Goal: Task Accomplishment & Management: Use online tool/utility

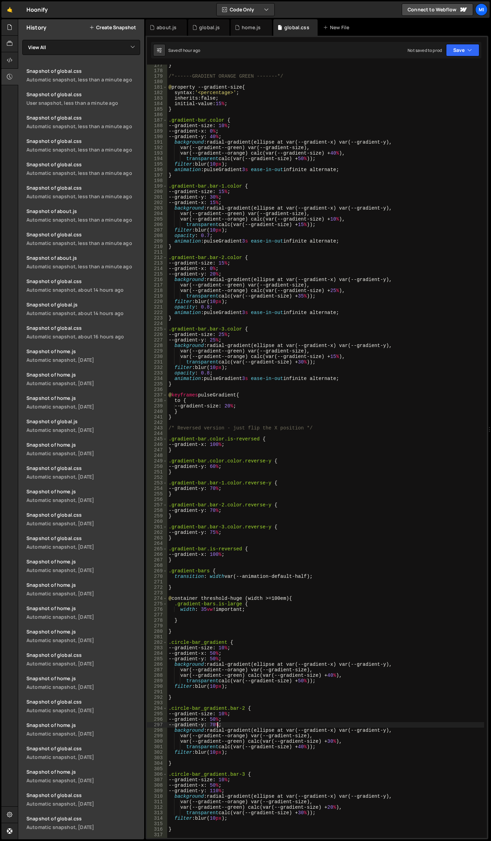
scroll to position [936, 0]
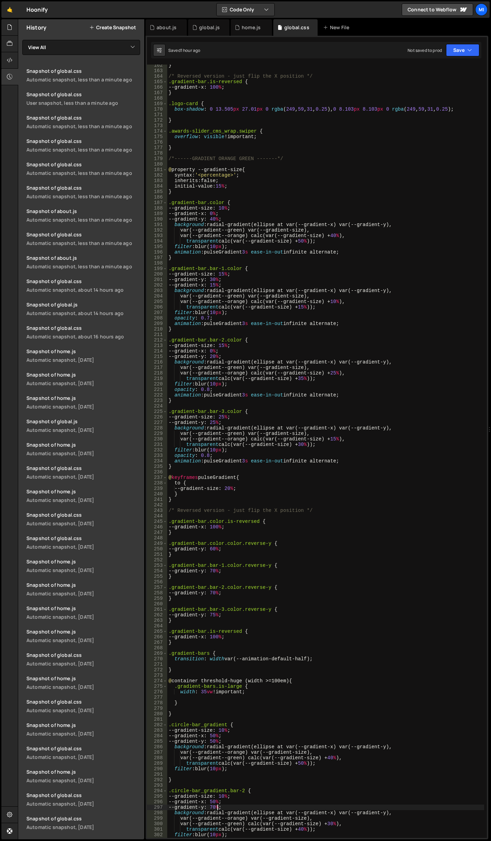
click at [423, 192] on div "} /* Reversed version - just flip the X position */ .gradient-bar.is-reversed {…" at bounding box center [325, 454] width 317 height 784
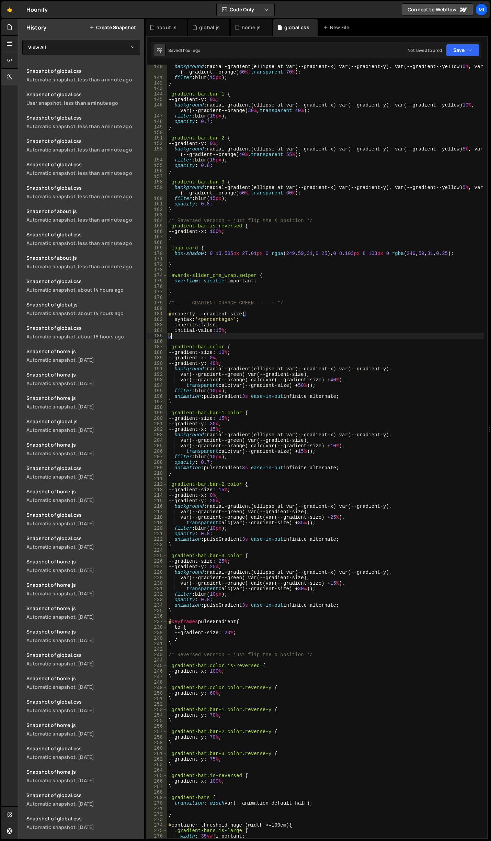
scroll to position [689, 0]
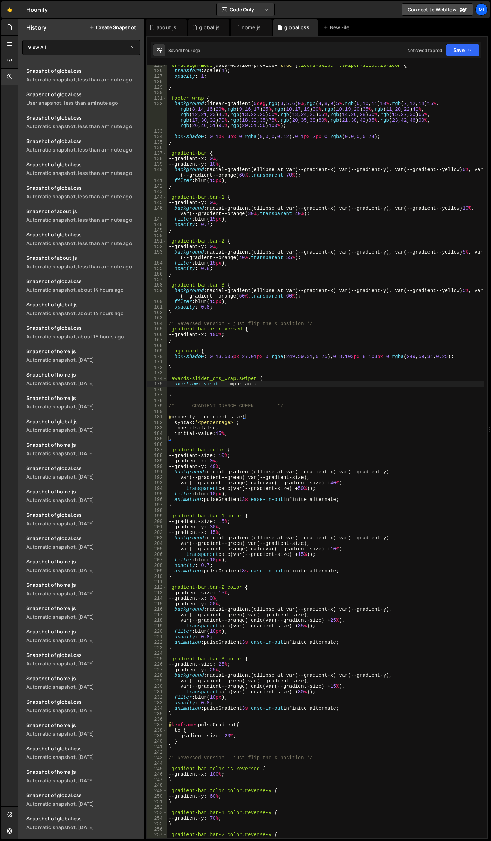
click at [295, 386] on div ".wf-design-mode [ data-webflow-preview = " true " ] .icons-swiper .swiper-slide…" at bounding box center [325, 454] width 317 height 784
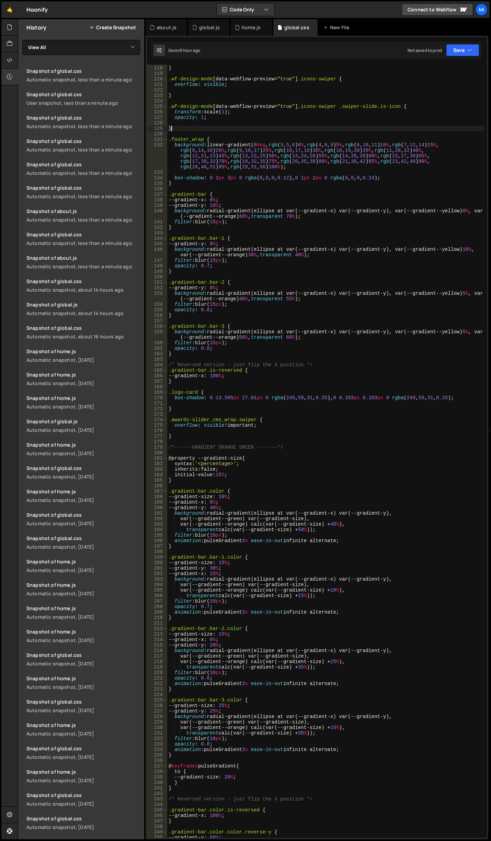
click at [386, 130] on div "} .wf-design-mode [ data-webflow-preview = " true " ] .icons-swiper { overflow …" at bounding box center [325, 452] width 317 height 784
type textarea "}"
type input "how_item"
click at [240, 435] on div "} .wf-design-mode [ data-webflow-preview = " true " ] .icons-swiper { overflow …" at bounding box center [325, 452] width 317 height 784
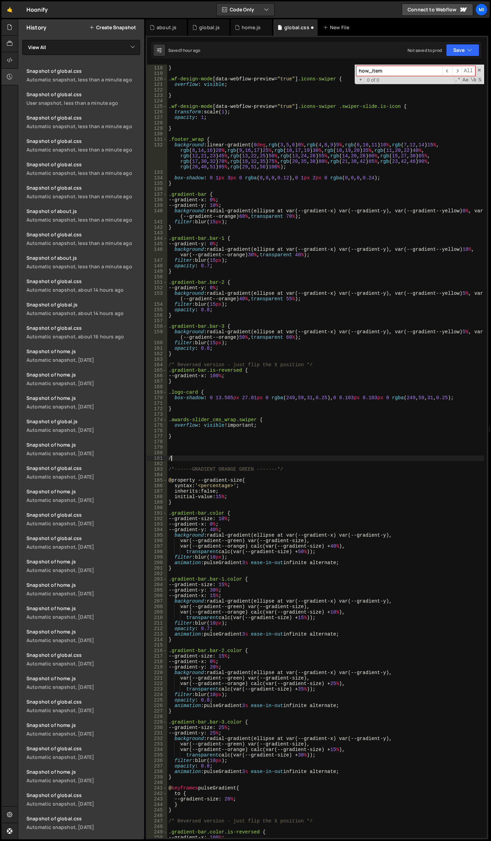
paste textarea "how_item"
type textarea "/"
paste textarea "how_item"
type textarea ".how_item.is-active {}"
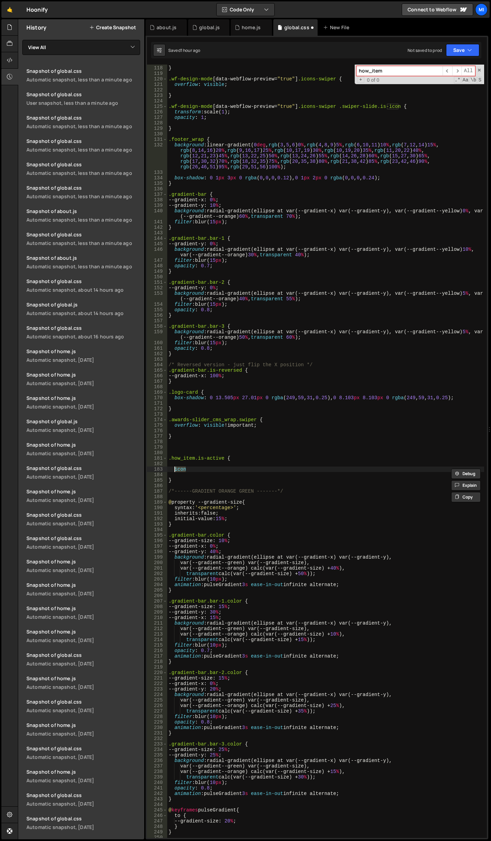
scroll to position [0, 0]
type textarea "j"
type textarea "how-icon_wrap""
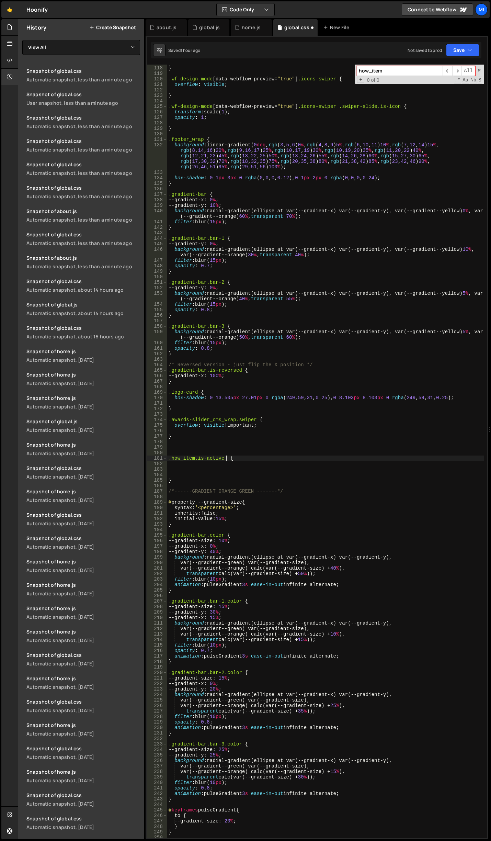
paste textarea "how-icon_wrap""
type textarea ".how_item.is-active .how-icon_wrap {"
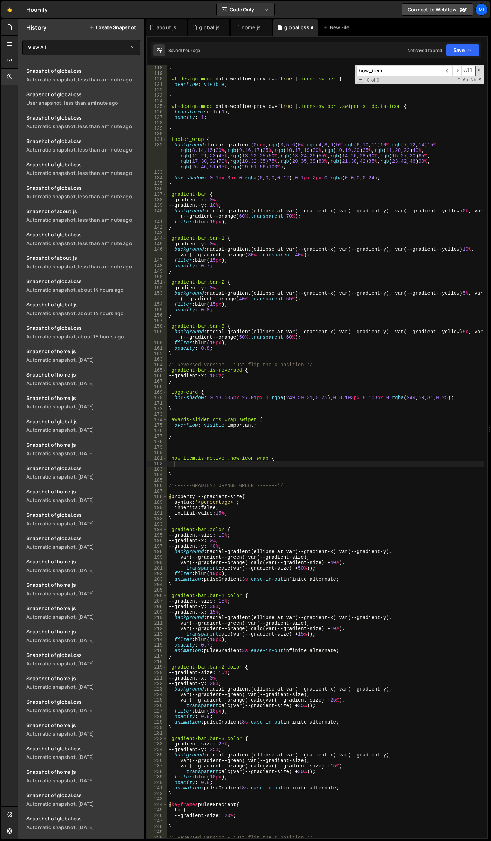
click at [205, 464] on div "} .wf-design-mode [ data-webflow-preview = " true " ] .icons-swiper { overflow …" at bounding box center [325, 452] width 317 height 784
paste textarea "var(--swatch--brand-2);"
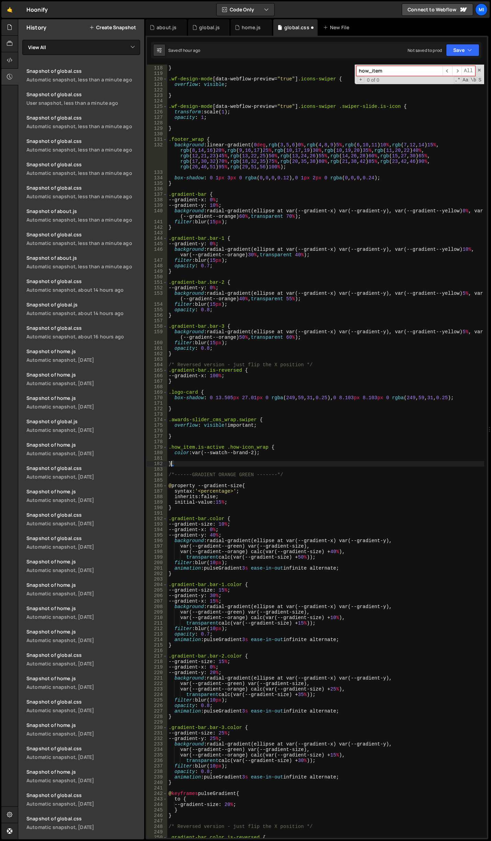
scroll to position [0, 0]
drag, startPoint x: 360, startPoint y: 210, endPoint x: 358, endPoint y: 206, distance: 4.6
click at [360, 210] on div "} .wf-design-mode [ data-webflow-preview = " true " ] .icons-swiper { overflow …" at bounding box center [325, 452] width 317 height 784
type textarea "background: radial-gradient(ellipse at var(--gradient-x) var(--gradient-y), var…"
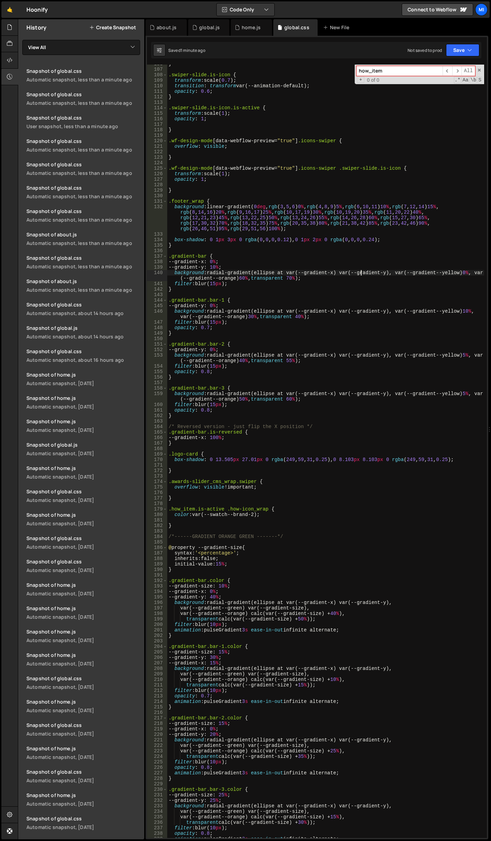
scroll to position [566, 0]
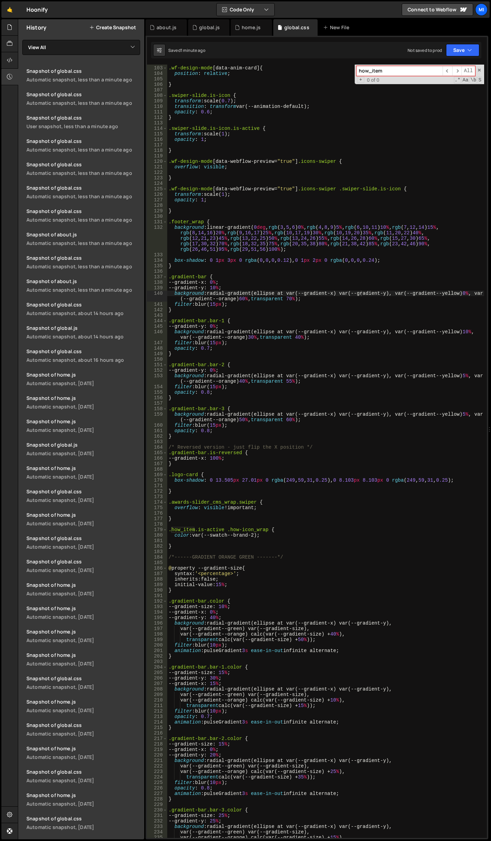
click at [425, 70] on input "how_item" at bounding box center [399, 71] width 86 height 10
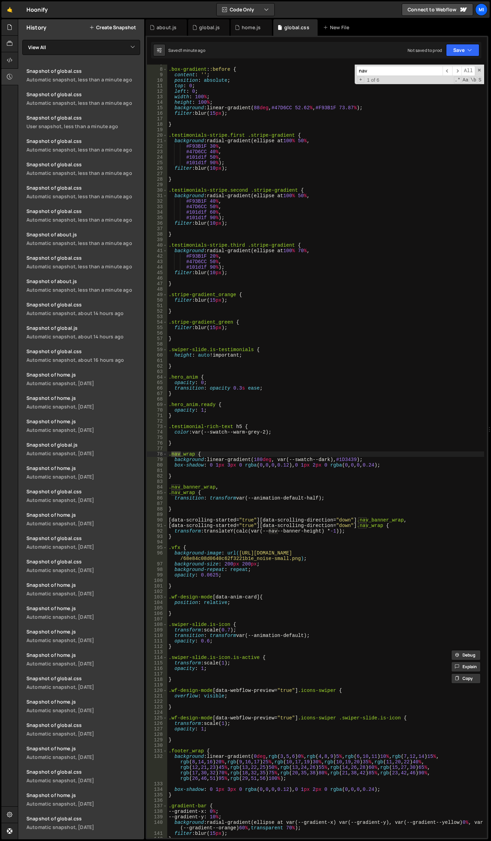
scroll to position [37, 0]
type input "nav"
click at [296, 477] on div ".box-gradient : :before { content : ' ' ; position : absolute ; top : 0 ; left …" at bounding box center [325, 453] width 317 height 784
drag, startPoint x: 374, startPoint y: 460, endPoint x: 170, endPoint y: 460, distance: 204.0
click at [170, 460] on div ".box-gradient : :before { content : ' ' ; position : absolute ; top : 0 ; left …" at bounding box center [325, 453] width 317 height 784
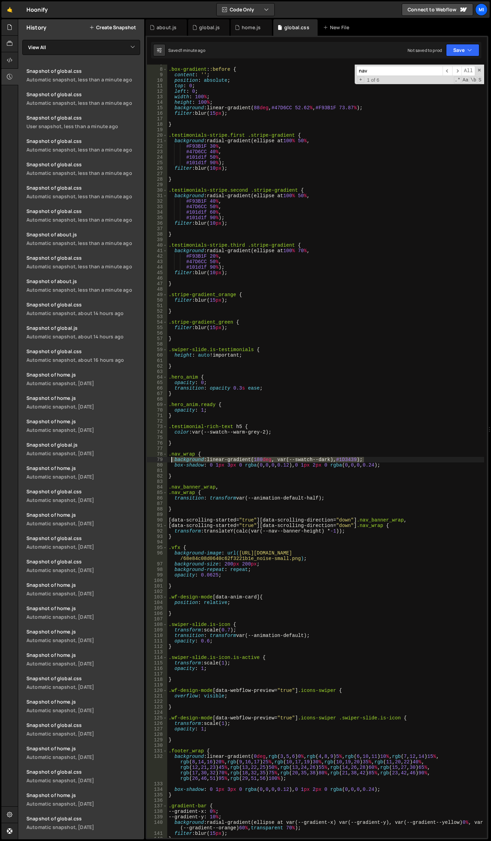
type textarea "background: linear-gradient(180deg, var(--swatch--dark), #1D3439);"
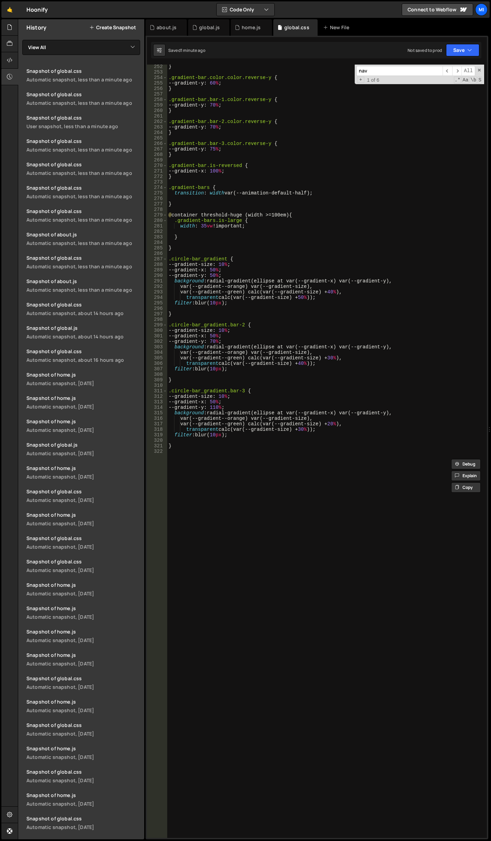
scroll to position [1409, 0]
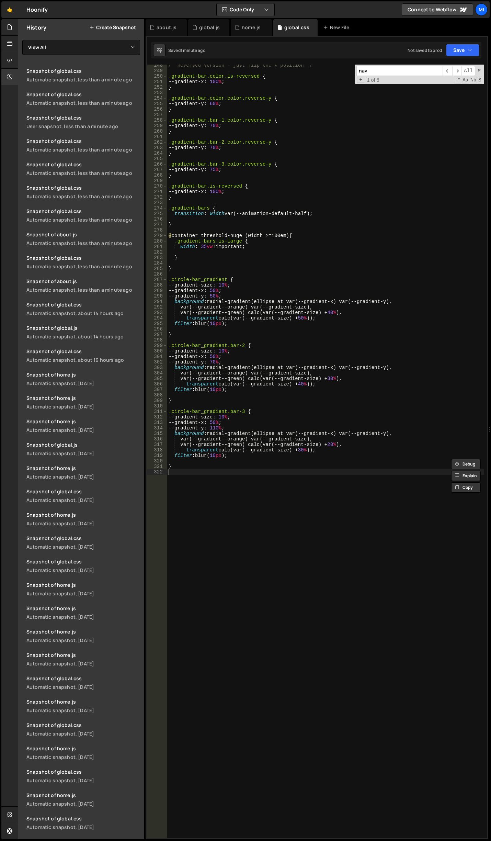
click at [228, 556] on div "/* Reversed version - just flip the X position */ .gradient-bar.color.is-revers…" at bounding box center [325, 454] width 317 height 784
drag, startPoint x: 252, startPoint y: 488, endPoint x: 254, endPoint y: 497, distance: 9.3
click at [252, 488] on div "/* Reversed version - just flip the X position */ .gradient-bar.color.is-revers…" at bounding box center [325, 454] width 317 height 784
type textarea ".how_img {}"
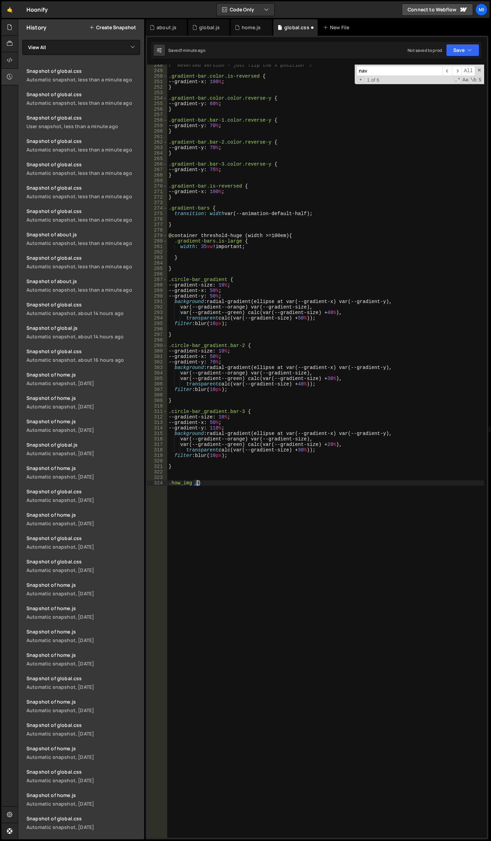
scroll to position [0, 0]
paste textarea "background: linear-gradient(180deg, var(--swatch--dark), #1D3439);"
drag, startPoint x: 278, startPoint y: 488, endPoint x: 331, endPoint y: 487, distance: 52.5
click at [331, 487] on div "/* Reversed version - just flip the X position */ .gradient-bar.color.is-revers…" at bounding box center [325, 454] width 317 height 784
click at [303, 488] on div "/* Reversed version - just flip the X position */ .gradient-bar.color.is-revers…" at bounding box center [325, 454] width 317 height 784
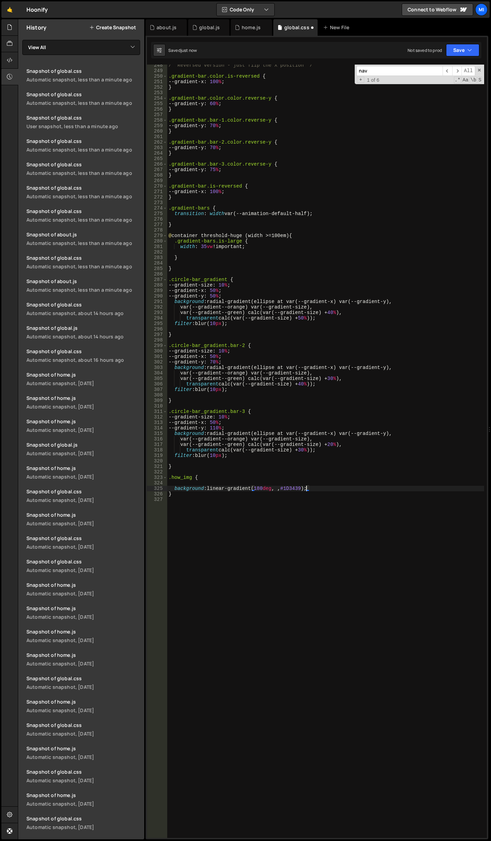
scroll to position [0, 10]
paste textarea "var(--swatch--dark)"
drag, startPoint x: 289, startPoint y: 487, endPoint x: 304, endPoint y: 486, distance: 15.1
click at [304, 486] on div "/* Reversed version - just flip the X position */ .gradient-bar.color.is-revers…" at bounding box center [325, 454] width 317 height 784
click at [277, 488] on div "/* Reversed version - just flip the X position */ .gradient-bar.color.is-revers…" at bounding box center [325, 454] width 317 height 784
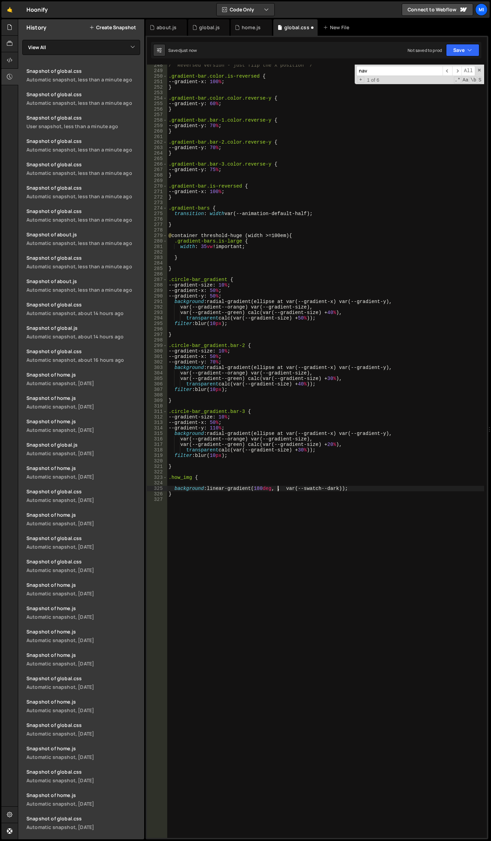
scroll to position [0, 8]
paste textarea "#1D3439"
drag, startPoint x: 278, startPoint y: 488, endPoint x: 298, endPoint y: 487, distance: 19.6
click at [298, 487] on div "/* Reversed version - just flip the X position */ .gradient-bar.color.is-revers…" at bounding box center [325, 454] width 317 height 784
paste textarea "var(--swatch--dark-2)"
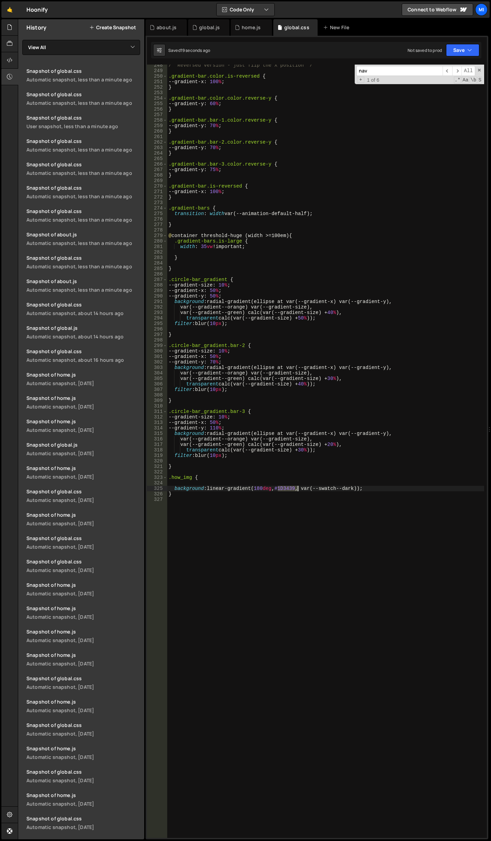
type textarea "background: linear-gradient(180deg, var(--swatch--dark-2), var(--swatch--dark));"
click at [285, 560] on div "/* Reversed version - just flip the X position */ .gradient-bar.color.is-revers…" at bounding box center [325, 454] width 317 height 784
click at [248, 484] on div "/* Reversed version - just flip the X position */ .gradient-bar.color.is-revers…" at bounding box center [325, 454] width 317 height 784
type textarea "background: linear-gradient(180deg, var(--swatch--dark-2), var(--swatch--dark));"
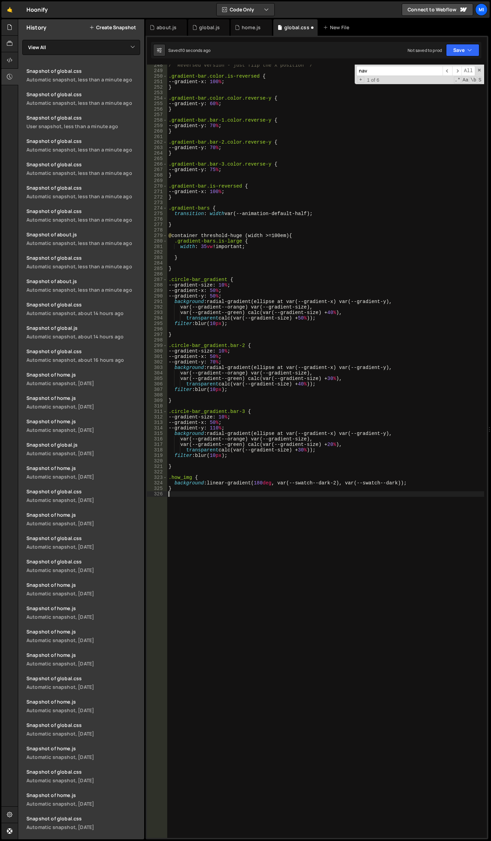
click at [243, 503] on div "/* Reversed version - just flip the X position */ .gradient-bar.color.is-revers…" at bounding box center [325, 454] width 317 height 784
type textarea ","
click at [416, 480] on div "/* Reversed version - just flip the X position */ .gradient-bar.color.is-revers…" at bounding box center [325, 454] width 317 height 784
type textarea "background: linear-gradient(180deg, var(--swatch--dark-2), var(--swatch--dark));"
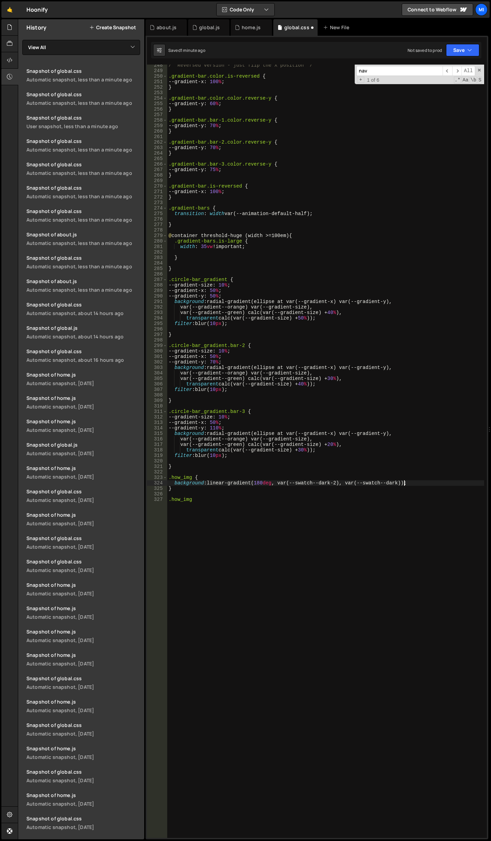
scroll to position [0, 0]
paste textarea "linear-gradient(to right, darkblue, darkorchid) border-box;"
type textarea "linear-gradient(to right, darkblue, darkorchid) border-box;"
click at [350, 489] on div "/* Reversed version - just flip the X position */ .gradient-bar.color.is-revers…" at bounding box center [325, 454] width 317 height 784
paste textarea "border: 4px solid transparent;"
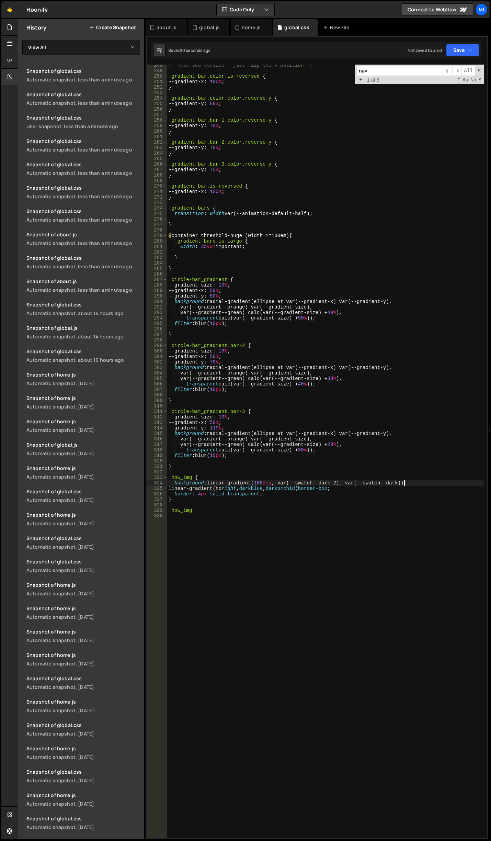
click at [404, 481] on div "/* Reversed version - just flip the X position */ .gradient-bar.color.is-revers…" at bounding box center [325, 454] width 317 height 784
click at [405, 479] on div "/* Reversed version - just flip the X position */ .gradient-bar.color.is-revers…" at bounding box center [325, 454] width 317 height 784
click at [405, 482] on div "/* Reversed version - just flip the X position */ .gradient-bar.color.is-revers…" at bounding box center [325, 454] width 317 height 784
paste textarea "padding-box"
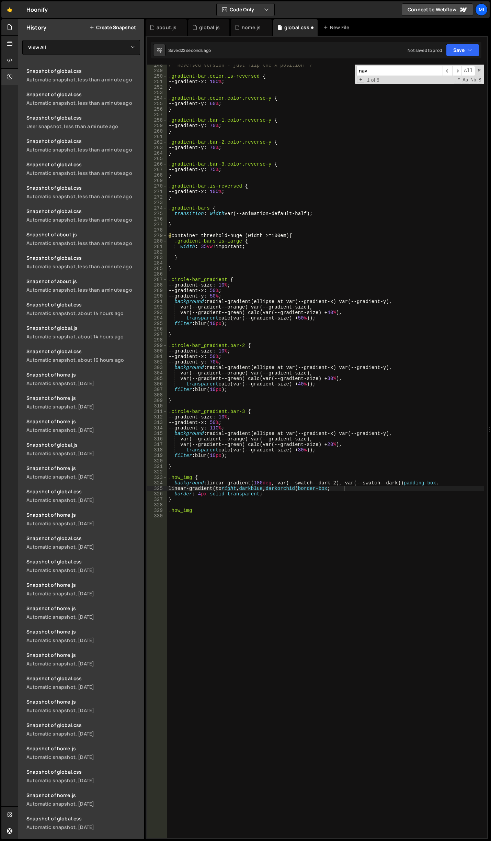
scroll to position [0, 6]
click at [437, 481] on div "/* Reversed version - just flip the X position */ .gradient-bar.color.is-revers…" at bounding box center [325, 454] width 317 height 784
click at [442, 481] on div "/* Reversed version - just flip the X position */ .gradient-bar.color.is-revers…" at bounding box center [325, 454] width 317 height 784
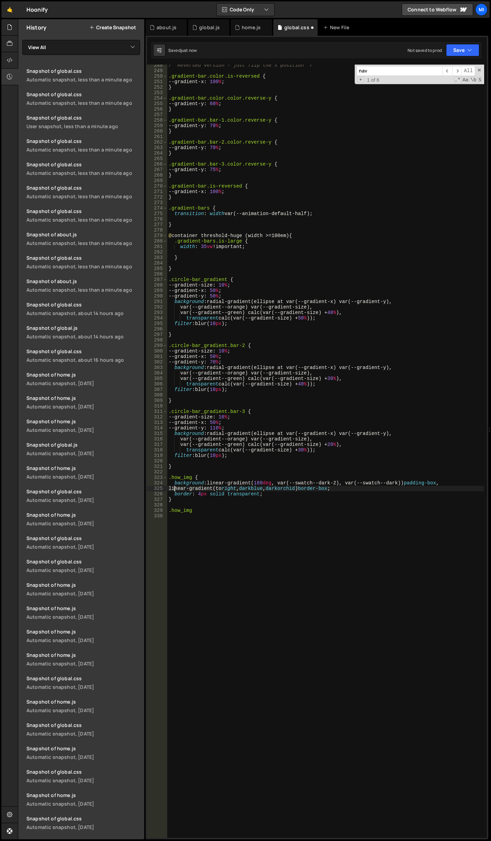
click at [367, 500] on div "/* Reversed version - just flip the X position */ .gradient-bar.color.is-revers…" at bounding box center [325, 454] width 317 height 784
type textarea "}"
click at [278, 524] on div "/* Reversed version - just flip the X position */ .gradient-bar.color.is-revers…" at bounding box center [325, 454] width 317 height 784
click at [280, 454] on div "/* Reversed version - just flip the X position */ .gradient-bar.color.is-revers…" at bounding box center [325, 454] width 317 height 784
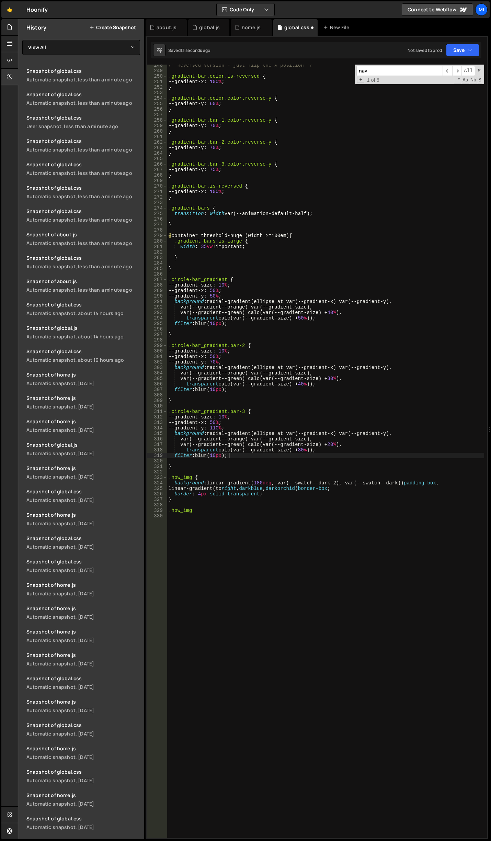
click at [422, 74] on input "nav" at bounding box center [399, 71] width 86 height 10
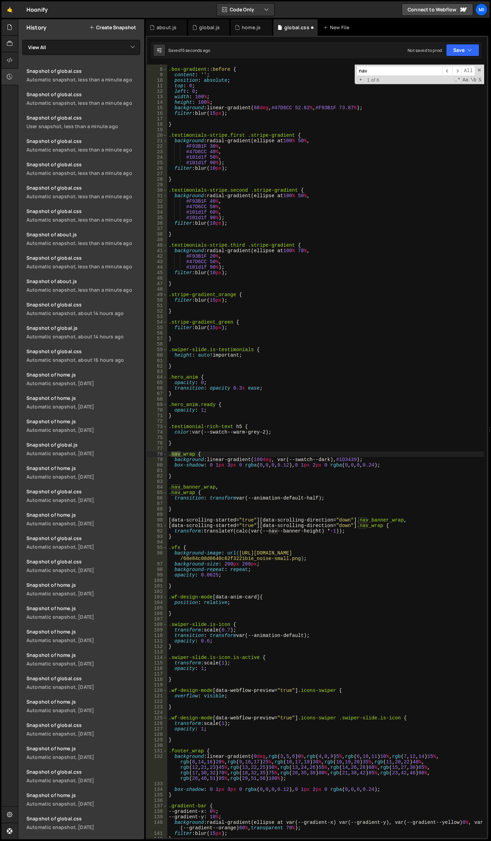
click at [306, 474] on div ".box-gradient : :before { content : ' ' ; position : absolute ; top : 0 ; left …" at bounding box center [325, 453] width 317 height 784
drag, startPoint x: 340, startPoint y: 458, endPoint x: 358, endPoint y: 458, distance: 18.2
click at [358, 458] on div ".box-gradient : :before { content : ' ' ; position : absolute ; top : 0 ; left …" at bounding box center [325, 453] width 317 height 784
type textarea "background: linear-gradient(180deg, var(--swatch--dark), #1D3439);"
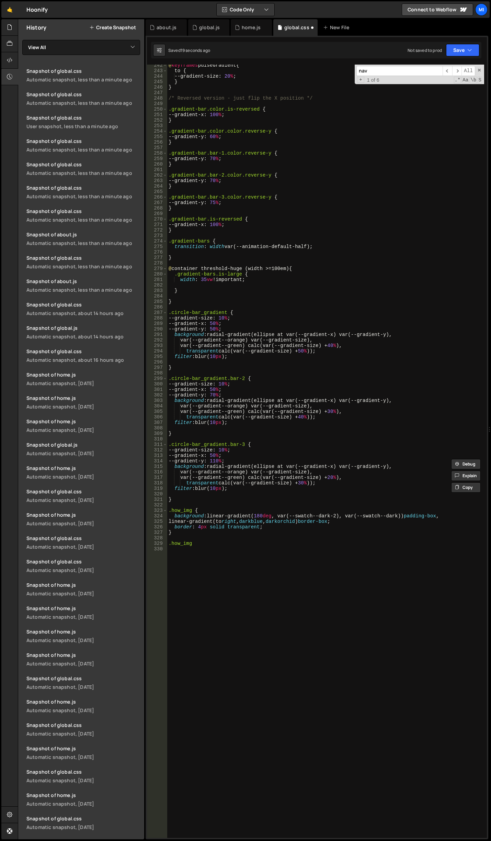
scroll to position [1376, 0]
click at [334, 556] on div "@ keyframes pulseGradient { to { --gradient-size : 20 % ; } } /* Reversed versi…" at bounding box center [325, 454] width 317 height 784
drag, startPoint x: 241, startPoint y: 519, endPoint x: 226, endPoint y: 513, distance: 16.3
click at [229, 519] on div "@ keyframes pulseGradient { to { --gradient-size : 20 % ; } } /* Reversed versi…" at bounding box center [325, 454] width 317 height 784
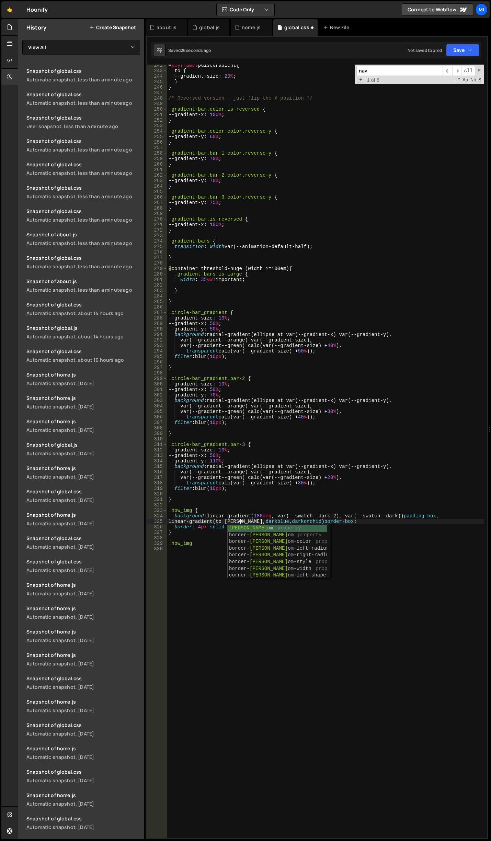
scroll to position [0, 5]
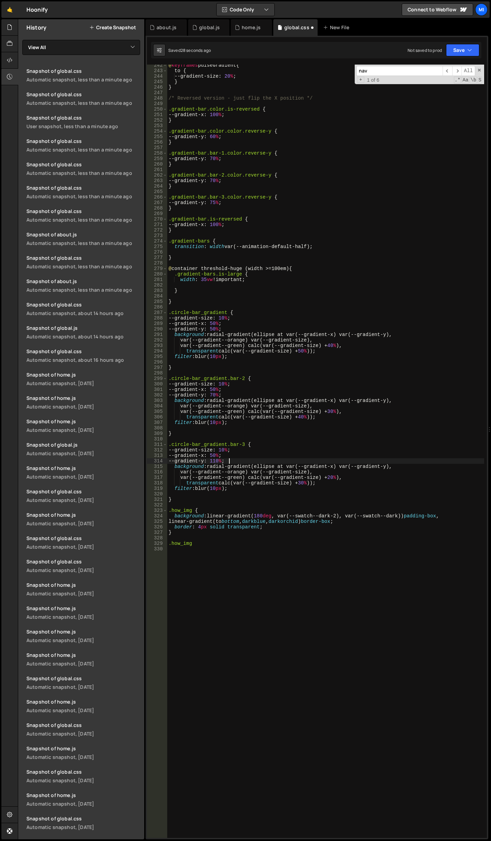
click at [289, 462] on div "@ keyframes pulseGradient { to { --gradient-size : 20 % ; } } /* Reversed versi…" at bounding box center [325, 454] width 317 height 784
drag, startPoint x: 274, startPoint y: 522, endPoint x: 250, endPoint y: 521, distance: 24.0
click at [250, 521] on div "@ keyframes pulseGradient { to { --gradient-size : 20 % ; } } /* Reversed versi…" at bounding box center [325, 454] width 317 height 784
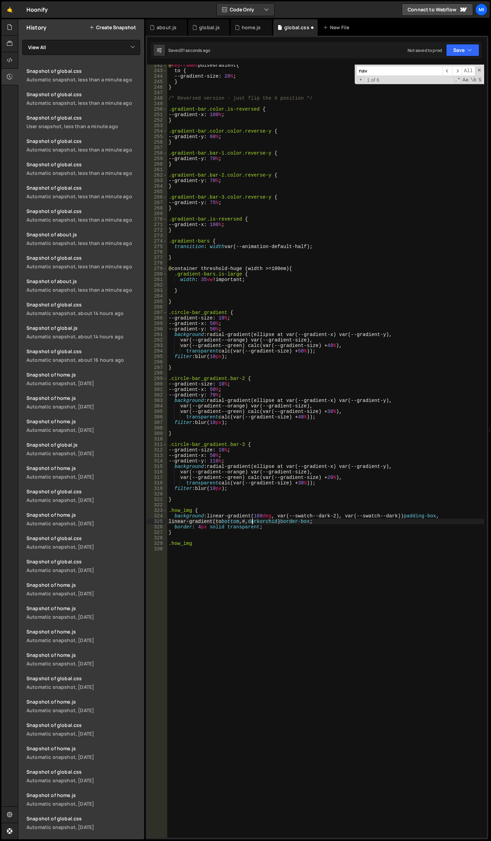
click at [250, 521] on div "@ keyframes pulseGradient { to { --gradient-size : 20 % ; } } /* Reversed versi…" at bounding box center [325, 454] width 317 height 784
click at [255, 522] on div "@ keyframes pulseGradient { to { --gradient-size : 20 % ; } } /* Reversed versi…" at bounding box center [325, 454] width 317 height 784
paste textarea "1D3439"
drag, startPoint x: 271, startPoint y: 515, endPoint x: 256, endPoint y: 515, distance: 15.1
click at [256, 515] on div "@ keyframes pulseGradient { to { --gradient-size : 20 % ; } } /* Reversed versi…" at bounding box center [325, 454] width 317 height 784
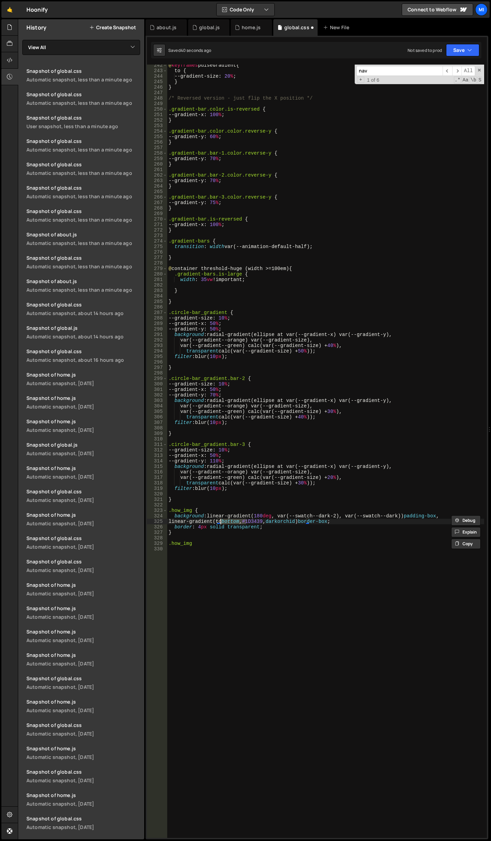
drag, startPoint x: 247, startPoint y: 521, endPoint x: 221, endPoint y: 521, distance: 25.8
click at [221, 521] on div "@ keyframes pulseGradient { to { --gradient-size : 20 % ; } } /* Reversed versi…" at bounding box center [325, 454] width 317 height 784
paste textarea "180deg"
click at [297, 528] on div "@ keyframes pulseGradient { to { --gradient-size : 20 % ; } } /* Reversed versi…" at bounding box center [325, 454] width 317 height 784
drag, startPoint x: 275, startPoint y: 521, endPoint x: 303, endPoint y: 523, distance: 27.5
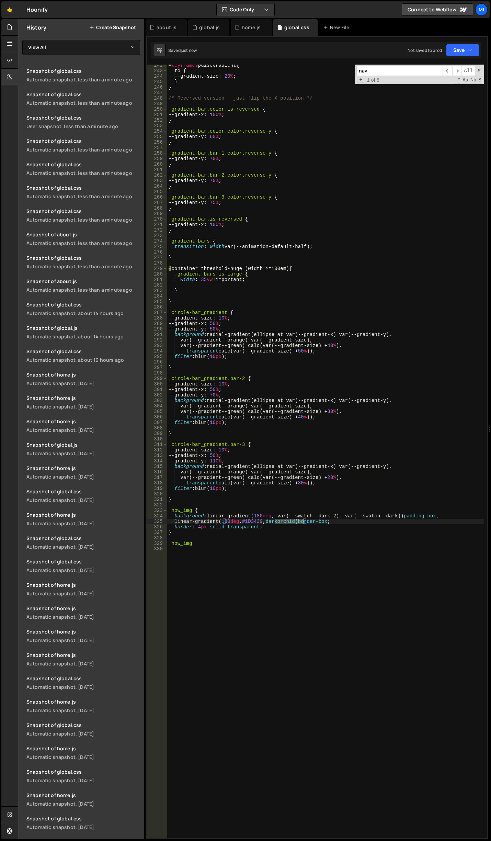
click at [303, 523] on div "@ keyframes pulseGradient { to { --gradient-size : 20 % ; } } /* Reversed versi…" at bounding box center [325, 454] width 317 height 784
click at [198, 528] on div "@ keyframes pulseGradient { to { --gradient-size : 20 % ; } } /* Reversed versi…" at bounding box center [325, 454] width 317 height 784
type textarea "border: 1px solid transparent;"
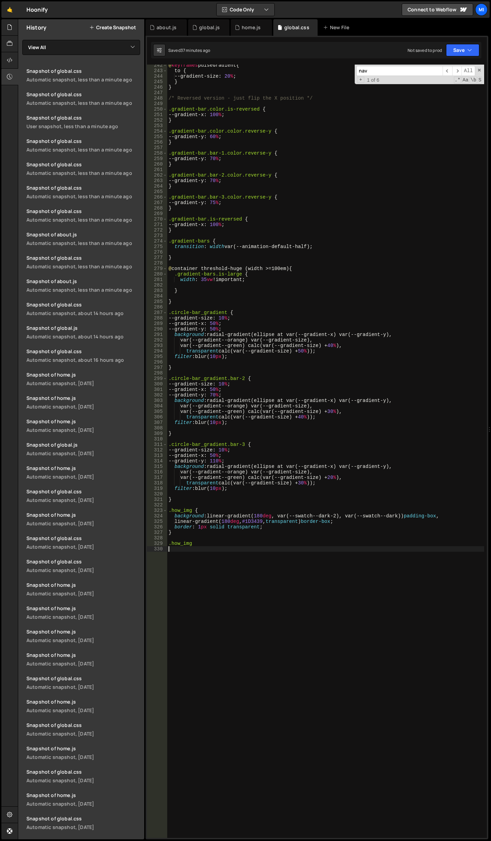
click at [298, 676] on div "@ keyframes pulseGradient { to { --gradient-size : 20 % ; } } /* Reversed versi…" at bounding box center [325, 454] width 317 height 784
drag, startPoint x: 214, startPoint y: 547, endPoint x: 159, endPoint y: 545, distance: 54.3
click at [159, 545] on div "242 243 244 245 246 247 248 249 250 251 252 253 254 255 256 257 258 259 260 261…" at bounding box center [317, 451] width 340 height 773
type textarea ".how_img"
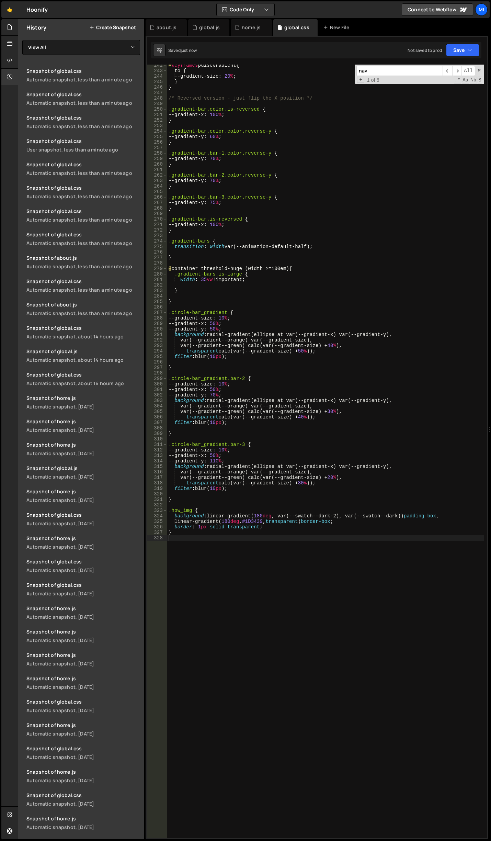
click at [260, 570] on div "@ keyframes pulseGradient { to { --gradient-size : 20 % ; } } /* Reversed versi…" at bounding box center [325, 454] width 317 height 784
type textarea ".stat_card {}"
paste textarea "rgb(17, 17, 24) 0px 0px 24px 0px inset, rgb(47, 47, 65) 0px 0.5px 0px 0.75px, r…"
type textarea "box-shadow: rgb(17, 17, 24) 0px 0px 24px 0px inset, rgb(47, 47, 65) 0px 0.5px 0…"
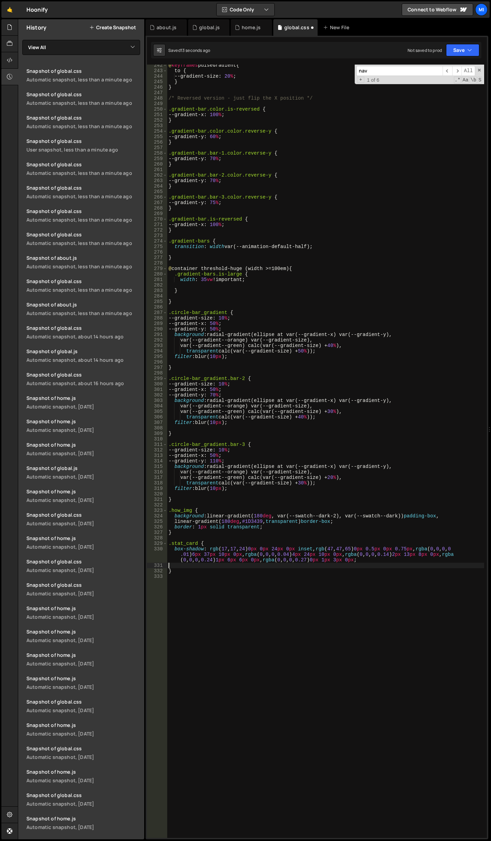
scroll to position [0, 0]
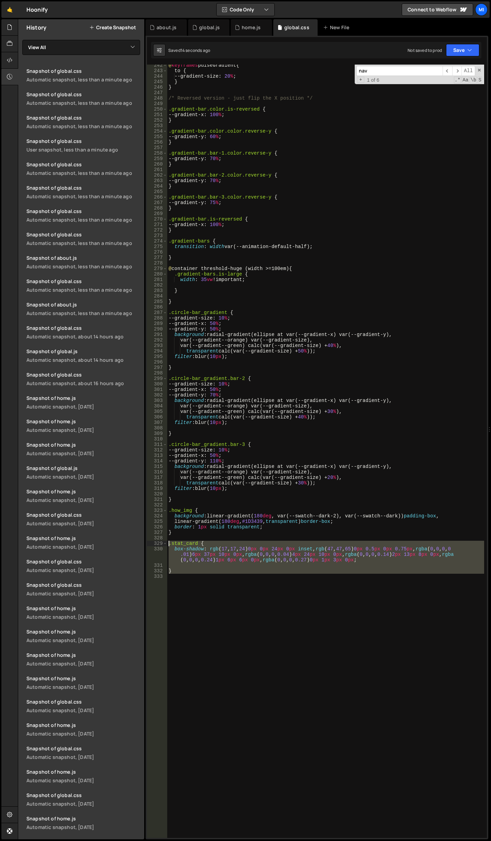
drag, startPoint x: 205, startPoint y: 584, endPoint x: 162, endPoint y: 544, distance: 58.3
click at [162, 544] on div "242 243 244 245 246 247 248 249 250 251 252 253 254 255 256 257 258 259 260 261…" at bounding box center [317, 451] width 340 height 773
type textarea ".stat_card { box-shadow: rgb(17, 17, 24) 0px 0px 24px 0px inset, rgb(47, 47, 65…"
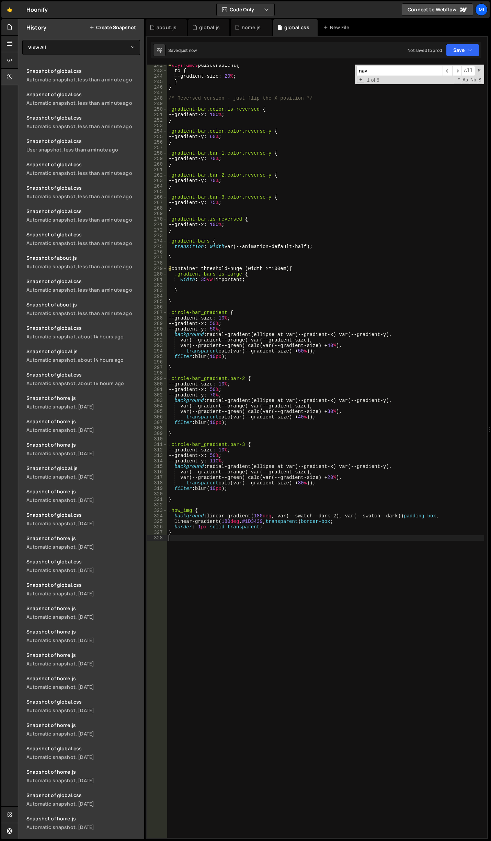
click at [184, 608] on div "@ keyframes pulseGradient { to { --gradient-size : 20 % ; } } /* Reversed versi…" at bounding box center [325, 454] width 317 height 784
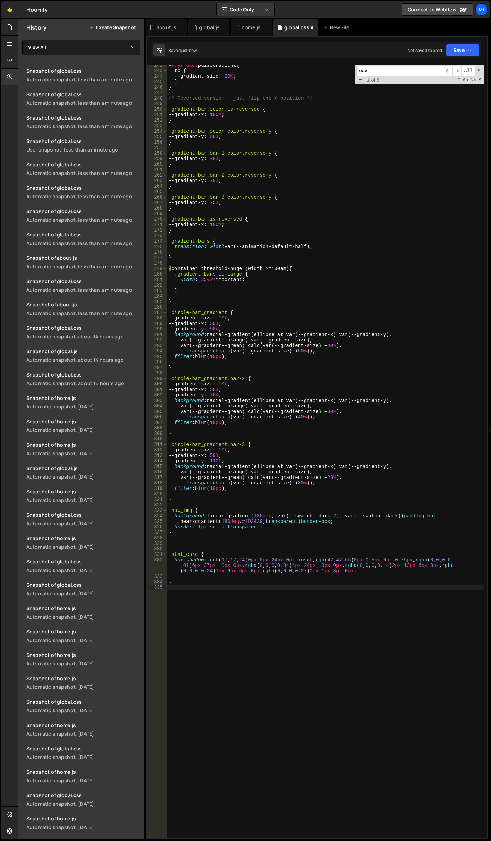
click at [278, 584] on div "@ keyframes pulseGradient { to { --gradient-size : 20 % ; } } /* Reversed versi…" at bounding box center [325, 454] width 317 height 784
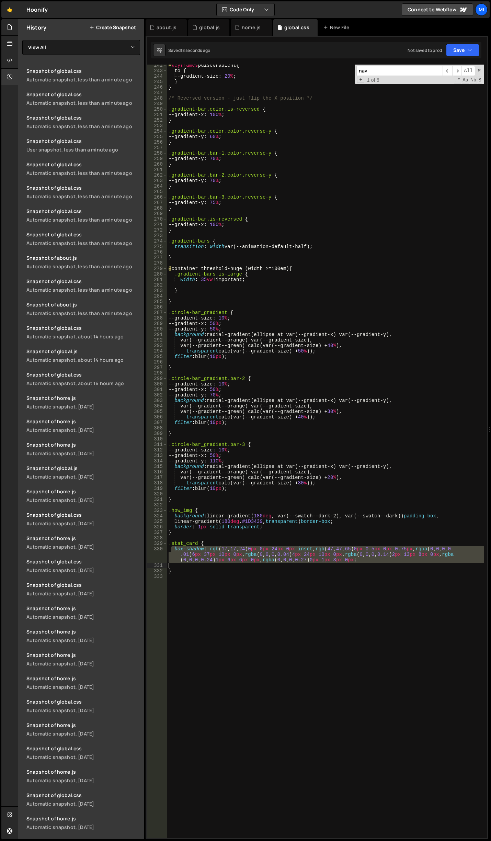
drag, startPoint x: 172, startPoint y: 549, endPoint x: 423, endPoint y: 563, distance: 251.4
click at [423, 563] on div "@ keyframes pulseGradient { to { --gradient-size : 20 % ; } } /* Reversed versi…" at bounding box center [325, 454] width 317 height 784
paste textarea "box-shadow: rgb(17, 17, 24) 0px 0px 24px 0px inset, rgb(47, 47, 65) 0px 0.5px 0…"
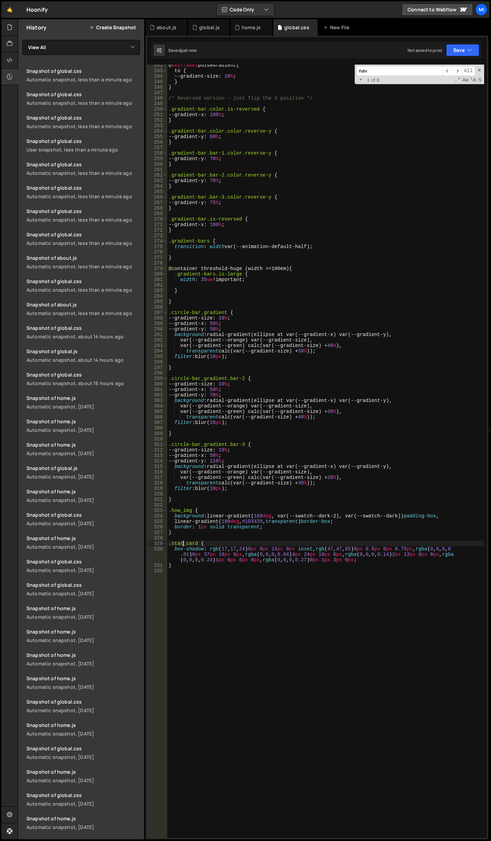
click at [182, 546] on div "@ keyframes pulseGradient { to { --gradient-size : 20 % ; } } /* Reversed versi…" at bounding box center [325, 454] width 317 height 784
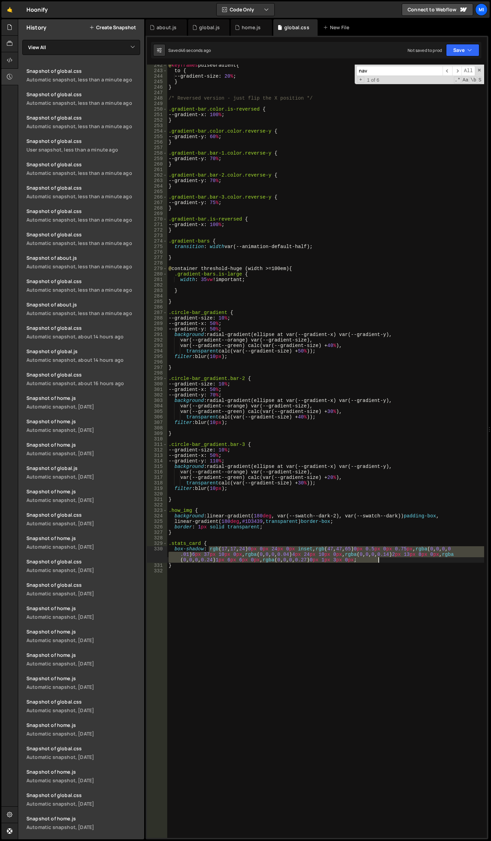
drag, startPoint x: 208, startPoint y: 550, endPoint x: 400, endPoint y: 561, distance: 191.6
click at [400, 561] on div "@ keyframes pulseGradient { to { --gradient-size : 20 % ; } } /* Reversed versi…" at bounding box center [325, 454] width 317 height 784
paste textarea "47, 47, 65) 0px 0.5px 0px 0.75px, rgba(0, 0, 0, 0.64) 4px 8px 12px -6"
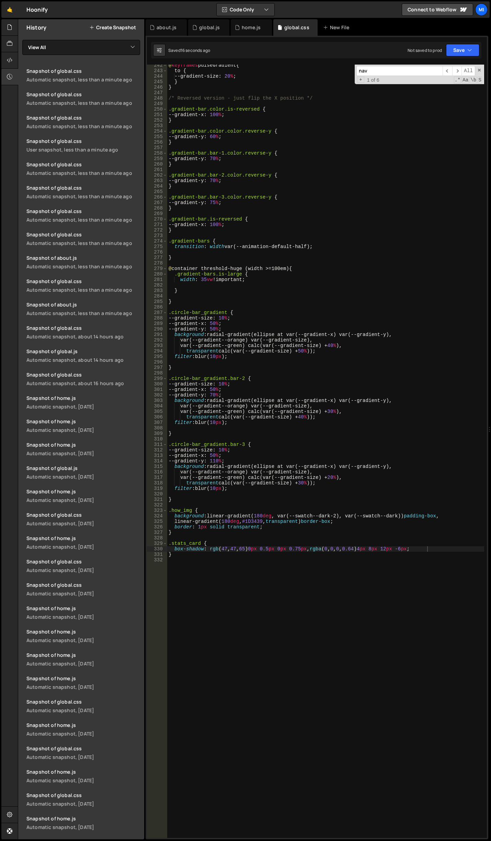
click at [189, 544] on div "@ keyframes pulseGradient { to { --gradient-size : 20 % ; } } /* Reversed versi…" at bounding box center [325, 454] width 317 height 784
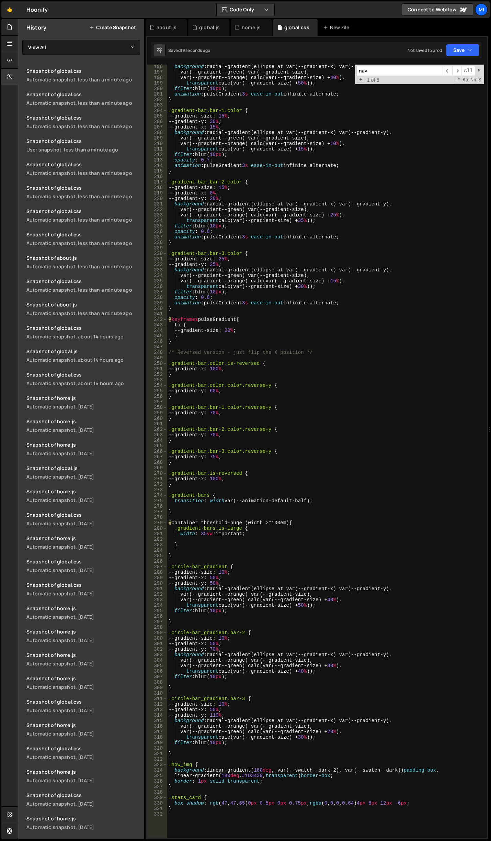
scroll to position [1484, 0]
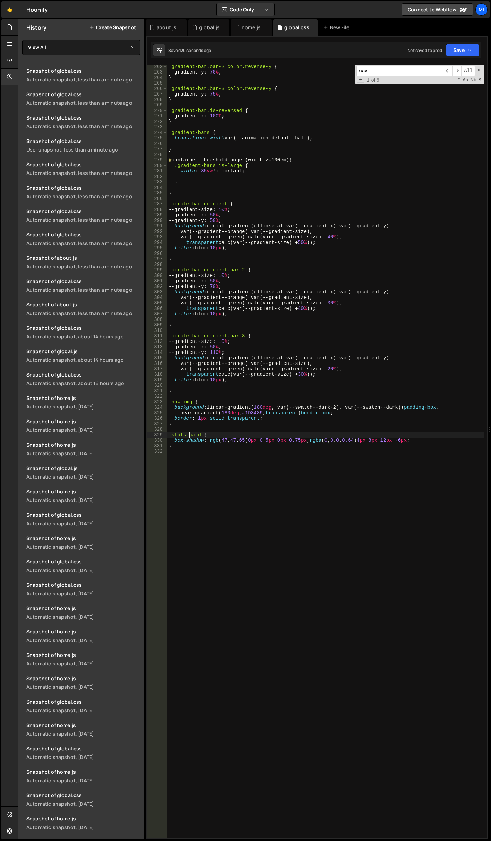
click at [189, 433] on div ".gradient-bar.bar-2.color.reverse-y { --gradient-y : 70 % ; } .gradient-bar.bar…" at bounding box center [325, 456] width 317 height 784
click at [172, 434] on div ".gradient-bar.bar-2.color.reverse-y { --gradient-y : 70 % ; } .gradient-bar.bar…" at bounding box center [325, 456] width 317 height 784
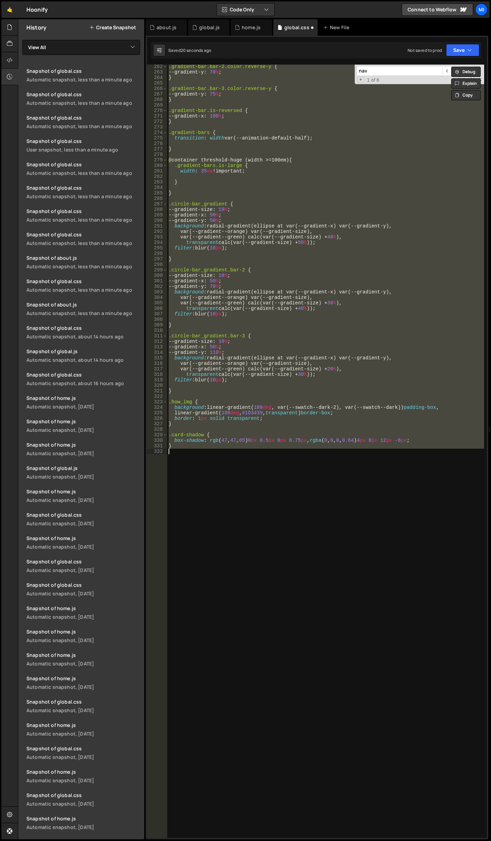
type textarea "}"
drag, startPoint x: 195, startPoint y: 464, endPoint x: 198, endPoint y: 456, distance: 8.4
click at [196, 464] on div ".gradient-bar.bar-2.color.reverse-y { --gradient-y : 70 % ; } .gradient-bar.bar…" at bounding box center [325, 451] width 317 height 773
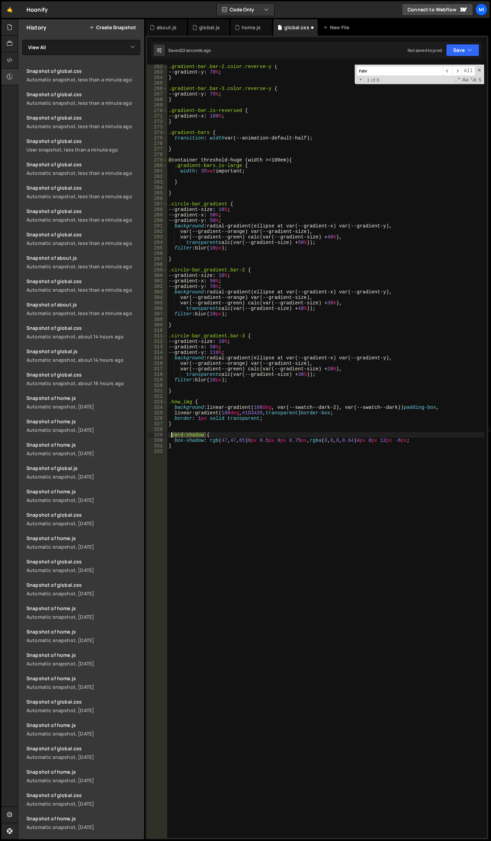
drag, startPoint x: 205, startPoint y: 432, endPoint x: 171, endPoint y: 433, distance: 33.3
click at [171, 433] on div ".gradient-bar.bar-2.color.reverse-y { --gradient-y : 70 % ; } .gradient-bar.bar…" at bounding box center [325, 456] width 317 height 784
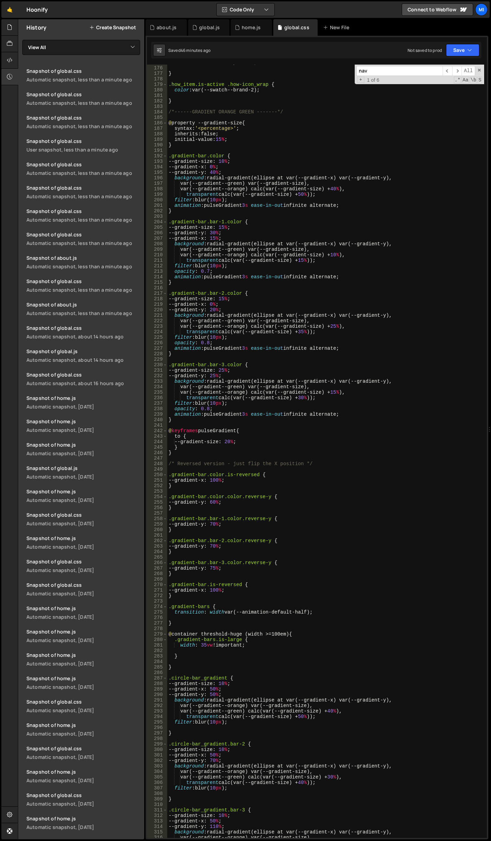
scroll to position [1010, 0]
click at [244, 342] on div "overflow : visible !important ; } .how_item.is-active .how-icon_wrap { color : …" at bounding box center [325, 452] width 317 height 784
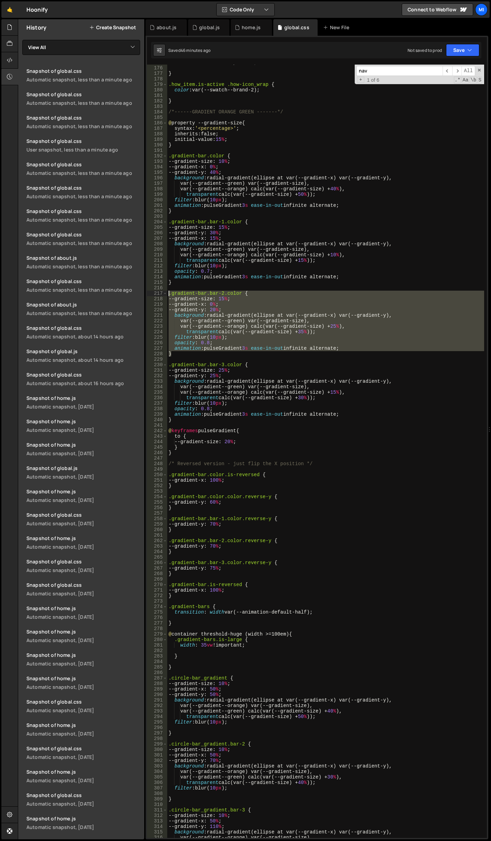
drag, startPoint x: 182, startPoint y: 355, endPoint x: 159, endPoint y: 295, distance: 65.0
click at [159, 295] on div "opacity: 0.8; 175 176 177 178 179 180 181 182 183 184 185 186 187 188 189 190 1…" at bounding box center [317, 451] width 340 height 773
type textarea ".gradient-bar.bar-2.color { --gradient-size: 15%;"
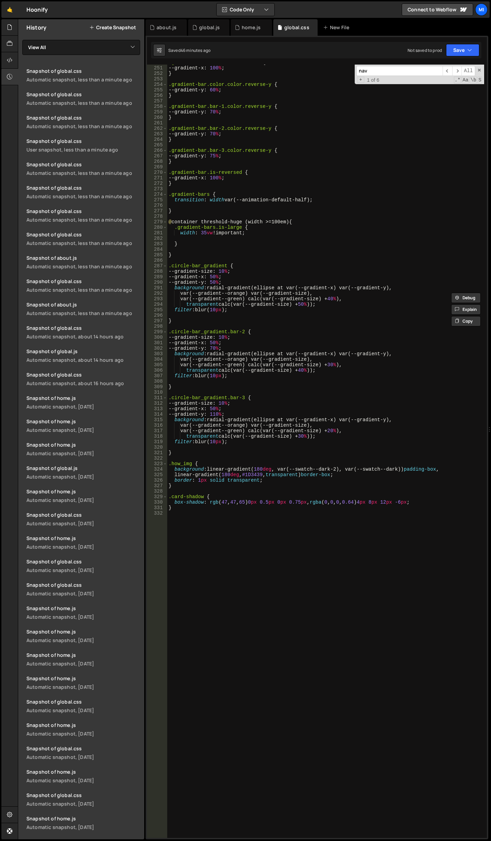
scroll to position [1423, 0]
click at [235, 558] on div ".gradient-bar.color.is-reversed { --gradient-x : 100 % ; } .gradient-bar.color.…" at bounding box center [325, 452] width 317 height 784
paste textarea "}"
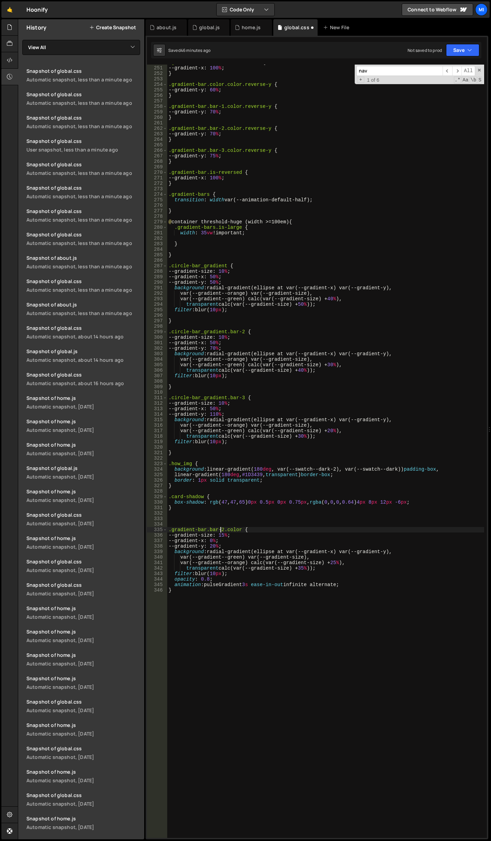
click at [221, 531] on div ".gradient-bar.color.is-reversed { --gradient-x : 100 % ; } .gradient-bar.color.…" at bounding box center [325, 452] width 317 height 784
drag, startPoint x: 222, startPoint y: 531, endPoint x: 171, endPoint y: 530, distance: 51.2
click at [171, 530] on div ".gradient-bar.color.is-reversed { --gradient-x : 100 % ; } .gradient-bar.color.…" at bounding box center [325, 452] width 317 height 784
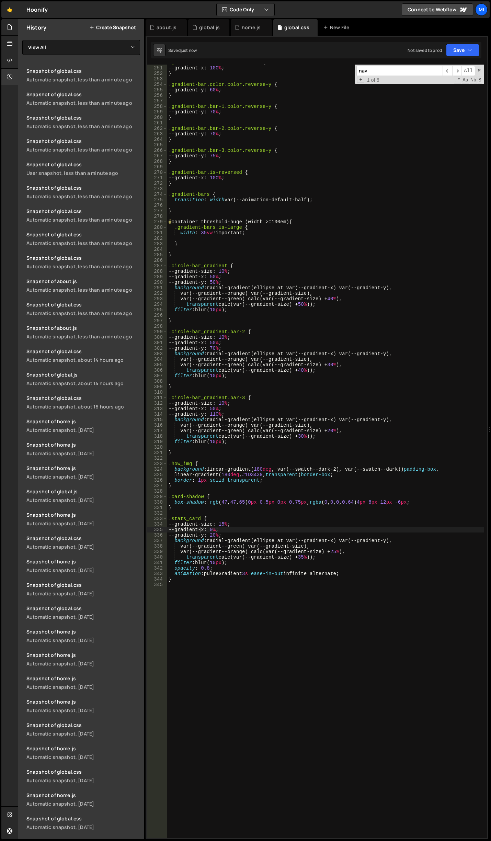
click at [201, 521] on div ".gradient-bar.color.is-reversed { --gradient-x : 100 % ; } .gradient-bar.color.…" at bounding box center [325, 452] width 317 height 784
type textarea ".stats_card .stats-gradient {"
click at [307, 653] on div ".gradient-bar.color.is-reversed { --gradient-x : 100 % ; } .gradient-bar.color.…" at bounding box center [325, 452] width 317 height 784
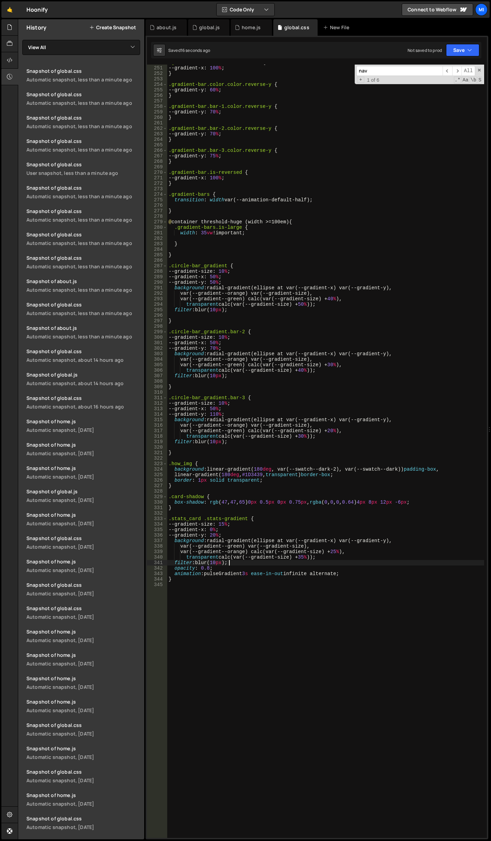
click at [232, 560] on div ".gradient-bar.color.is-reversed { --gradient-x : 100 % ; } .gradient-bar.color.…" at bounding box center [325, 452] width 317 height 784
click at [215, 534] on div ".gradient-bar.color.is-reversed { --gradient-x : 100 % ; } .gradient-bar.color.…" at bounding box center [325, 452] width 317 height 784
click at [217, 528] on div ".gradient-bar.color.is-reversed { --gradient-x : 100 % ; } .gradient-bar.color.…" at bounding box center [325, 452] width 317 height 784
click at [214, 536] on div ".gradient-bar.color.is-reversed { --gradient-x : 100 % ; } .gradient-bar.color.…" at bounding box center [325, 452] width 317 height 784
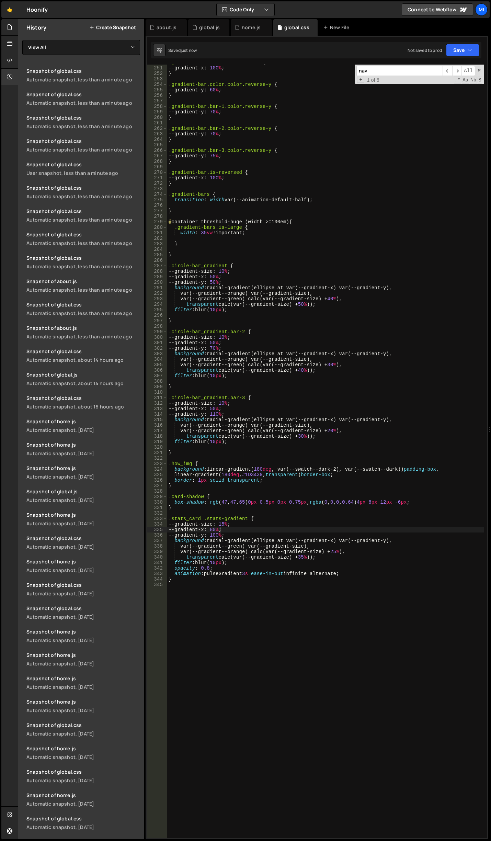
type textarea "--gradient-y: 100%;"
click at [251, 590] on div ".gradient-bar.color.is-reversed { --gradient-x : 100 % ; } .gradient-bar.color.…" at bounding box center [325, 452] width 317 height 784
click at [337, 549] on div ".gradient-bar.color.is-reversed { --gradient-x : 100 % ; } .gradient-bar.color.…" at bounding box center [325, 452] width 317 height 784
drag, startPoint x: 218, startPoint y: 529, endPoint x: 214, endPoint y: 529, distance: 4.1
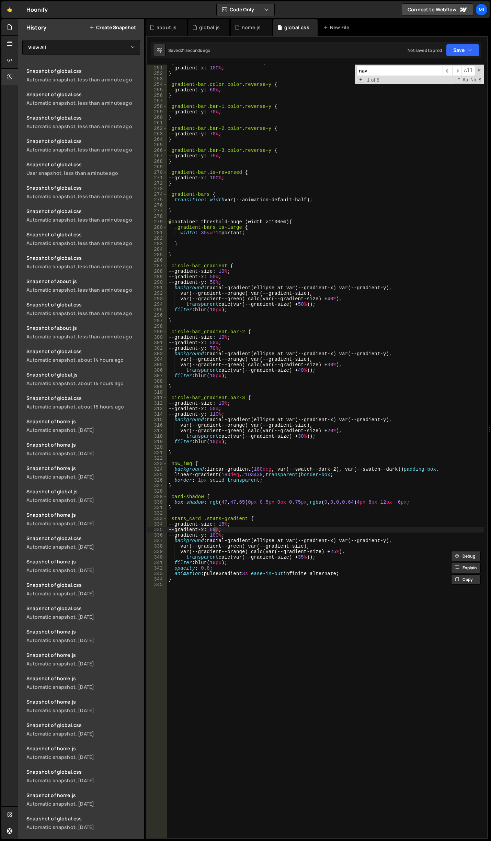
click at [214, 529] on div ".gradient-bar.color.is-reversed { --gradient-x : 100 % ; } .gradient-bar.color.…" at bounding box center [325, 452] width 317 height 784
click at [218, 534] on div ".gradient-bar.color.is-reversed { --gradient-x : 100 % ; } .gradient-bar.color.…" at bounding box center [325, 452] width 317 height 784
drag, startPoint x: 215, startPoint y: 534, endPoint x: 220, endPoint y: 534, distance: 4.8
click at [220, 534] on div ".gradient-bar.color.is-reversed { --gradient-x : 100 % ; } .gradient-bar.color.…" at bounding box center [325, 452] width 317 height 784
click at [217, 530] on div ".gradient-bar.color.is-reversed { --gradient-x : 100 % ; } .gradient-bar.color.…" at bounding box center [325, 452] width 317 height 784
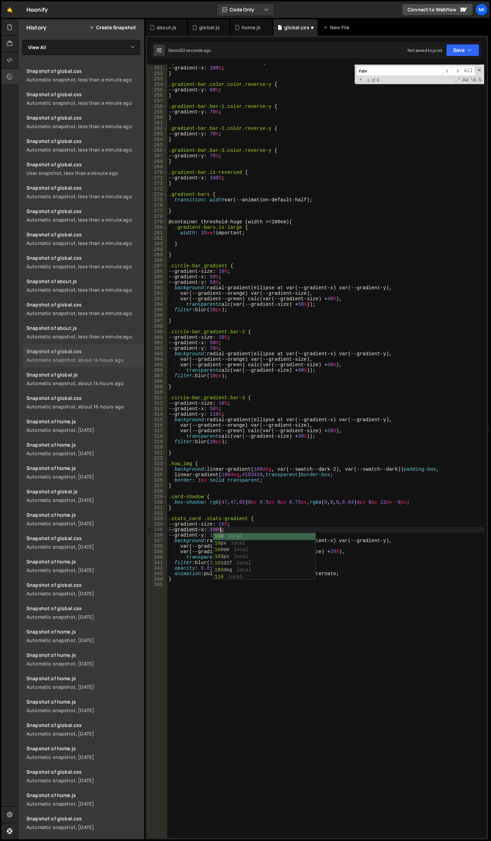
scroll to position [0, 3]
drag, startPoint x: 216, startPoint y: 537, endPoint x: 220, endPoint y: 536, distance: 4.1
click at [220, 536] on div ".gradient-bar.color.is-reversed { --gradient-x : 100 % ; } .gradient-bar.color.…" at bounding box center [325, 452] width 317 height 784
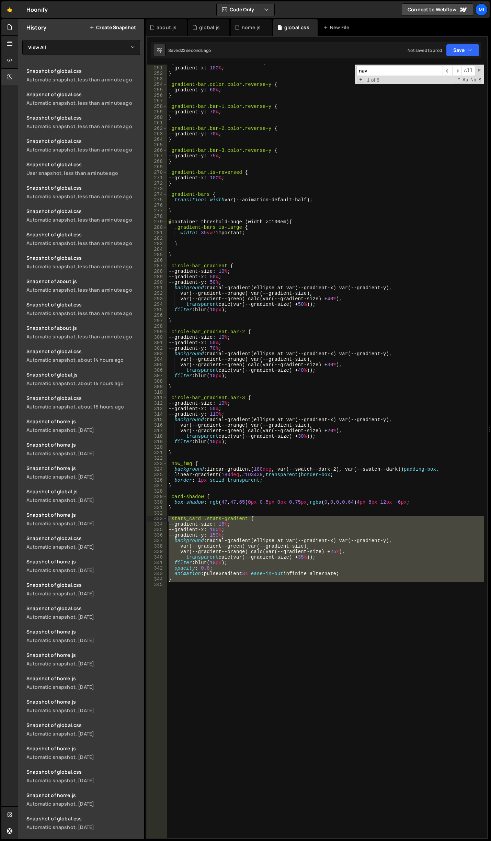
drag, startPoint x: 186, startPoint y: 588, endPoint x: 160, endPoint y: 517, distance: 75.7
click at [160, 517] on div "--gradient-y: 150%; 250 251 252 253 254 255 256 257 258 259 260 261 262 263 264…" at bounding box center [317, 451] width 340 height 773
type textarea ".stats_card .stats-gradient { --gradient-size: 15%;"
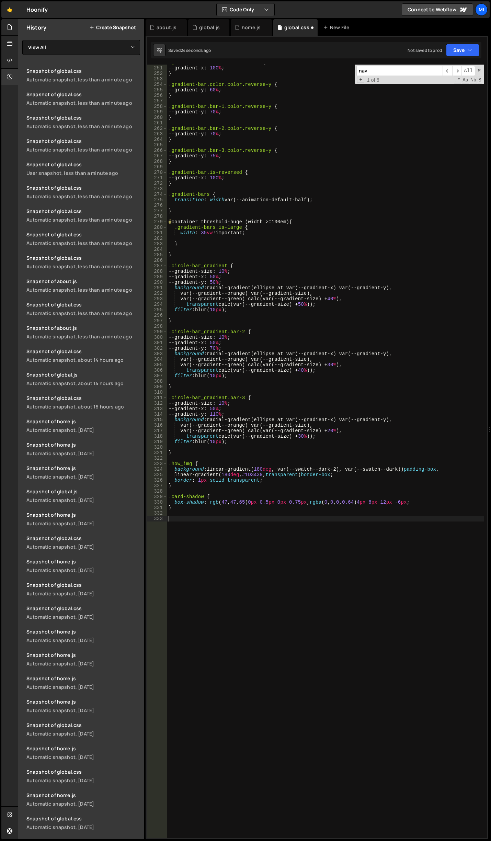
scroll to position [0, 0]
click at [312, 515] on div ".gradient-bar.color.is-reversed { --gradient-x : 100 % ; } .gradient-bar.color.…" at bounding box center [325, 452] width 317 height 784
click at [226, 533] on div ".gradient-bar.color.is-reversed { --gradient-x : 100 % ; } .gradient-bar.color.…" at bounding box center [325, 452] width 317 height 784
paste textarea "how-box"
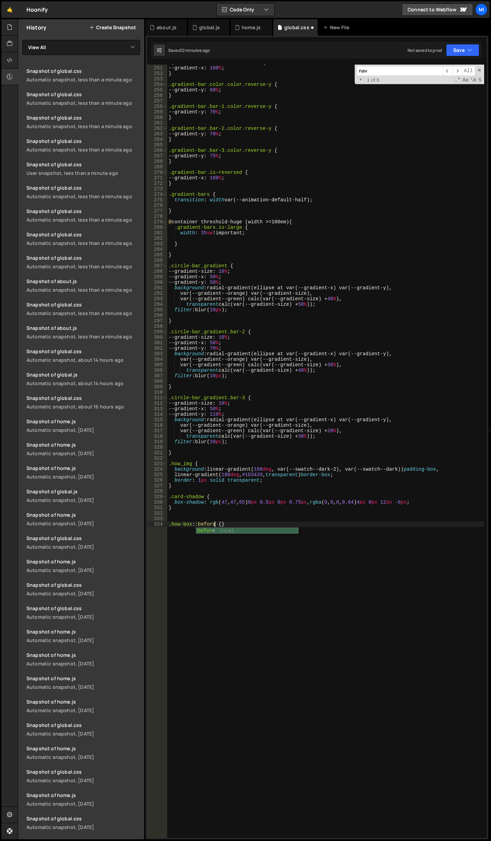
type textarea ".how-box::before {}"
type textarea "content:'';"
type textarea "position: absolute;"
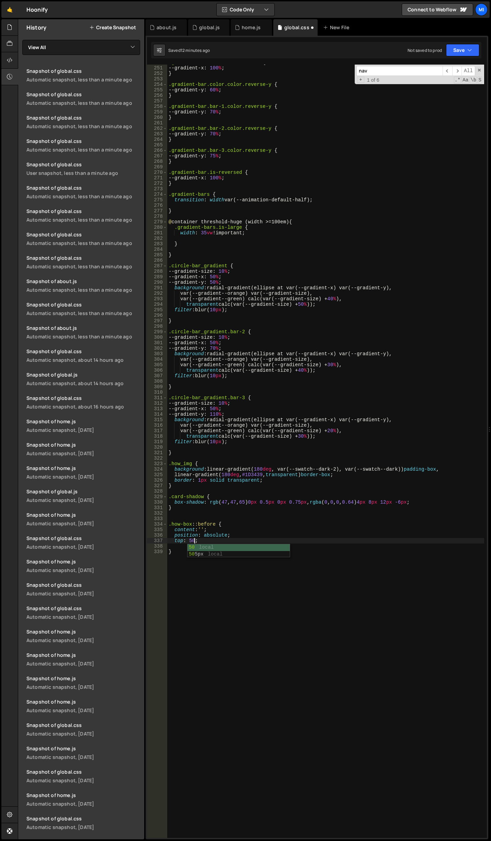
scroll to position [0, 2]
type textarea "top: 50%;"
type textarea "left: 1rem;"
type textarea "width: 1rem;"
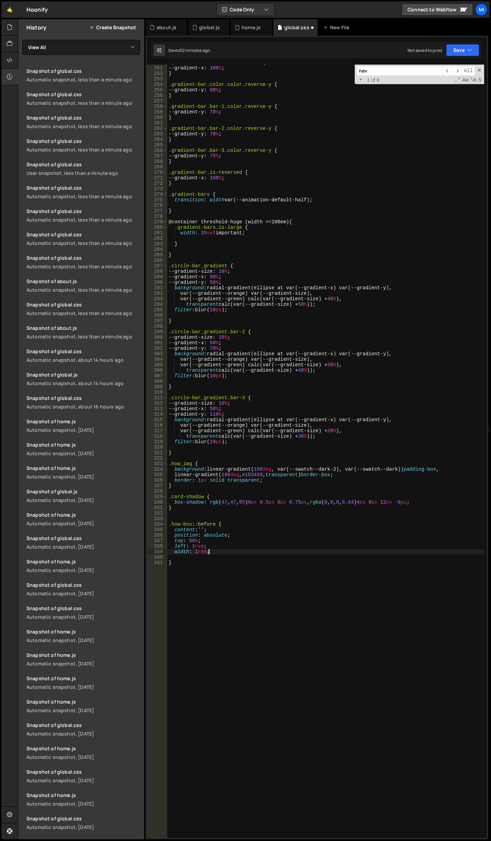
scroll to position [0, 0]
type textarea "e"
type textarea "height: 1px;"
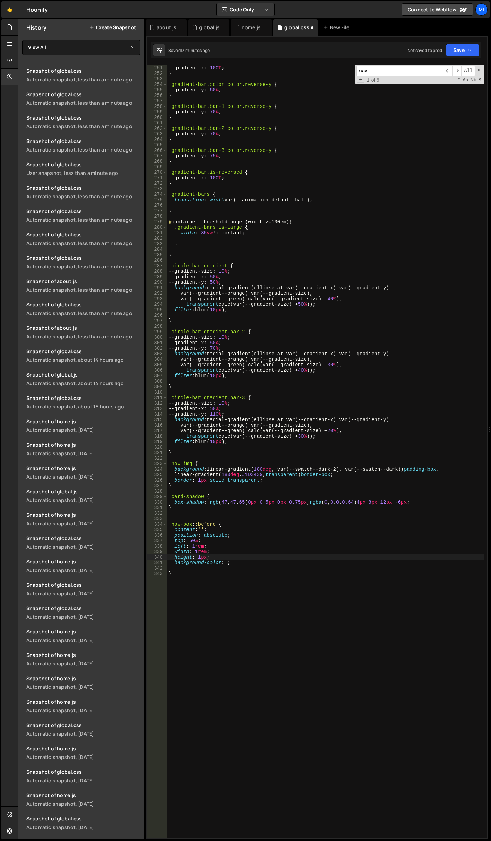
click at [224, 559] on div ".gradient-bar.color.is-reversed { --gradient-x : 100 % ; } .gradient-bar.color.…" at bounding box center [325, 452] width 317 height 784
click at [224, 563] on div ".gradient-bar.color.is-reversed { --gradient-x : 100 % ; } .gradient-bar.color.…" at bounding box center [325, 452] width 317 height 784
paste textarea "var(--swatch--charcoal)"
type textarea "background-color: var(--swatch--charcoal) ;"
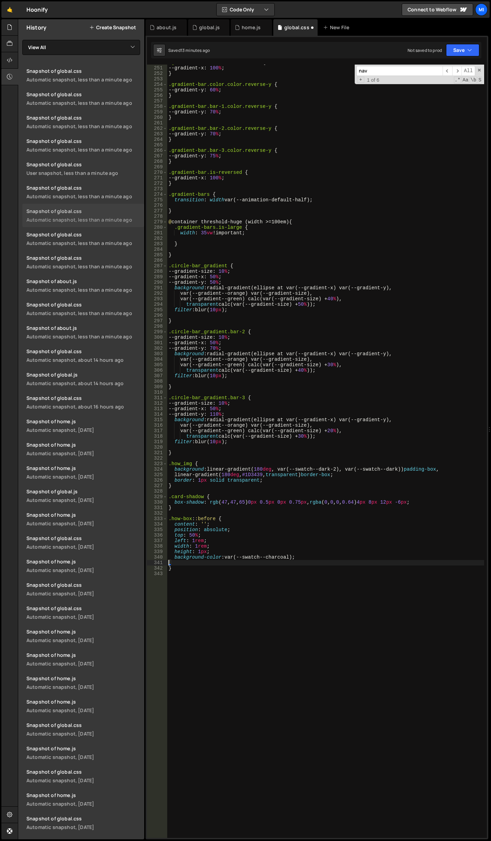
scroll to position [0, 0]
click at [195, 540] on div ".gradient-bar.color.is-reversed { --gradient-x : 100 % ; } .gradient-bar.color.…" at bounding box center [325, 452] width 317 height 784
click at [195, 545] on div ".gradient-bar.color.is-reversed { --gradient-x : 100 % ; } .gradient-bar.color.…" at bounding box center [325, 452] width 317 height 784
click at [191, 541] on div ".gradient-bar.color.is-reversed { --gradient-x : 100 % ; } .gradient-bar.color.…" at bounding box center [325, 452] width 317 height 784
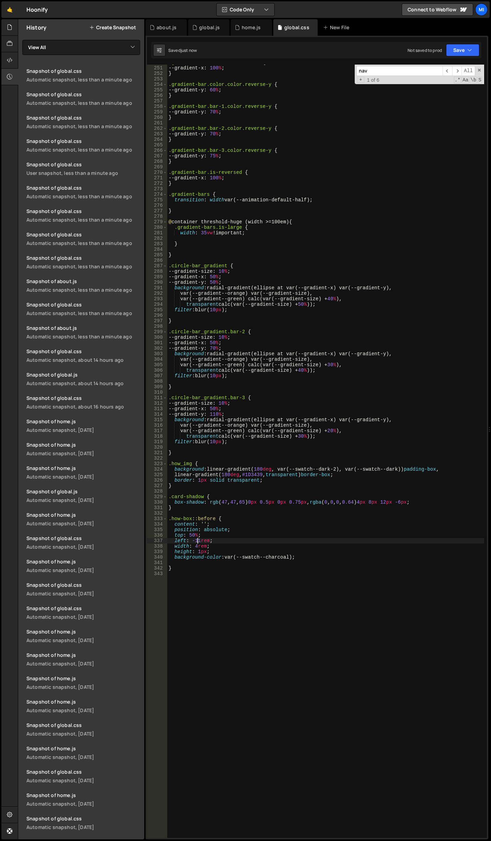
click at [194, 545] on div ".gradient-bar.color.is-reversed { --gradient-x : 100 % ; } .gradient-bar.color.…" at bounding box center [325, 452] width 317 height 784
drag, startPoint x: 201, startPoint y: 540, endPoint x: 201, endPoint y: 533, distance: 6.6
click at [201, 540] on div ".gradient-bar.color.is-reversed { --gradient-x : 100 % ; } .gradient-bar.color.…" at bounding box center [325, 452] width 317 height 784
type textarea "left: -1rem;"
click at [258, 661] on div ".gradient-bar.color.is-reversed { --gradient-x : 100 % ; } .gradient-bar.color.…" at bounding box center [325, 452] width 317 height 784
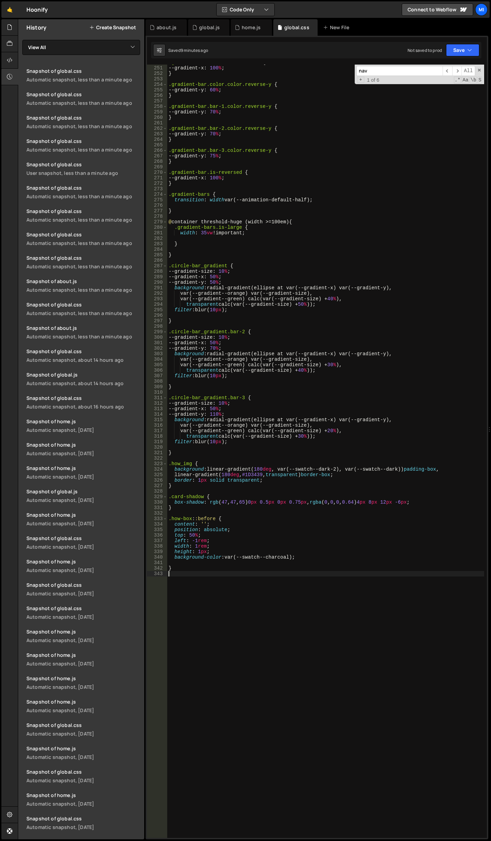
scroll to position [0, 0]
paste textarea "how_item"
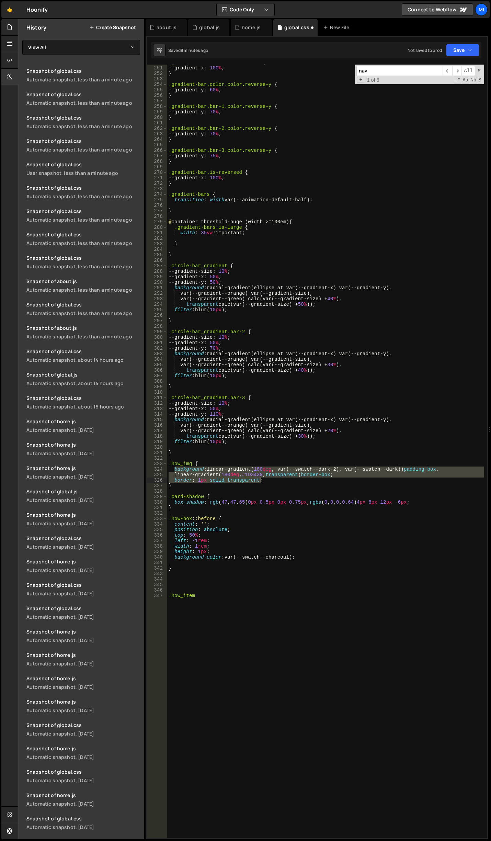
drag, startPoint x: 173, startPoint y: 469, endPoint x: 272, endPoint y: 478, distance: 99.6
click at [272, 478] on div ".gradient-bar.color.is-reversed { --gradient-x : 100 % ; } .gradient-bar.color.…" at bounding box center [325, 452] width 317 height 784
type textarea "linear-gradient(180deg, #1D3439, transparent) border-box; border: 1px solid tra…"
click at [213, 588] on div ".gradient-bar.color.is-reversed { --gradient-x : 100 % ; } .gradient-bar.color.…" at bounding box center [325, 452] width 317 height 784
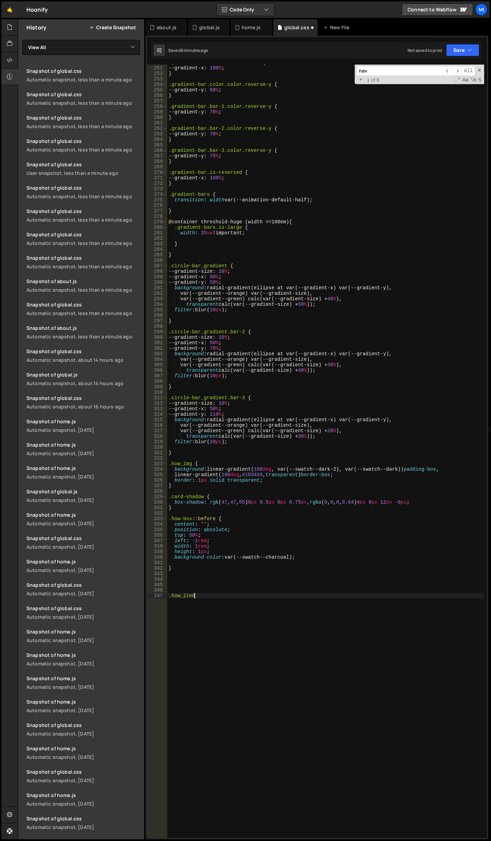
click at [216, 594] on div ".gradient-bar.color.is-reversed { --gradient-x : 100 % ; } .gradient-bar.color.…" at bounding box center [325, 452] width 317 height 784
click at [216, 601] on div ".gradient-bar.color.is-reversed { --gradient-x : 100 % ; } .gradient-bar.color.…" at bounding box center [325, 452] width 317 height 784
drag, startPoint x: 216, startPoint y: 594, endPoint x: 213, endPoint y: 591, distance: 4.4
click at [216, 594] on div ".gradient-bar.color.is-reversed { --gradient-x : 100 % ; } .gradient-bar.color.…" at bounding box center [325, 452] width 317 height 784
type textarea ".how_item {}"
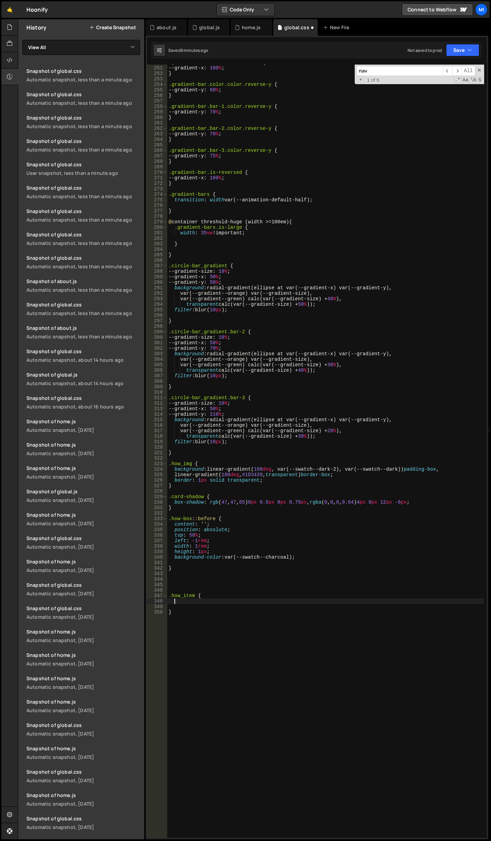
paste textarea "border: 1px solid transparent;"
type textarea ".how_item {"
drag, startPoint x: 196, startPoint y: 580, endPoint x: 172, endPoint y: 578, distance: 23.5
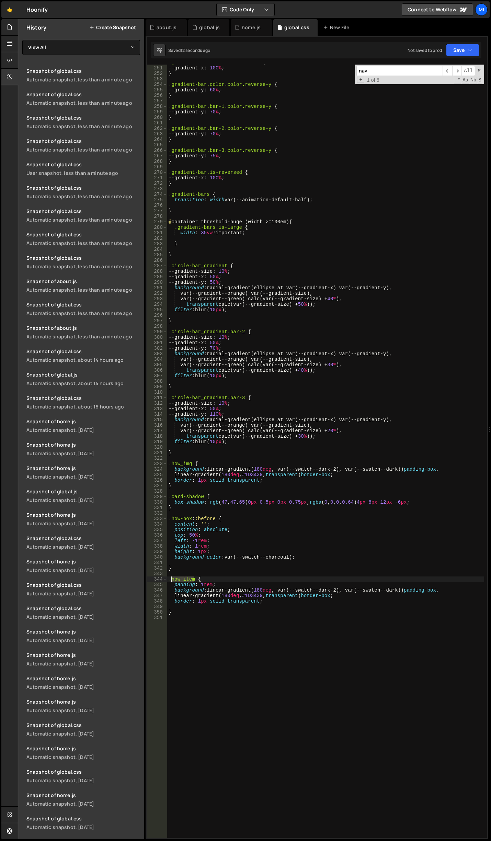
click at [172, 578] on div ".gradient-bar.color.is-reversed { --gradient-x : 100 % ; } .gradient-bar.color.…" at bounding box center [325, 452] width 317 height 784
paste textarea "mg_i"
click at [260, 580] on div ".gradient-bar.color.is-reversed { --gradient-x : 100 % ; } .gradient-bar.color.…" at bounding box center [325, 452] width 317 height 784
type textarea "padding: 1rem;"
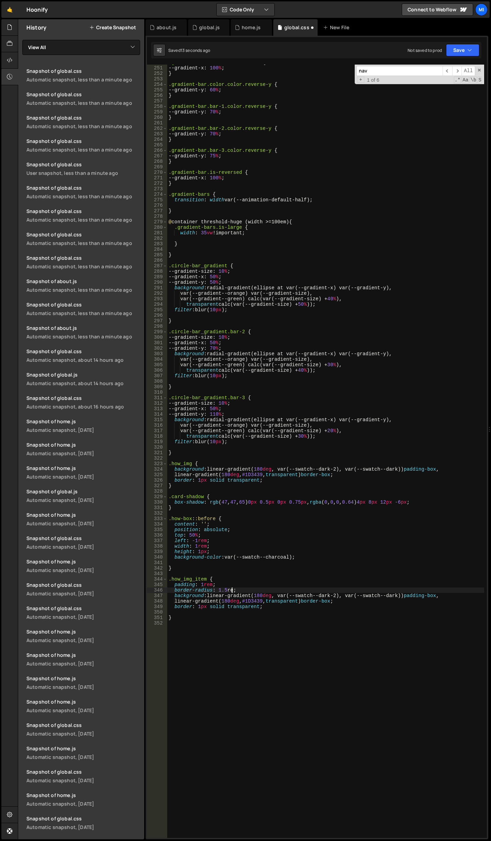
scroll to position [0, 4]
click at [226, 591] on div ".gradient-bar.color.is-reversed { --gradient-x : 100 % ; } .gradient-bar.color.…" at bounding box center [325, 452] width 317 height 784
click at [208, 568] on div ".gradient-bar.color.is-reversed { --gradient-x : 100 % ; } .gradient-bar.color.…" at bounding box center [325, 452] width 317 height 784
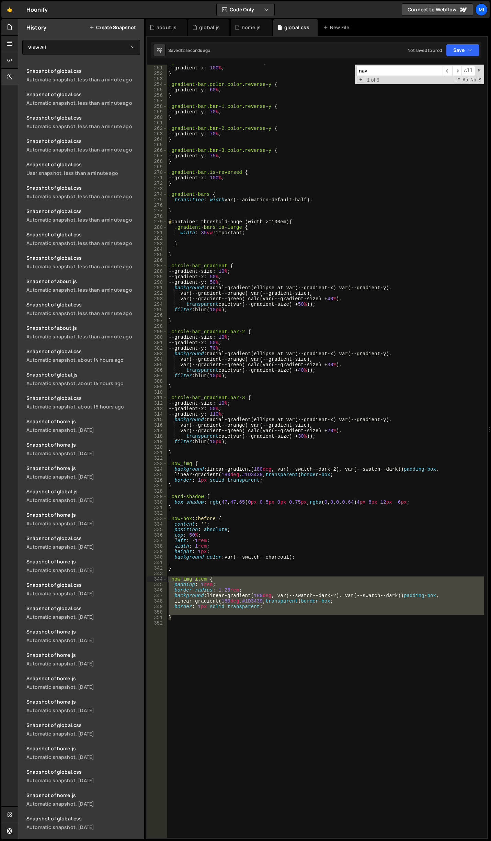
drag, startPoint x: 187, startPoint y: 616, endPoint x: 148, endPoint y: 577, distance: 55.8
click at [148, 577] on div "} 250 251 252 253 254 255 256 257 258 259 260 261 262 263 264 265 266 267 268 2…" at bounding box center [317, 451] width 340 height 773
type textarea ".how_img_item { padding: 1rem;"
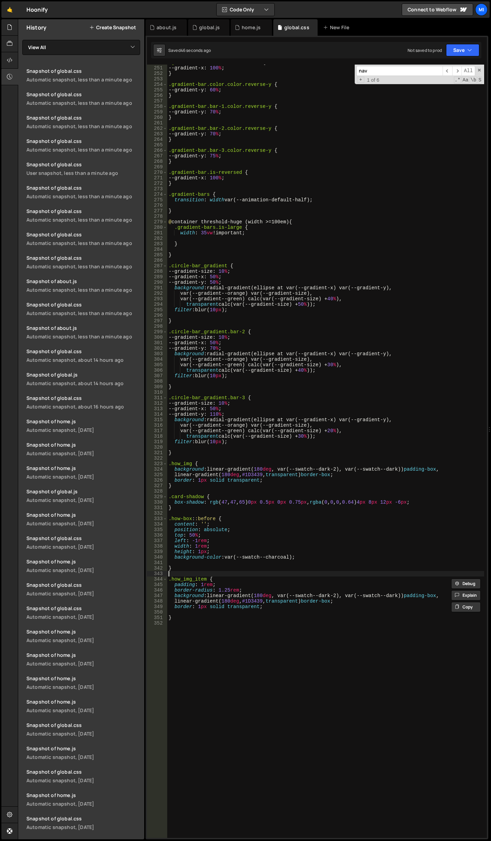
click at [206, 573] on div ".gradient-bar.color.is-reversed { --gradient-x : 100 % ; } .gradient-bar.color.…" at bounding box center [325, 452] width 317 height 784
paste textarea "@media (max-width: 767px) {"
type textarea "@media (max-width: 767px) {"
click at [245, 681] on div ".gradient-bar.color.is-reversed { --gradient-x : 100 % ; } .gradient-bar.color.…" at bounding box center [325, 452] width 317 height 784
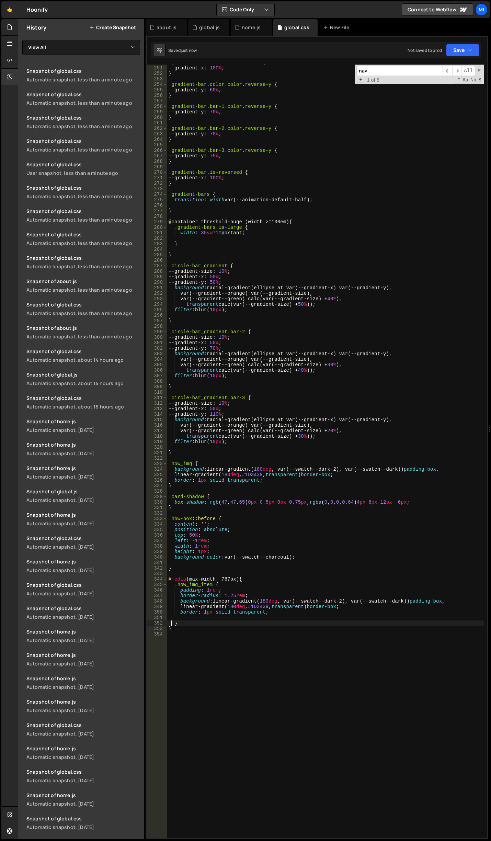
type textarea "}"
click at [234, 645] on div ".gradient-bar.color.is-reversed { --gradient-x : 100 % ; } .gradient-bar.color.…" at bounding box center [325, 452] width 317 height 784
click at [200, 28] on div "global.js" at bounding box center [209, 27] width 21 height 7
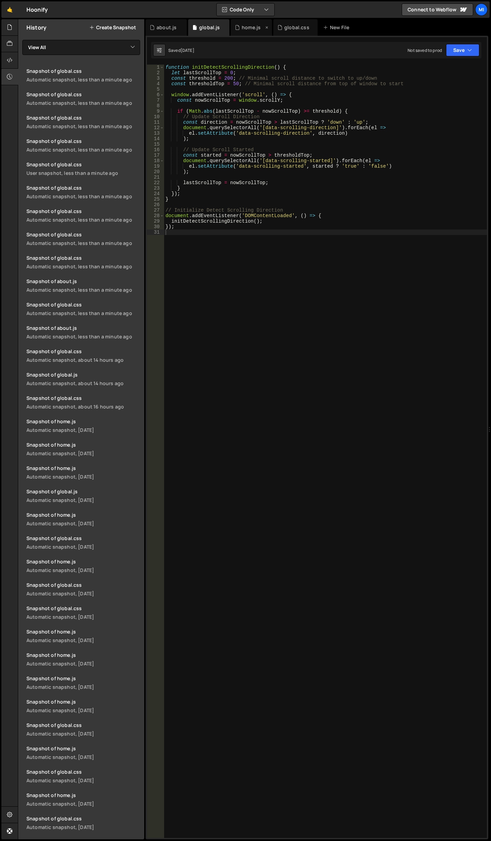
click at [238, 29] on icon at bounding box center [237, 27] width 5 height 7
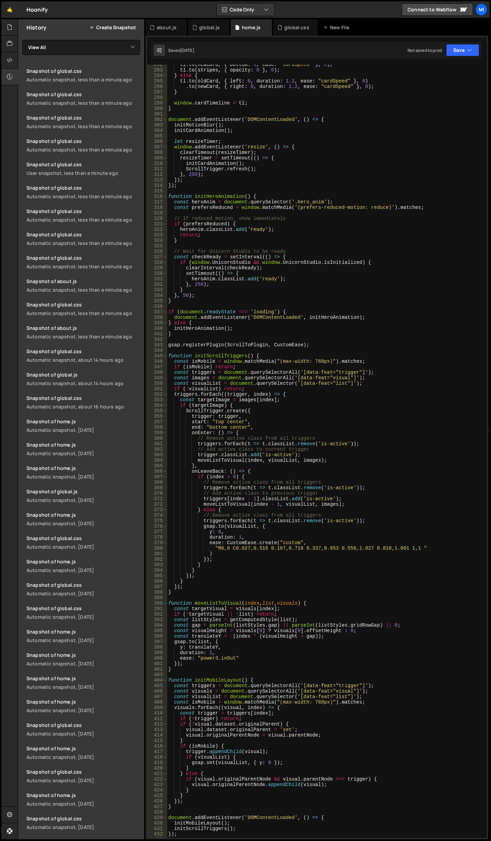
scroll to position [1648, 0]
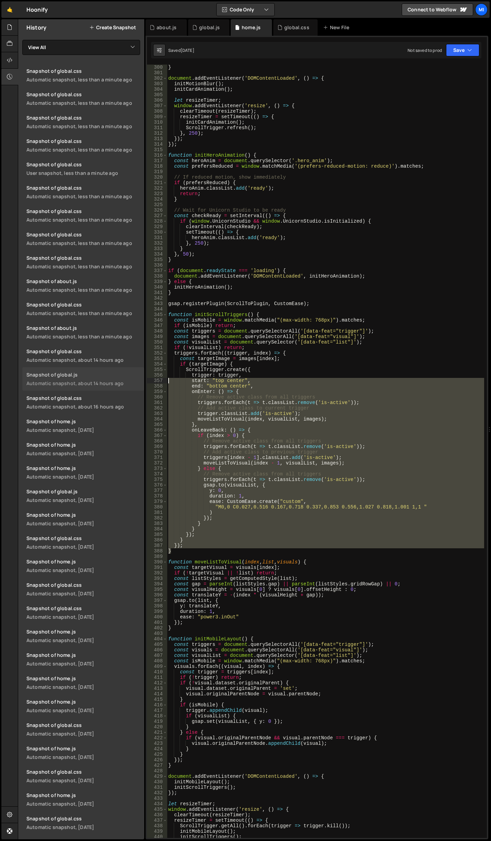
drag, startPoint x: 177, startPoint y: 551, endPoint x: 136, endPoint y: 382, distance: 173.4
click at [136, 382] on div "Files New File Javascript files 0 about.js 0 0 global.js 0 0 home.js 0" at bounding box center [254, 429] width 473 height 820
click at [235, 487] on div "} document . addEventListener ( 'DOMContentLoaded' , ( ) => { initMotionBlur ( …" at bounding box center [325, 451] width 317 height 773
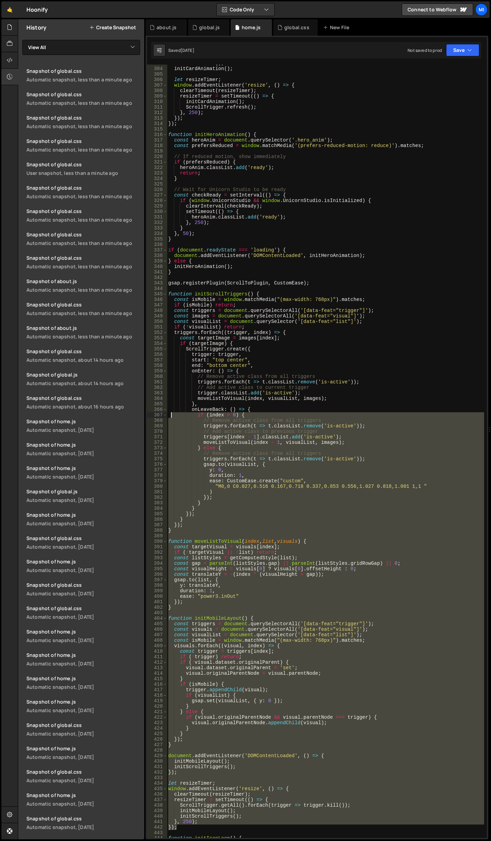
scroll to position [1627, 0]
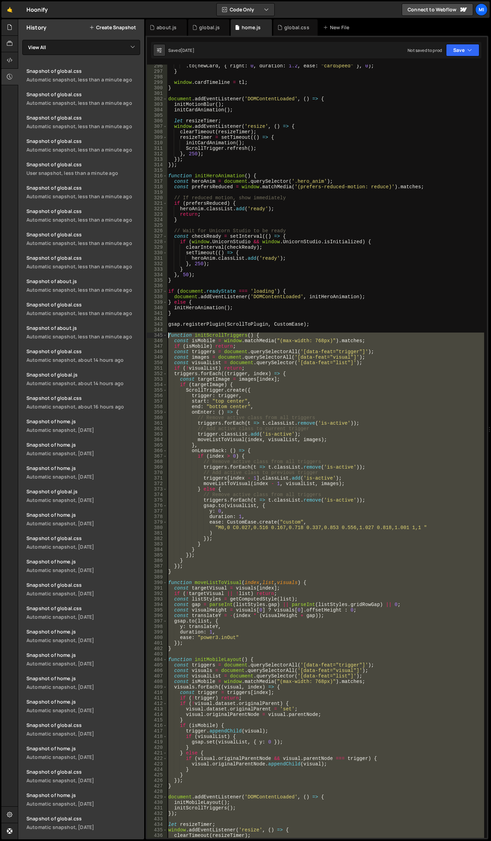
drag, startPoint x: 184, startPoint y: 701, endPoint x: 142, endPoint y: 334, distance: 369.7
click at [142, 334] on div "Files New File Javascript files 0 about.js 0 0 global.js 0 0 home.js 0" at bounding box center [254, 429] width 473 height 820
drag, startPoint x: 288, startPoint y: 696, endPoint x: 288, endPoint y: 689, distance: 6.9
click at [288, 696] on div ". to ( newCard , { right : 0 , duration : 1.2 , ease : "cardSpeed" } , 0 ) ; } …" at bounding box center [325, 451] width 317 height 773
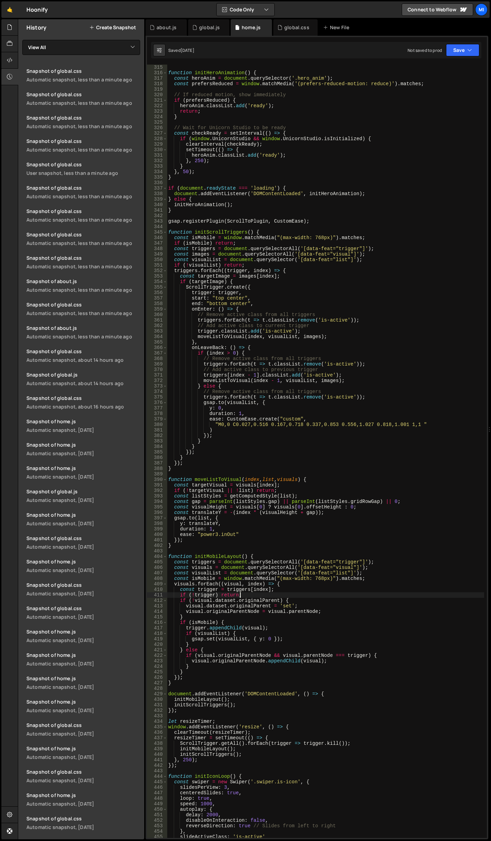
scroll to position [1731, 0]
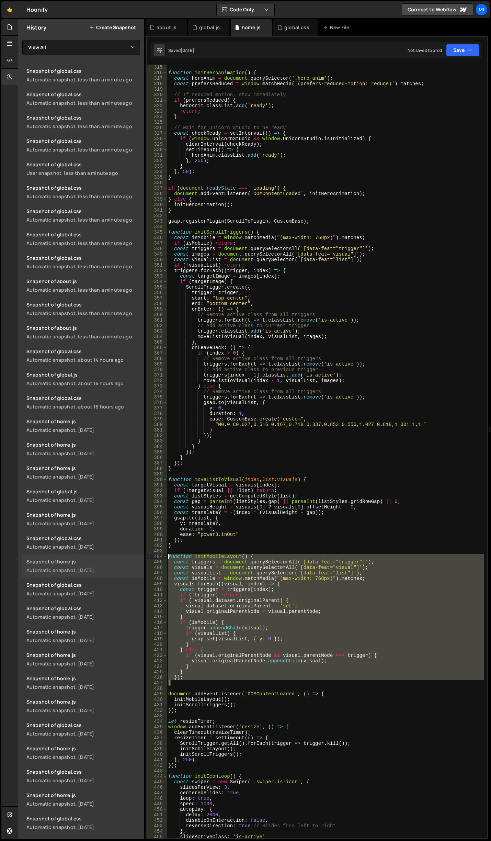
drag, startPoint x: 175, startPoint y: 683, endPoint x: 141, endPoint y: 556, distance: 132.0
click at [141, 556] on div "Files New File Javascript files 0 about.js 0 0 global.js 0 0 home.js 0" at bounding box center [254, 429] width 473 height 820
paste textarea "}"
type textarea "}"
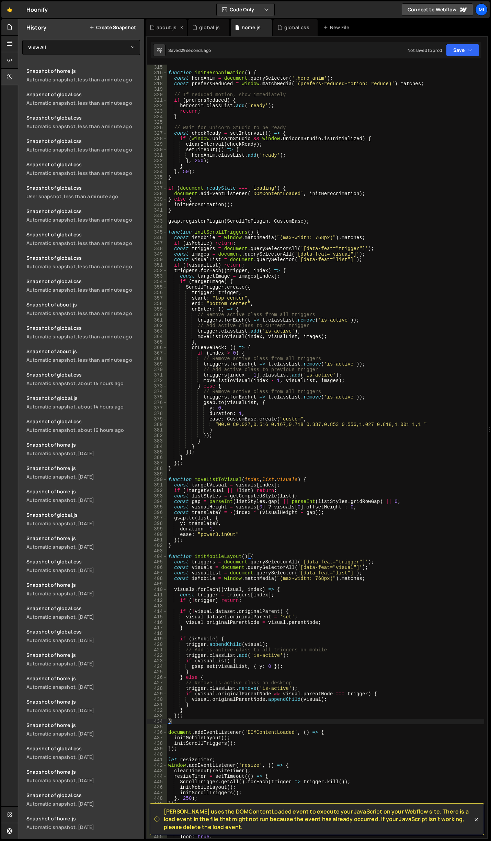
click at [168, 29] on div "about.js" at bounding box center [167, 27] width 20 height 7
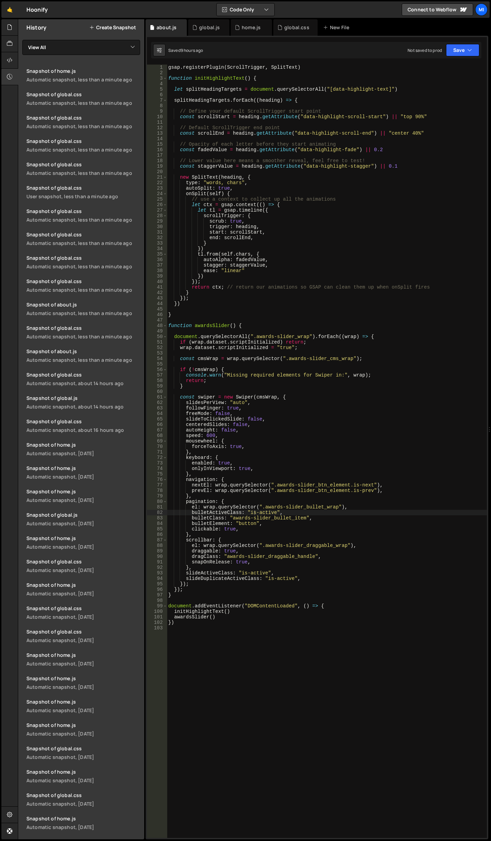
click at [273, 256] on div "gsap . registerPlugin ( ScrollTrigger , SplitText ) function initHighlightText …" at bounding box center [327, 457] width 320 height 784
click at [267, 232] on div "gsap . registerPlugin ( ScrollTrigger , SplitText ) function initHighlightText …" at bounding box center [327, 457] width 320 height 784
click at [301, 434] on div "gsap . registerPlugin ( ScrollTrigger , SplitText ) function initHighlightText …" at bounding box center [327, 457] width 320 height 784
type textarea "speed: 600,"
click at [283, 28] on div "global.css" at bounding box center [293, 27] width 32 height 7
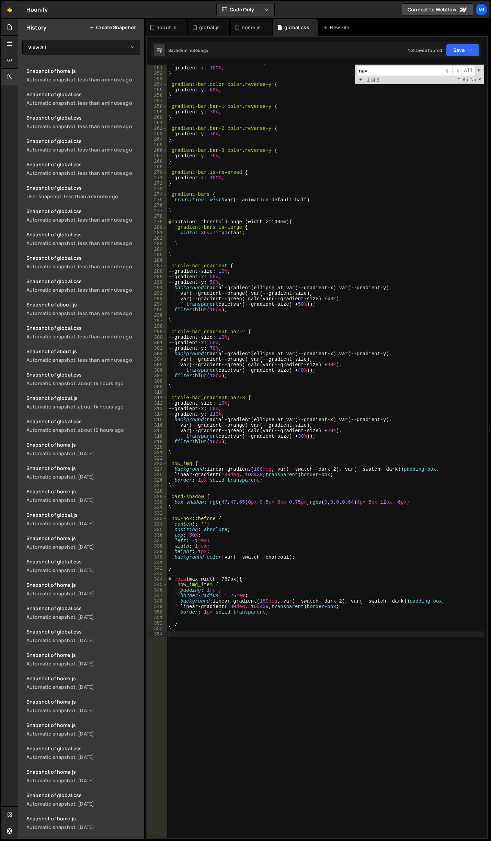
click at [273, 513] on div ".gradient-bar.color.is-reversed { --gradient-x : 100 % ; } .gradient-bar.color.…" at bounding box center [325, 452] width 317 height 784
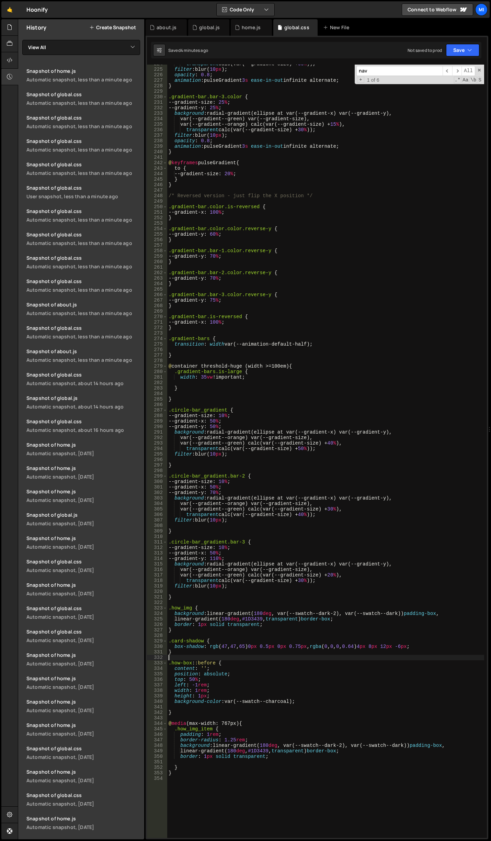
scroll to position [1278, 0]
click at [259, 431] on div "transparent calc(var(--gradient-size) + 35 % )) ; filter : blur( 10 px ) ; opac…" at bounding box center [325, 453] width 317 height 784
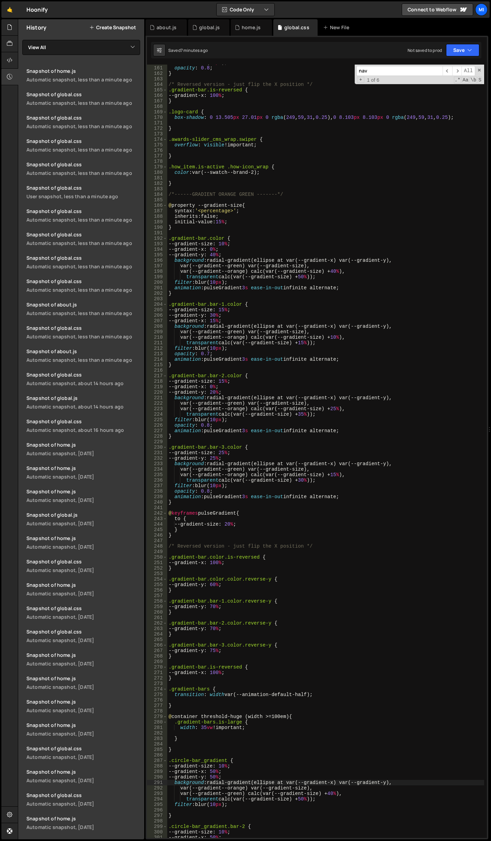
scroll to position [907, 0]
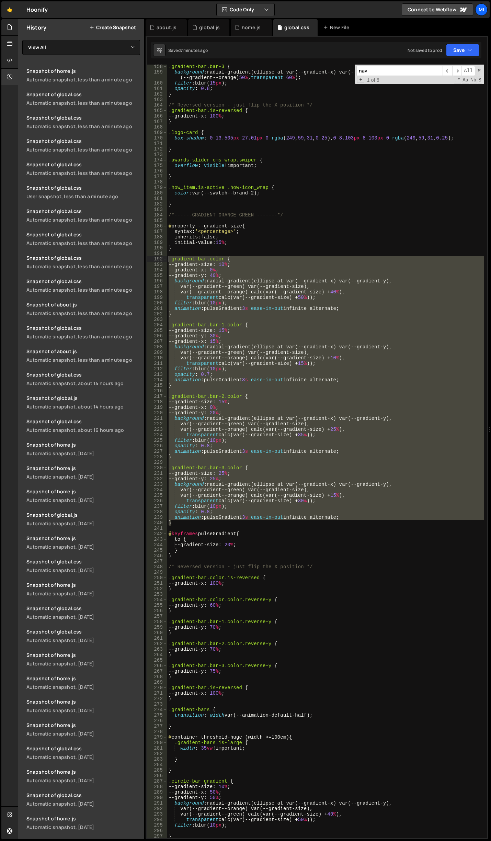
drag, startPoint x: 176, startPoint y: 525, endPoint x: 150, endPoint y: 259, distance: 267.7
click at [150, 259] on div "background: radial-gradient(ellipse at var(--gradient-x) var(--gradient-y), 158…" at bounding box center [317, 451] width 340 height 773
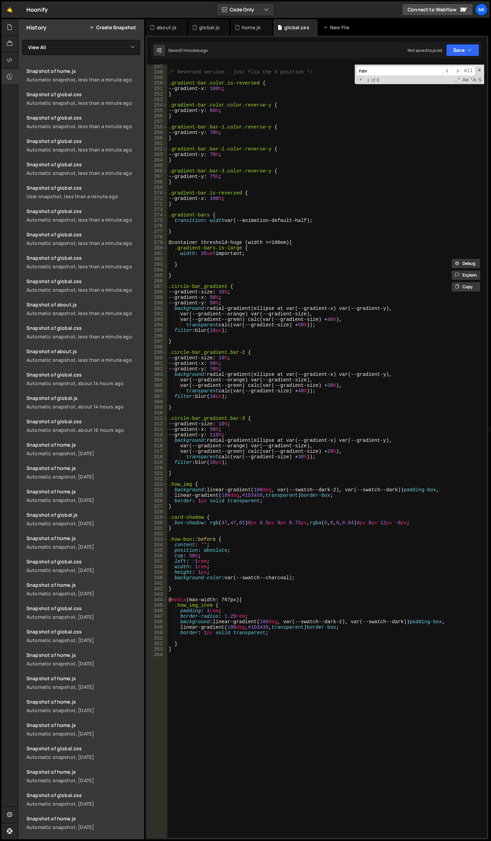
scroll to position [1381, 0]
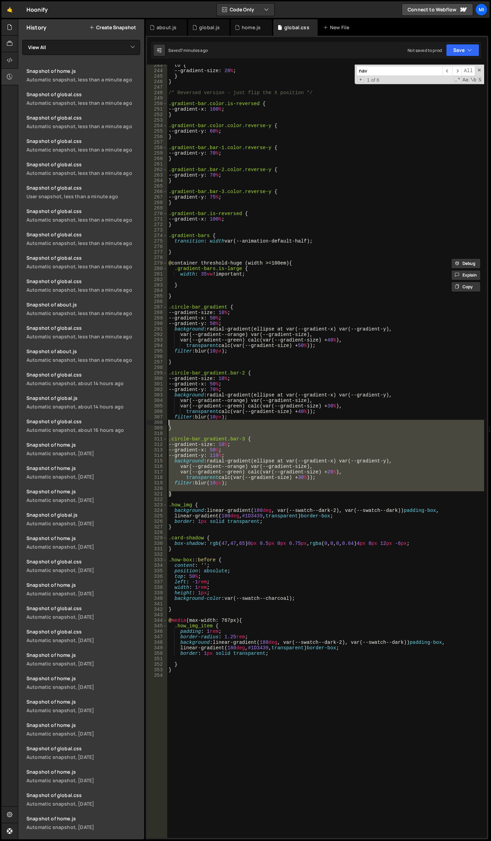
drag, startPoint x: 179, startPoint y: 493, endPoint x: 148, endPoint y: 407, distance: 91.8
click at [144, 416] on div "Files New File Javascript files 0 about.js 0 0 global.js 0 0 home.js 0" at bounding box center [254, 429] width 473 height 820
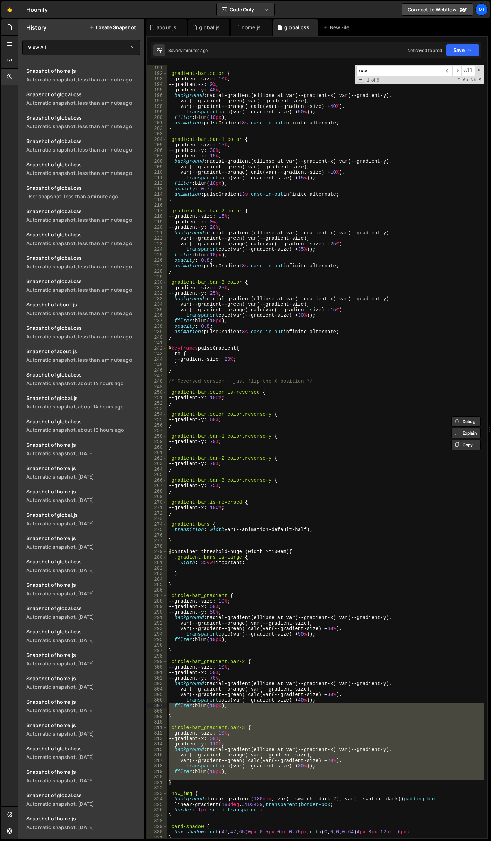
scroll to position [1093, 0]
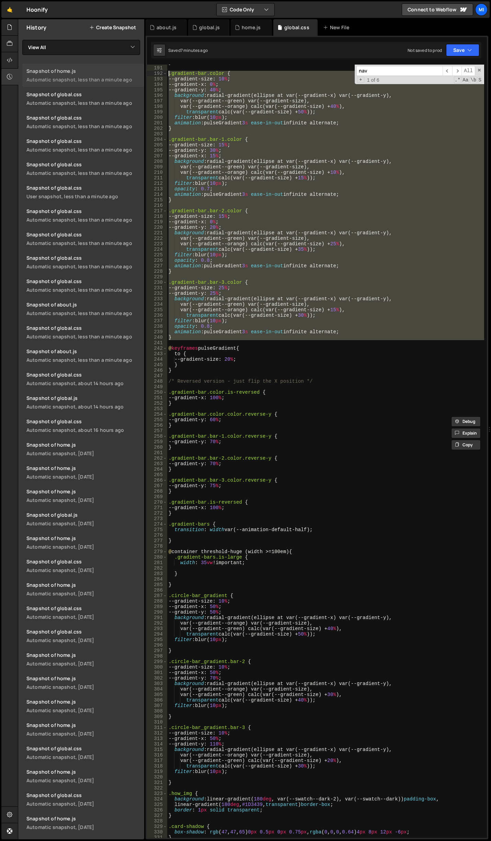
drag, startPoint x: 177, startPoint y: 340, endPoint x: 138, endPoint y: 74, distance: 268.5
click at [138, 74] on div "Files New File Javascript files 0 about.js 0 0 global.js 0 0 home.js 0" at bounding box center [254, 429] width 473 height 820
type textarea ".gradient-bar.color { --gradient-size: 10%;"
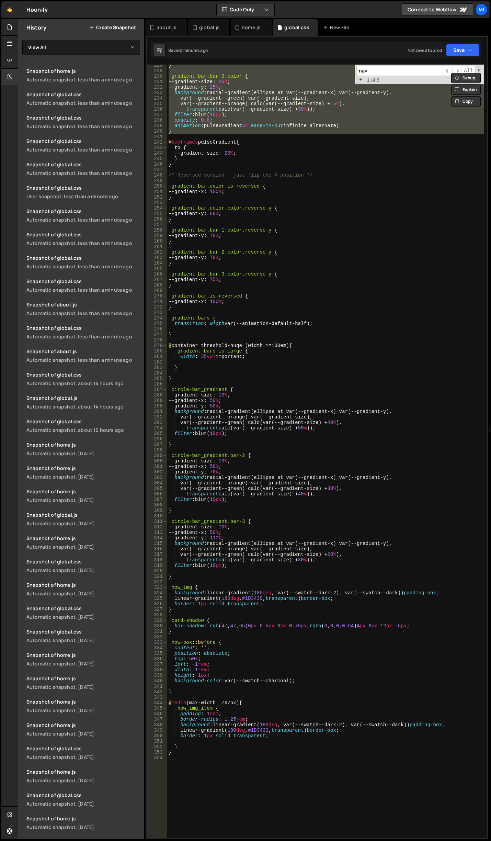
scroll to position [1605, 0]
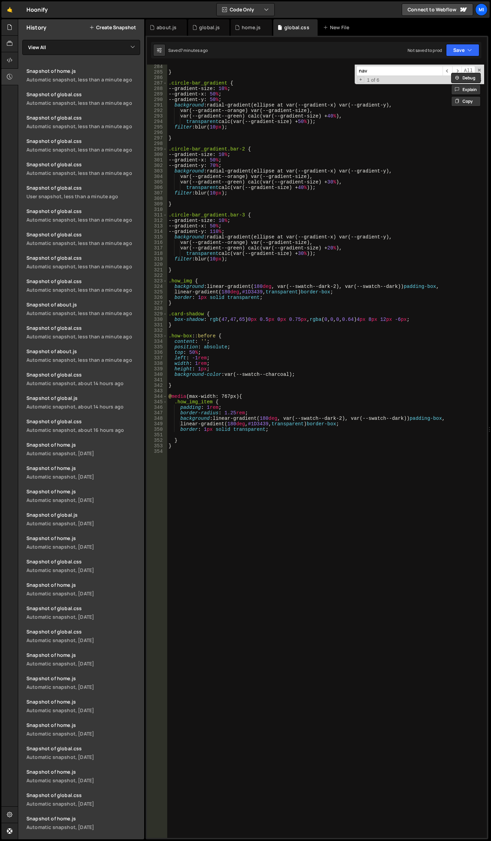
click at [252, 525] on div "} .circle-bar_gradient { --gradient-size : 10 % ; --gradient-x : 50 % ; --gradi…" at bounding box center [325, 456] width 317 height 784
paste textarea ".gradient-bar.color {"
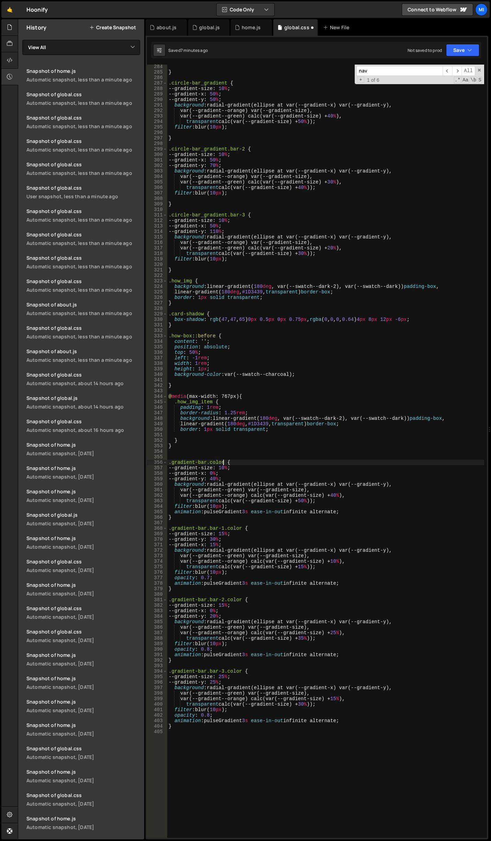
click at [225, 462] on div "} .circle-bar_gradient { --gradient-size : 10 % ; --gradient-x : 50 % ; --gradi…" at bounding box center [325, 456] width 317 height 784
drag, startPoint x: 246, startPoint y: 464, endPoint x: 224, endPoint y: 462, distance: 22.4
click at [224, 462] on div "} .circle-bar_gradient { --gradient-size : 10 % ; --gradient-x : 50 % ; --gradi…" at bounding box center [325, 456] width 317 height 784
click at [241, 526] on div "} .circle-bar_gradient { --gradient-size : 10 % ; --gradient-x : 50 % ; --gradi…" at bounding box center [325, 456] width 317 height 784
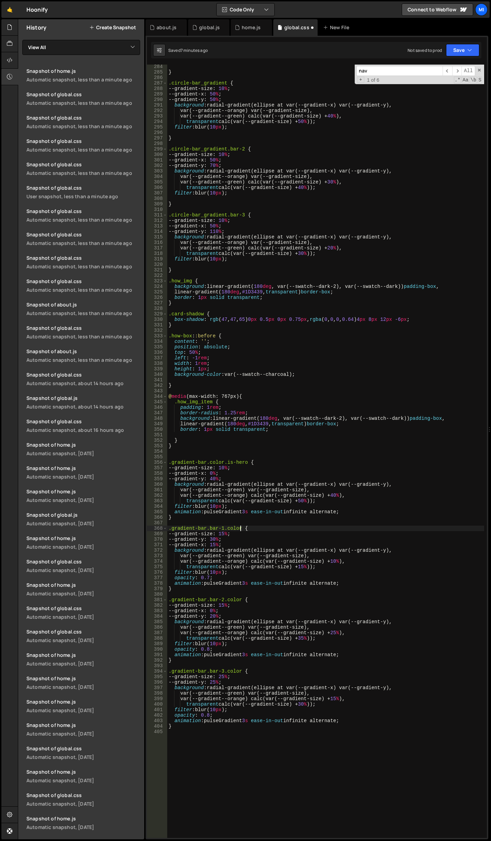
paste textarea ".is-hero"
click at [241, 599] on div "} .circle-bar_gradient { --gradient-size : 10 % ; --gradient-x : 50 % ; --gradi…" at bounding box center [325, 456] width 317 height 784
paste textarea ".is-hero"
click at [241, 672] on div "} .circle-bar_gradient { --gradient-size : 10 % ; --gradient-x : 50 % ; --gradi…" at bounding box center [325, 456] width 317 height 784
paste textarea ".is-hero"
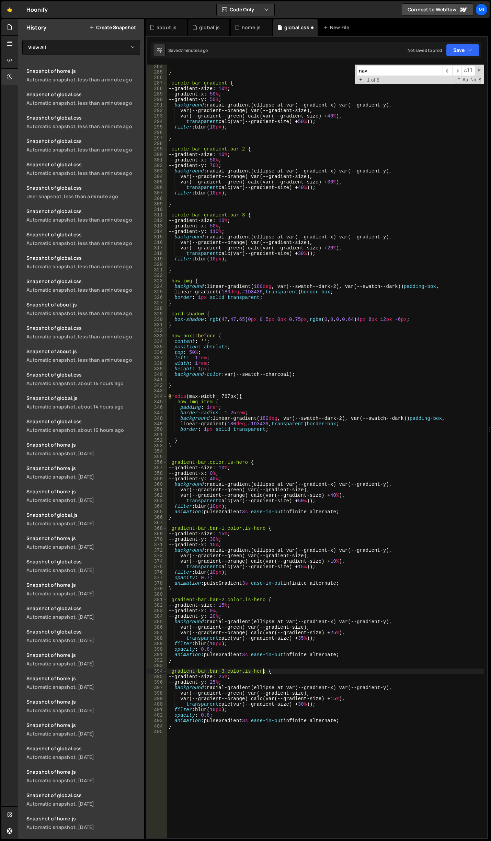
click at [279, 644] on div "} .circle-bar_gradient { --gradient-size : 10 % ; --gradient-x : 50 % ; --gradi…" at bounding box center [325, 456] width 317 height 784
type textarea "filter: blur(10px);"
click at [302, 594] on div "} .circle-bar_gradient { --gradient-size : 10 % ; --gradient-x : 50 % ; --gradi…" at bounding box center [325, 456] width 317 height 784
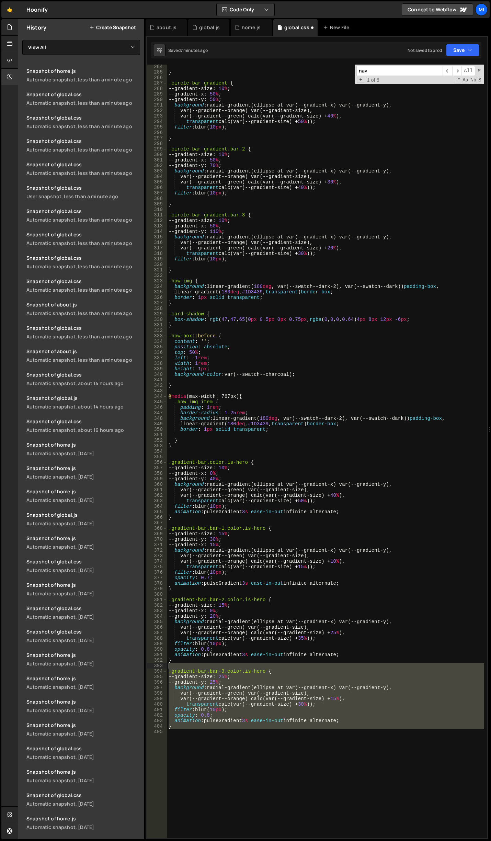
drag, startPoint x: 197, startPoint y: 734, endPoint x: 144, endPoint y: 667, distance: 84.8
click at [144, 667] on div "Files New File Javascript files 0 about.js 0 0 global.js 0 0 home.js 0" at bounding box center [254, 429] width 473 height 820
type textarea ".gradient-bar.bar-3.color.is-hero {"
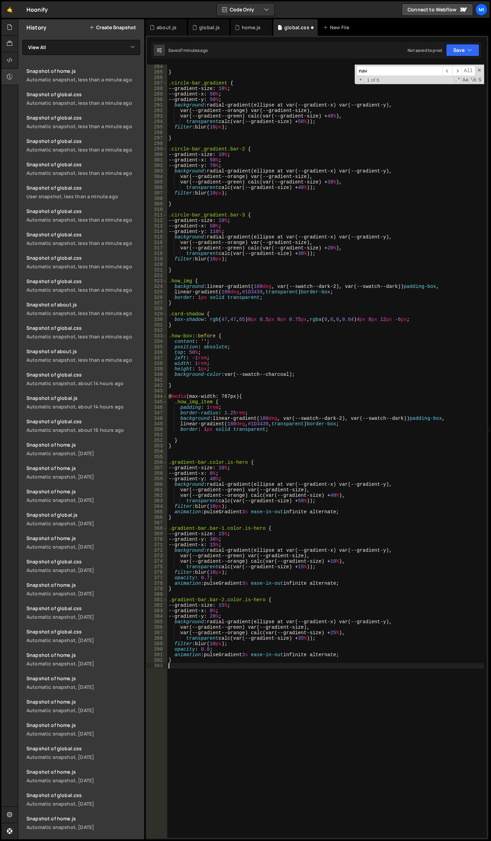
click at [221, 562] on div "} .circle-bar_gradient { --gradient-size : 10 % ; --gradient-x : 50 % ; --gradi…" at bounding box center [325, 456] width 317 height 784
click at [259, 503] on div "} .circle-bar_gradient { --gradient-size : 10 % ; --gradient-x : 50 % ; --gradi…" at bounding box center [325, 456] width 317 height 784
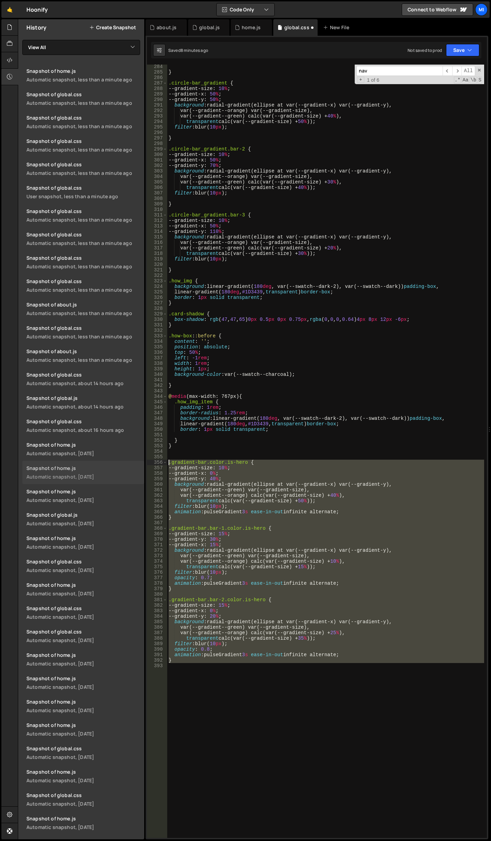
drag, startPoint x: 180, startPoint y: 665, endPoint x: 140, endPoint y: 461, distance: 207.4
click at [140, 461] on div "Files New File Javascript files 0 about.js 0 0 global.js 0 0 home.js 0" at bounding box center [254, 429] width 473 height 820
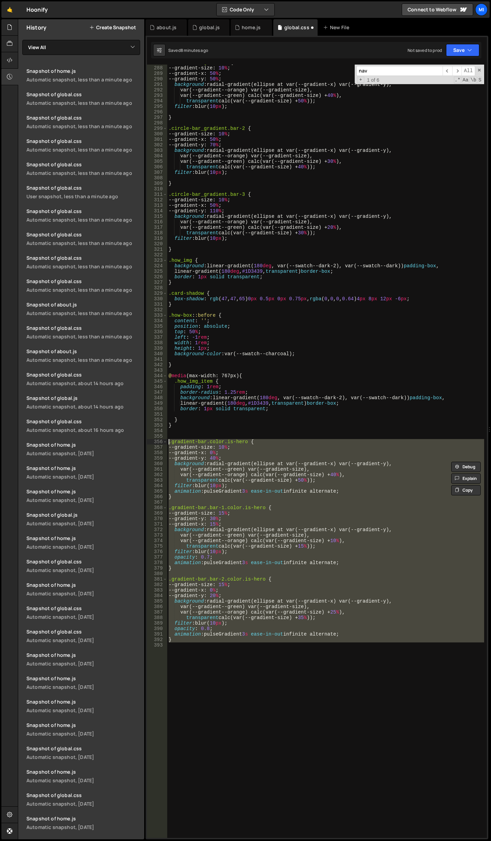
paste textarea "}"
type textarea "}"
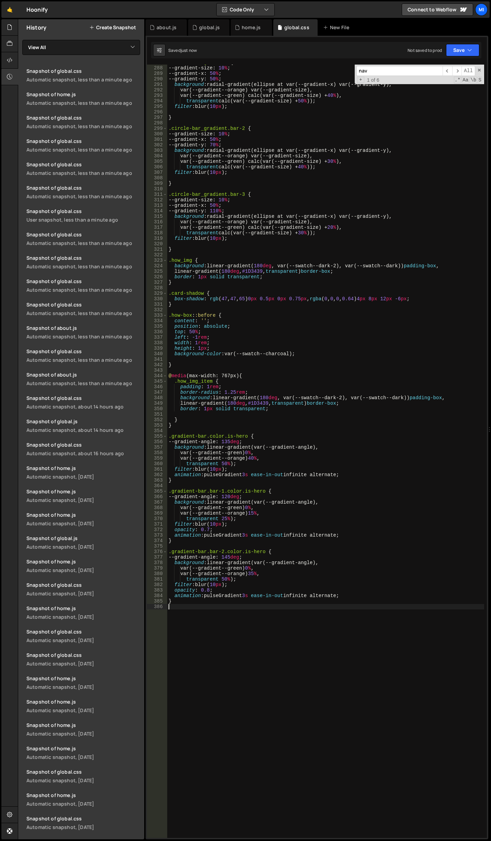
click at [264, 625] on div ".circle-bar_gradient { --gradient-size : 10 % ; --gradient-x : 50 % ; --gradien…" at bounding box center [325, 452] width 317 height 784
click at [263, 551] on div ".circle-bar_gradient { --gradient-size : 10 % ; --gradient-x : 50 % ; --gradien…" at bounding box center [325, 452] width 317 height 784
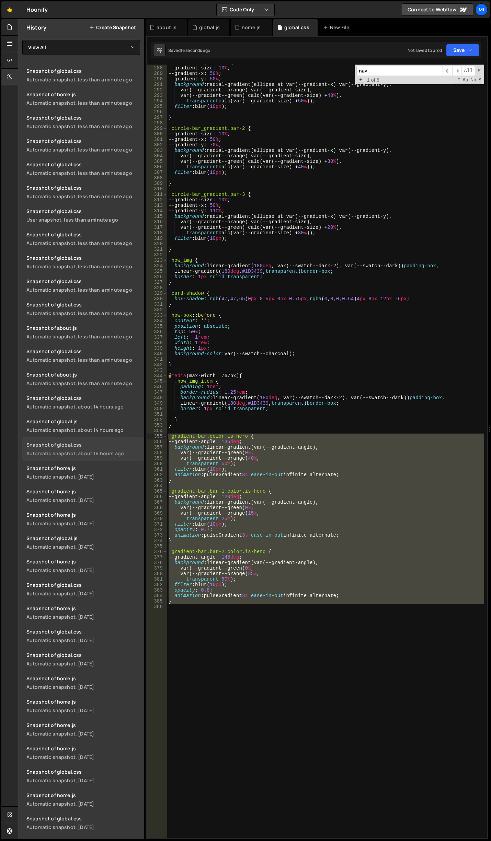
drag, startPoint x: 180, startPoint y: 606, endPoint x: 139, endPoint y: 437, distance: 173.8
click at [139, 437] on div "Files New File Javascript files 0 about.js 0 0 global.js 0 0 home.js 0" at bounding box center [254, 429] width 473 height 820
type textarea ".gradient-bar.color.is-hero { --gradient-angle: 135deg;"
click at [214, 624] on div ".circle-bar_gradient { --gradient-size : 10 % ; --gradient-x : 50 % ; --gradien…" at bounding box center [325, 451] width 317 height 773
drag, startPoint x: 181, startPoint y: 572, endPoint x: 161, endPoint y: 437, distance: 137.1
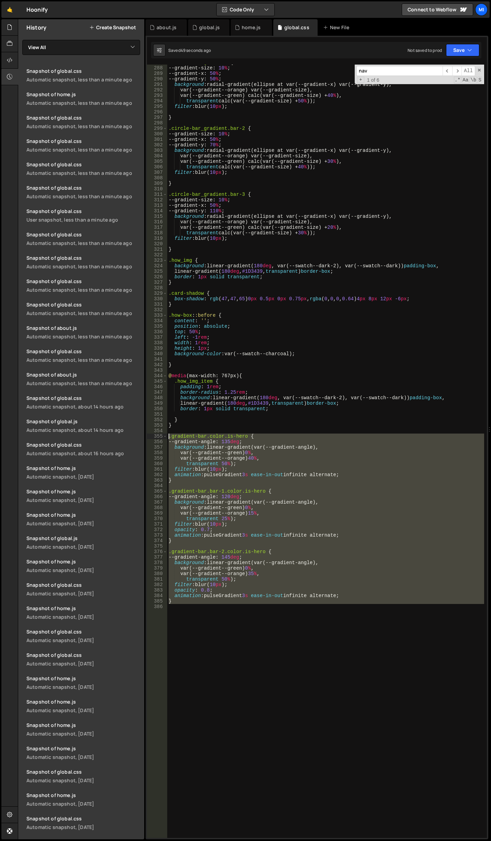
click at [161, 437] on div "287 288 289 290 291 292 293 294 295 296 297 298 299 300 301 302 303 304 305 306…" at bounding box center [317, 451] width 340 height 773
paste textarea "}"
type textarea "}"
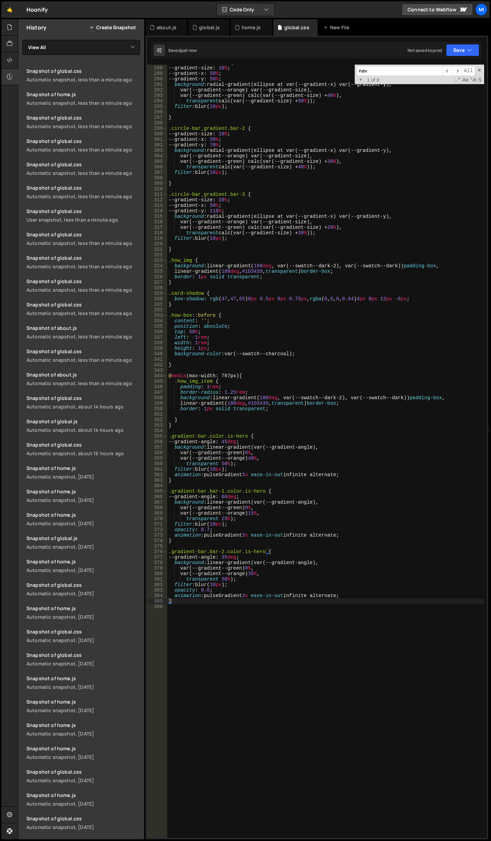
click at [331, 611] on div ".circle-bar_gradient { --gradient-size : 10 % ; --gradient-x : 50 % ; --gradien…" at bounding box center [325, 452] width 317 height 784
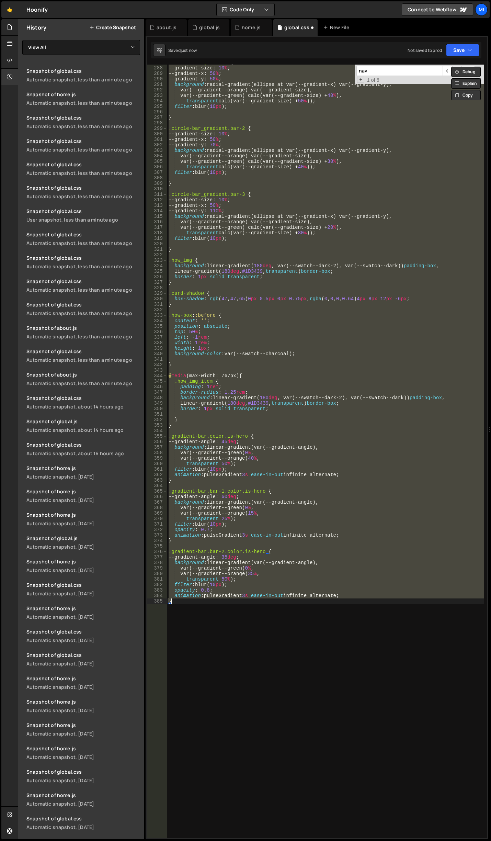
type textarea "}"
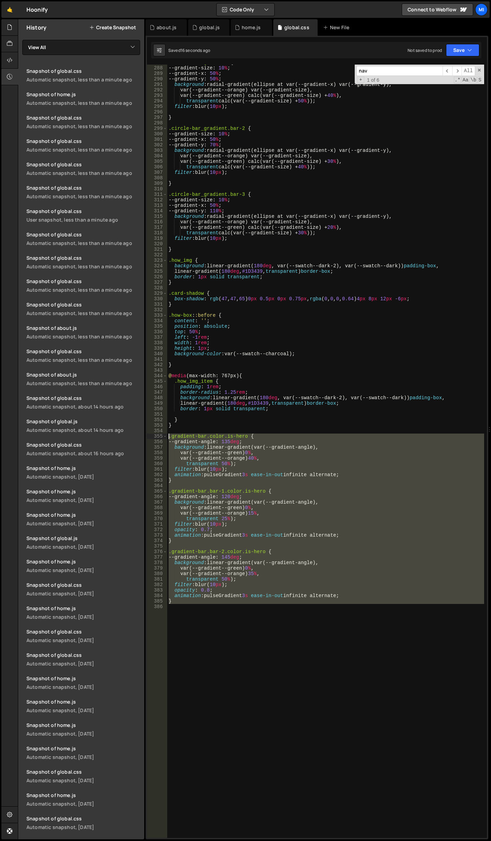
drag, startPoint x: 221, startPoint y: 665, endPoint x: 160, endPoint y: 433, distance: 240.1
click at [160, 433] on div "287 288 289 290 291 292 293 294 295 296 297 298 299 300 301 302 303 304 305 306…" at bounding box center [317, 451] width 340 height 773
paste textarea "}"
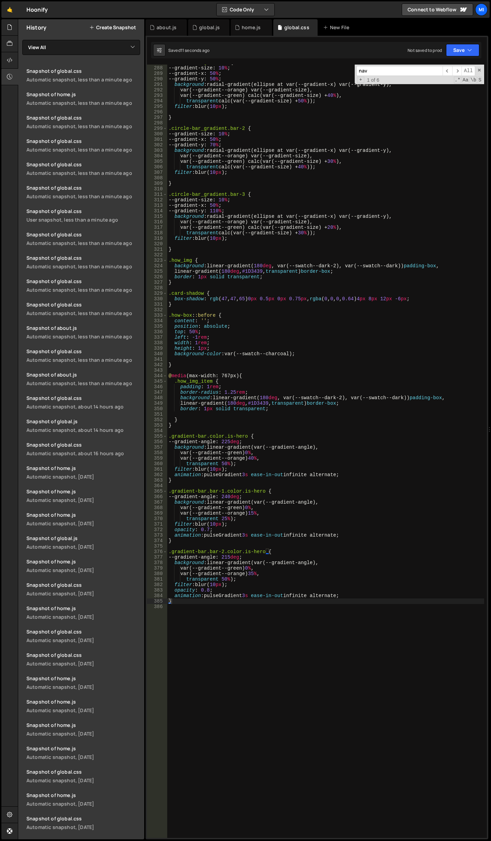
click at [238, 454] on div ".circle-bar_gradient { --gradient-size : 10 % ; --gradient-x : 50 % ; --gradien…" at bounding box center [325, 452] width 317 height 784
type textarea "var(--gradient--green) 0%,"
click at [250, 760] on div ".circle-bar_gradient { --gradient-size : 10 % ; --gradient-x : 50 % ; --gradien…" at bounding box center [325, 452] width 317 height 784
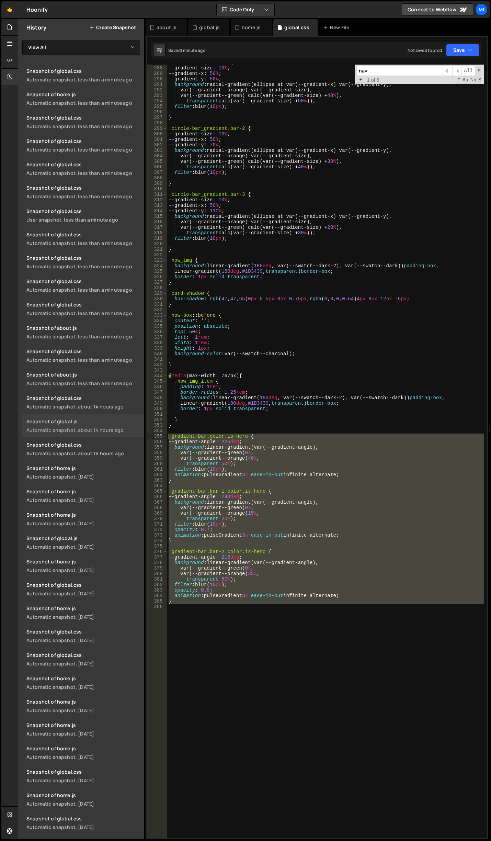
drag, startPoint x: 176, startPoint y: 582, endPoint x: 120, endPoint y: 435, distance: 158.0
click at [120, 435] on div "Files New File Javascript files 0 about.js 0 0 global.js 0 0 home.js 0" at bounding box center [254, 429] width 473 height 820
paste textarea "}"
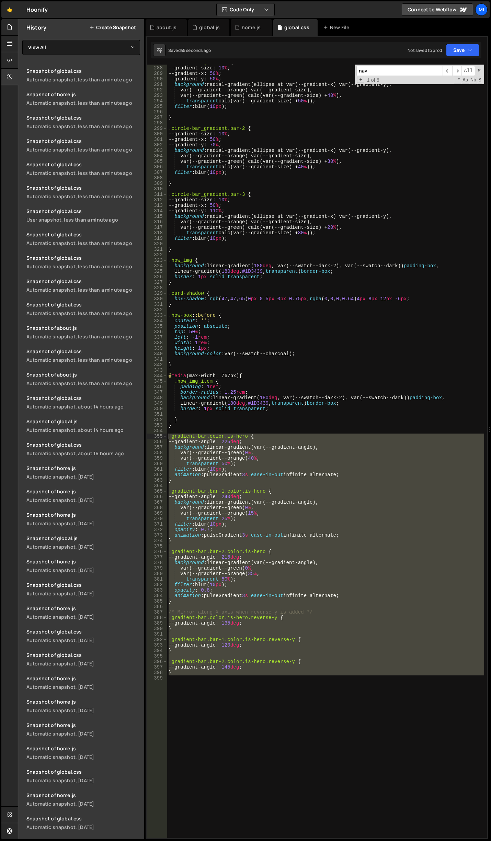
drag, startPoint x: 186, startPoint y: 658, endPoint x: 154, endPoint y: 434, distance: 226.9
click at [154, 434] on div "} 287 288 289 290 291 292 293 294 295 296 297 298 299 300 301 302 303 304 305 3…" at bounding box center [317, 451] width 340 height 773
paste textarea "}"
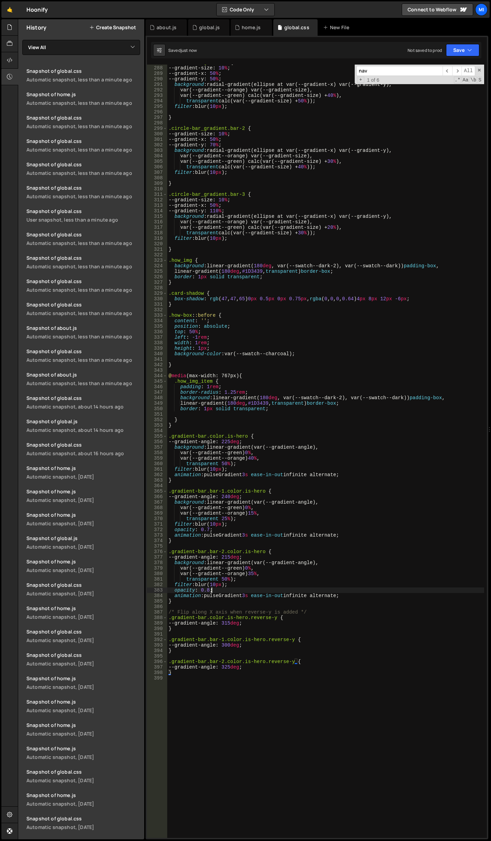
click at [303, 588] on div ".circle-bar_gradient { --gradient-size : 10 % ; --gradient-x : 50 % ; --gradien…" at bounding box center [325, 452] width 317 height 784
click at [272, 522] on div ".circle-bar_gradient { --gradient-size : 10 % ; --gradient-x : 50 % ; --gradien…" at bounding box center [325, 452] width 317 height 784
click at [265, 458] on div ".circle-bar_gradient { --gradient-size : 10 % ; --gradient-x : 50 % ; --gradien…" at bounding box center [325, 452] width 317 height 784
click at [289, 509] on div ".circle-bar_gradient { --gradient-size : 10 % ; --gradient-x : 50 % ; --gradien…" at bounding box center [325, 452] width 317 height 784
click at [222, 575] on div ".circle-bar_gradient { --gradient-size : 10 % ; --gradient-x : 50 % ; --gradien…" at bounding box center [325, 452] width 317 height 784
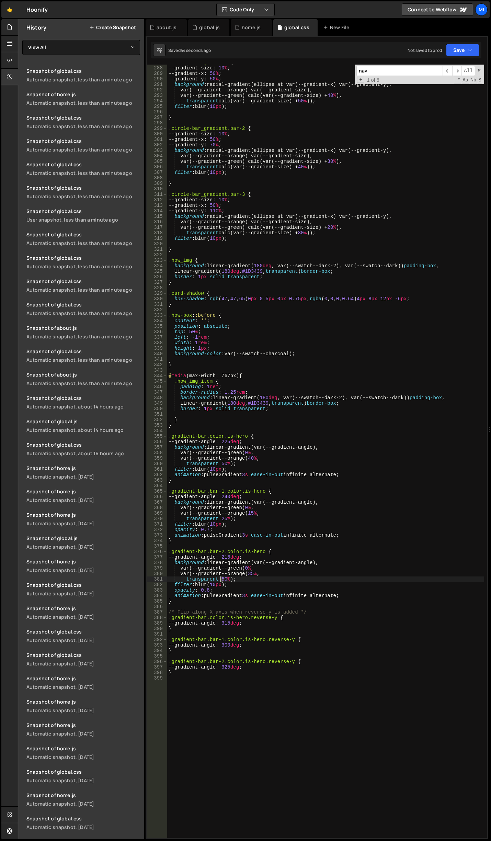
click at [220, 579] on div ".circle-bar_gradient { --gradient-size : 10 % ; --gradient-x : 50 % ; --gradien…" at bounding box center [325, 452] width 317 height 784
click at [259, 506] on div ".circle-bar_gradient { --gradient-size : 10 % ; --gradient-x : 50 % ; --gradien…" at bounding box center [325, 452] width 317 height 784
drag, startPoint x: 254, startPoint y: 457, endPoint x: 259, endPoint y: 457, distance: 4.8
click at [259, 457] on div ".circle-bar_gradient { --gradient-size : 10 % ; --gradient-x : 50 % ; --gradien…" at bounding box center [325, 452] width 317 height 784
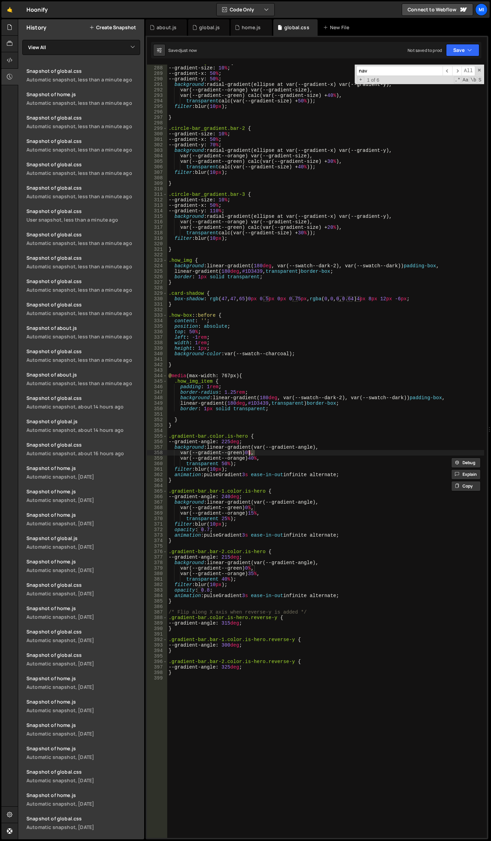
click at [250, 452] on div ".circle-bar_gradient { --gradient-size : 10 % ; --gradient-x : 50 % ; --gradien…" at bounding box center [325, 452] width 317 height 784
click at [251, 436] on div ".circle-bar_gradient { --gradient-size : 10 % ; --gradient-x : 50 % ; --gradien…" at bounding box center [325, 452] width 317 height 784
click at [225, 462] on div ".circle-bar_gradient { --gradient-size : 10 % ; --gradient-x : 50 % ; --gradien…" at bounding box center [325, 452] width 317 height 784
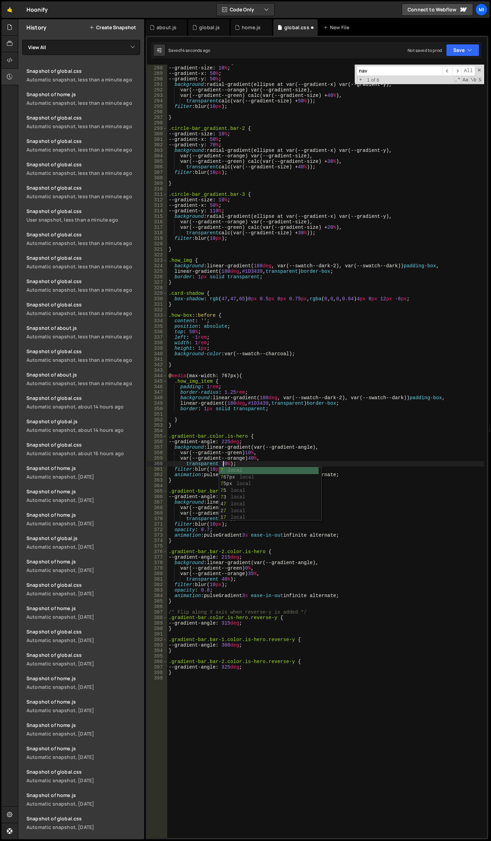
click at [258, 458] on div ".circle-bar_gradient { --gradient-size : 10 % ; --gradient-x : 50 % ; --gradien…" at bounding box center [325, 452] width 317 height 784
click at [222, 464] on div ".circle-bar_gradient { --gradient-size : 10 % ; --gradient-x : 50 % ; --gradien…" at bounding box center [325, 452] width 317 height 784
click at [256, 457] on div ".circle-bar_gradient { --gradient-size : 10 % ; --gradient-x : 50 % ; --gradien…" at bounding box center [325, 452] width 317 height 784
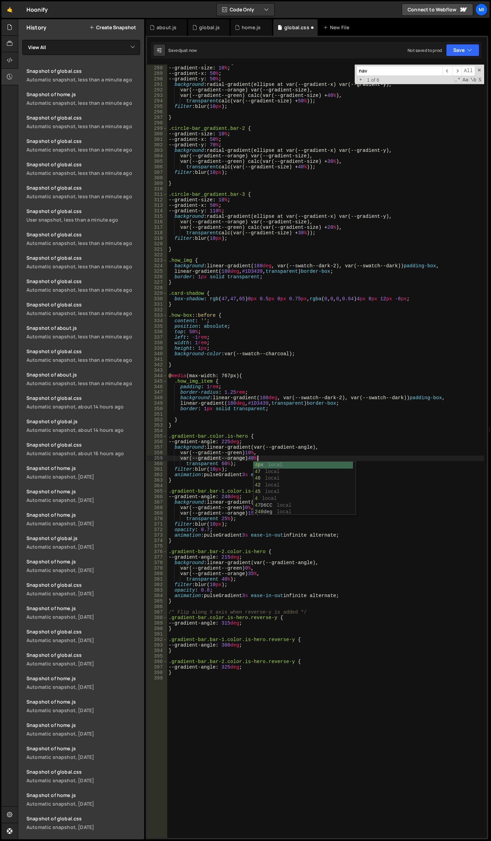
scroll to position [0, 6]
click at [257, 459] on div ".circle-bar_gradient { --gradient-size : 10 % ; --gradient-x : 50 % ; --gradien…" at bounding box center [325, 452] width 317 height 784
click at [225, 462] on div ".circle-bar_gradient { --gradient-size : 10 % ; --gradient-x : 50 % ; --gradien…" at bounding box center [325, 452] width 317 height 784
click at [300, 354] on div ".circle-bar_gradient { --gradient-size : 10 % ; --gradient-x : 50 % ; --gradien…" at bounding box center [325, 452] width 317 height 784
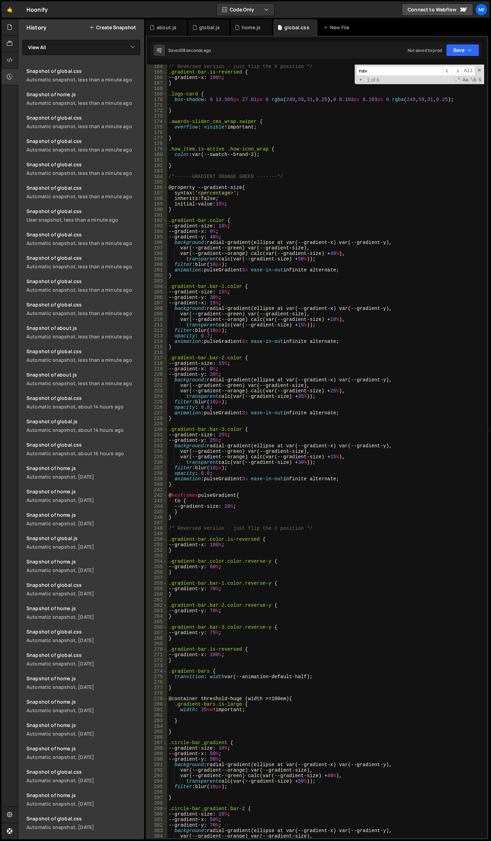
scroll to position [884, 0]
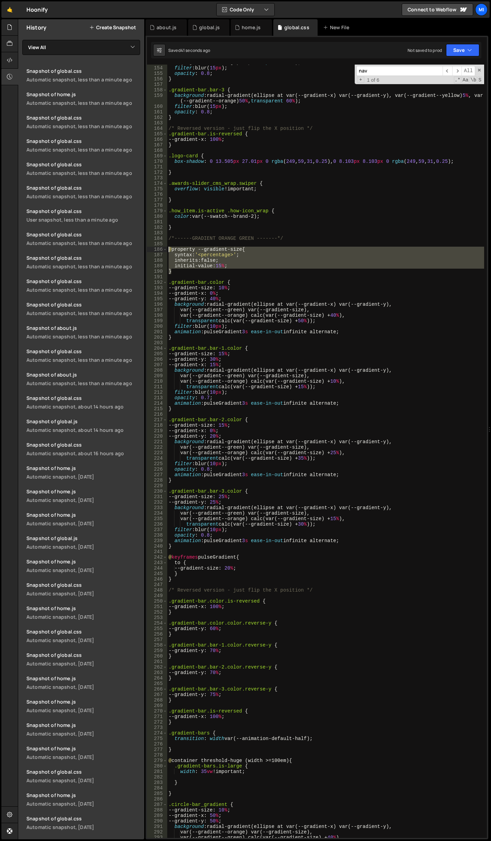
drag, startPoint x: 173, startPoint y: 271, endPoint x: 150, endPoint y: 248, distance: 32.8
click at [150, 248] on div "background-color: var(--swatch--charcoal); 153 154 155 156 157 158 159 160 161 …" at bounding box center [317, 451] width 340 height 773
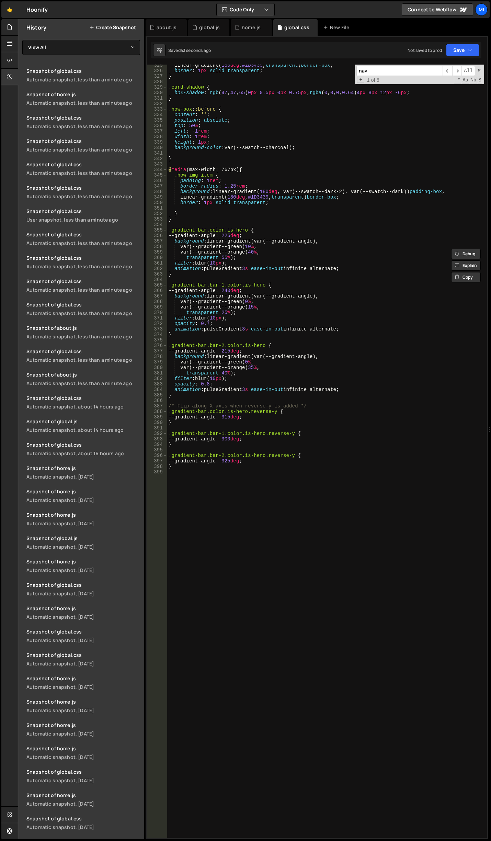
scroll to position [1811, 0]
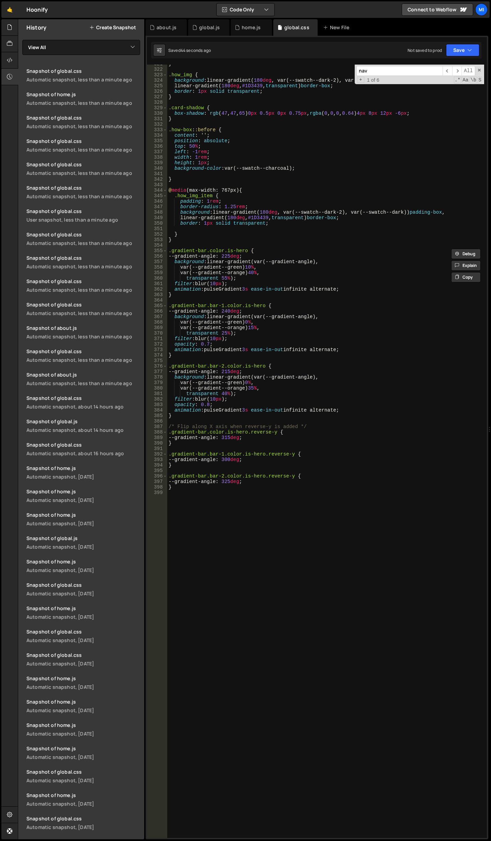
click at [276, 384] on div "} .how_img { background : linear-gradient( 180 deg , var(--swatch--dark-2), var…" at bounding box center [325, 453] width 317 height 784
type textarea "var(--gradient--green) 0%,"
drag, startPoint x: 232, startPoint y: 507, endPoint x: 232, endPoint y: 511, distance: 3.5
click at [232, 508] on div "} .how_img { background : linear-gradient( 180 deg , var(--swatch--dark-2), var…" at bounding box center [325, 453] width 317 height 784
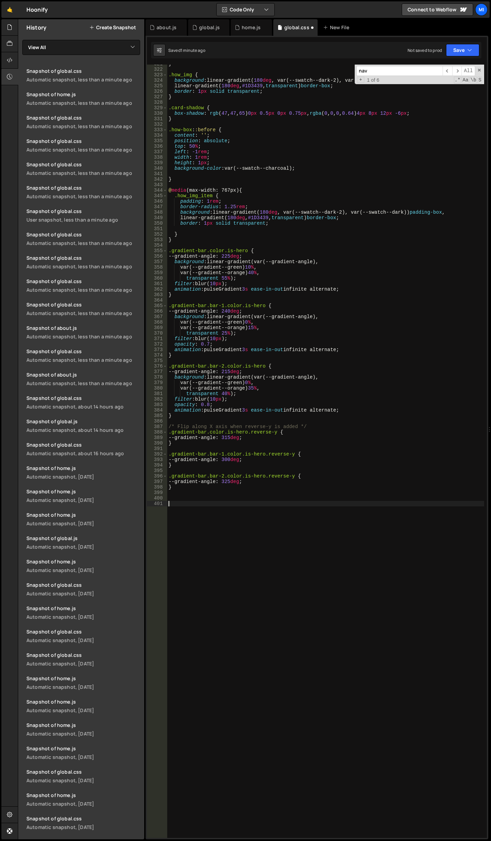
paste textarea "}"
drag, startPoint x: 279, startPoint y: 346, endPoint x: 282, endPoint y: 318, distance: 27.9
click at [279, 346] on div "} .how_img { background : linear-gradient( 180 deg , var(--swatch--dark-2), var…" at bounding box center [325, 453] width 317 height 784
click at [276, 252] on div "} .how_img { background : linear-gradient( 180 deg , var(--swatch--dark-2), var…" at bounding box center [325, 453] width 317 height 784
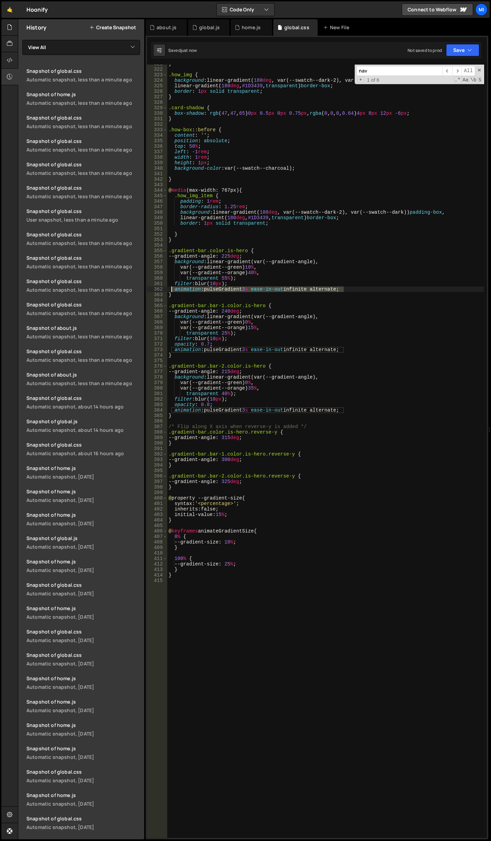
drag, startPoint x: 356, startPoint y: 289, endPoint x: 171, endPoint y: 288, distance: 185.1
click at [171, 288] on div "} .how_img { background : linear-gradient( 180 deg , var(--swatch--dark-2), var…" at bounding box center [325, 453] width 317 height 784
paste textarea "animation: animateGradientSize"
drag, startPoint x: 347, startPoint y: 350, endPoint x: 171, endPoint y: 352, distance: 176.8
click at [171, 352] on div "} .how_img { background : linear-gradient( 180 deg , var(--swatch--dark-2), var…" at bounding box center [325, 453] width 317 height 784
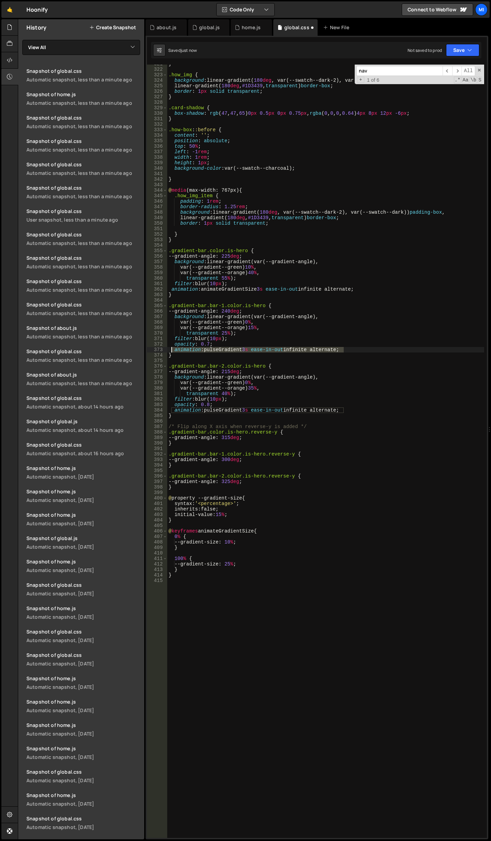
type textarea "animation: pulseGradient 3s ease-in-out infinite alternate;"
drag, startPoint x: 346, startPoint y: 411, endPoint x: 172, endPoint y: 412, distance: 174.4
click at [172, 412] on div "} .how_img { background : linear-gradient( 180 deg , var(--swatch--dark-2), var…" at bounding box center [325, 453] width 317 height 784
type textarea "animation: pulseGradient 3s ease-in-out infinite alternate;"
click at [276, 523] on div "} .how_img { background : linear-gradient( 180 deg , var(--swatch--dark-2), var…" at bounding box center [325, 453] width 317 height 784
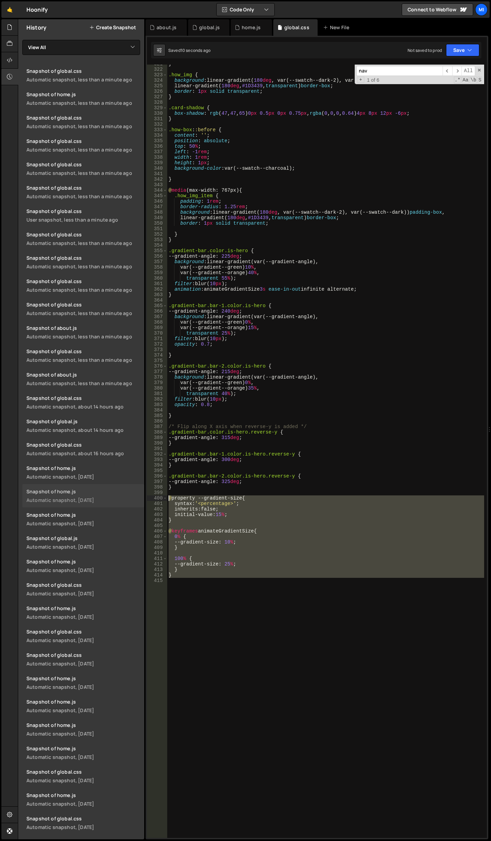
drag, startPoint x: 195, startPoint y: 591, endPoint x: 137, endPoint y: 496, distance: 111.3
click at [137, 496] on div "Files New File Javascript files 0 about.js 0 0 global.js 0 0 home.js 0" at bounding box center [254, 429] width 473 height 820
type textarea "@property --gradient-size { syntax: '<percentage>';"
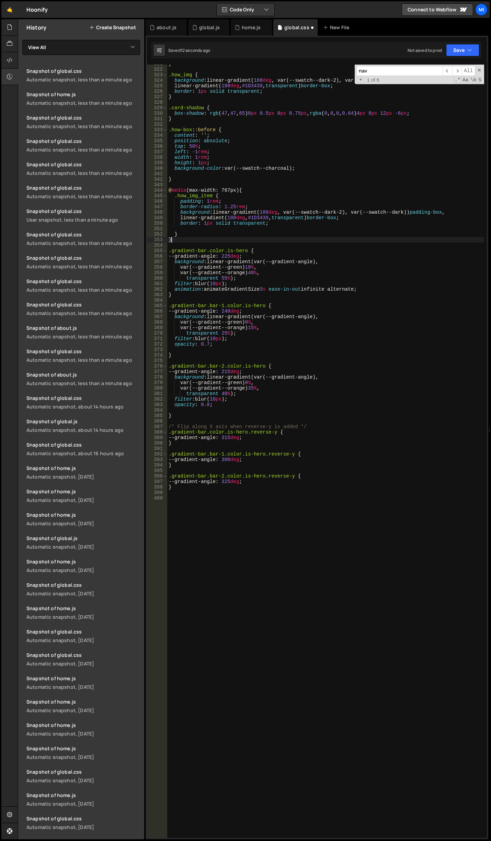
click at [199, 239] on div "} .how_img { background : linear-gradient( 180 deg , var(--swatch--dark-2), var…" at bounding box center [325, 453] width 317 height 784
type textarea "}"
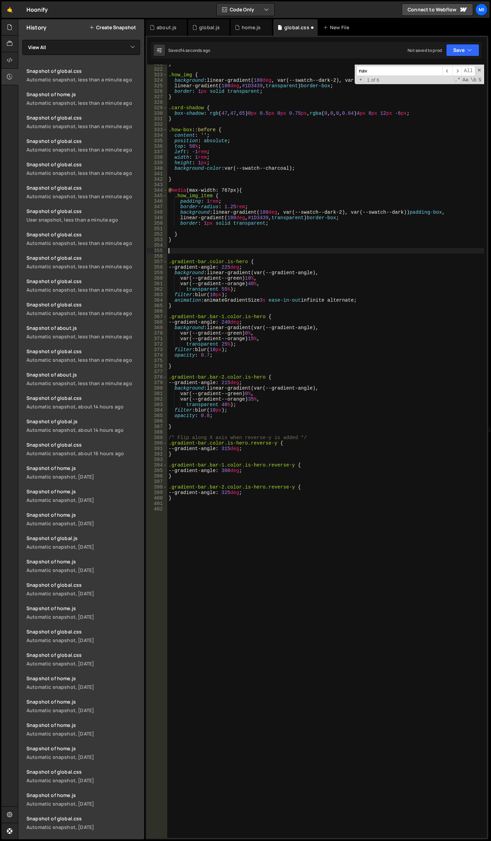
click at [195, 250] on div "} .how_img { background : linear-gradient( 180 deg , var(--swatch--dark-2), var…" at bounding box center [325, 453] width 317 height 784
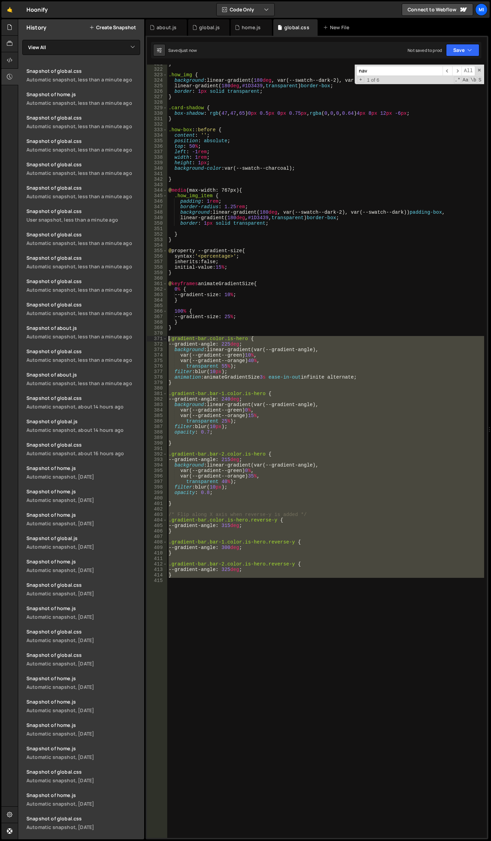
drag, startPoint x: 170, startPoint y: 581, endPoint x: 151, endPoint y: 336, distance: 245.5
click at [151, 336] on div "321 322 323 324 325 326 327 328 329 330 331 332 333 334 335 336 337 338 339 340…" at bounding box center [317, 451] width 340 height 773
type textarea ".gradient-bar.color.is-hero { --gradient-angle: 225deg;"
click at [185, 594] on div "} .how_img { background : linear-gradient( 180 deg , var(--swatch--dark-2), var…" at bounding box center [325, 451] width 317 height 773
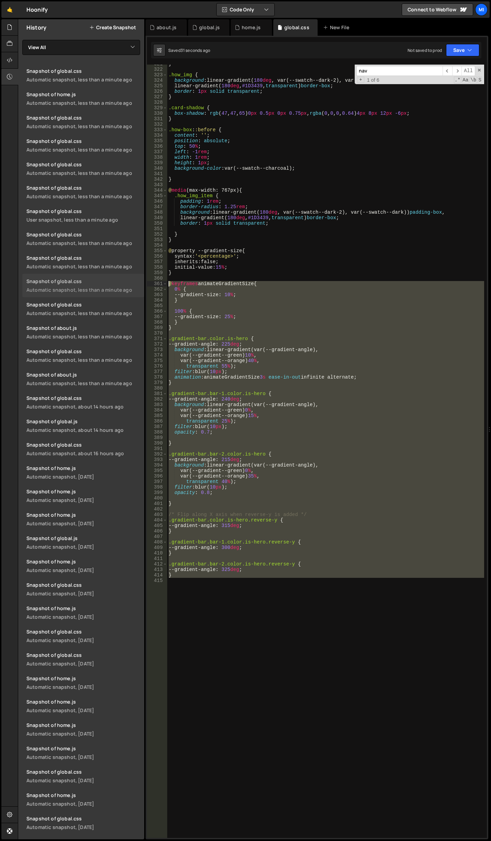
drag, startPoint x: 177, startPoint y: 588, endPoint x: 123, endPoint y: 284, distance: 308.7
click at [123, 284] on div "Files New File Javascript files 0 about.js 0 0 global.js 0 0 home.js 0" at bounding box center [254, 429] width 473 height 820
type textarea "@keyframes animateGradientSize { 0% {"
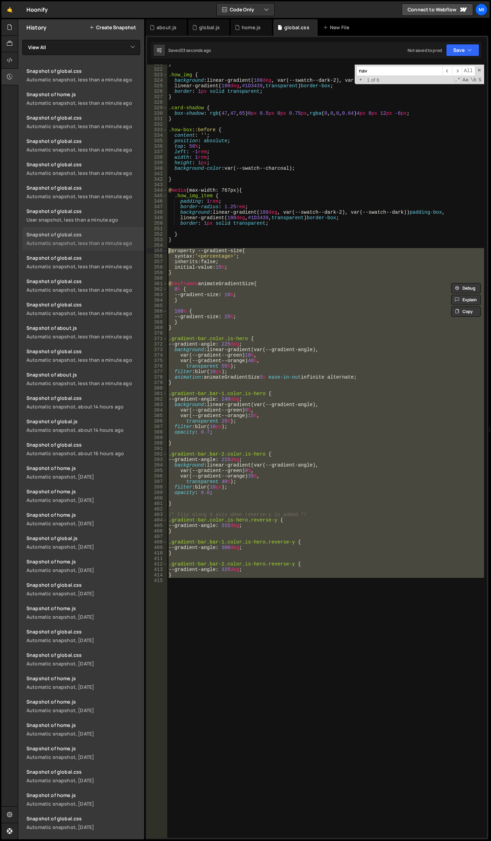
drag, startPoint x: 196, startPoint y: 592, endPoint x: 132, endPoint y: 248, distance: 349.6
click at [132, 248] on div "Files New File Javascript files 0 about.js 0 0 global.js 0 0 home.js 0" at bounding box center [254, 429] width 473 height 820
paste textarea "}"
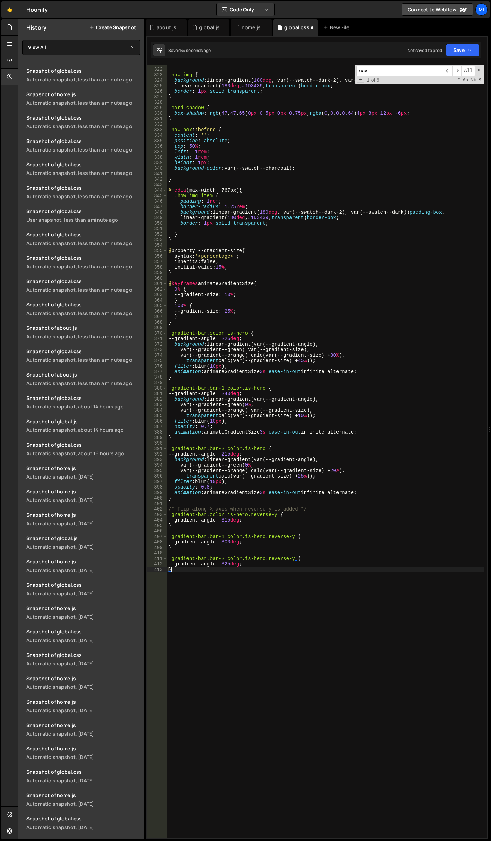
type textarea "--gradient-angle: 325deg;"
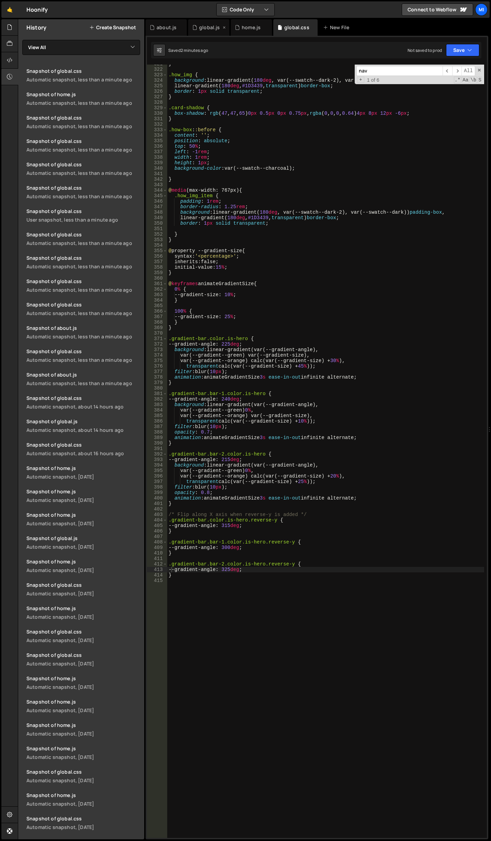
click at [202, 31] on div "global.js" at bounding box center [208, 27] width 41 height 16
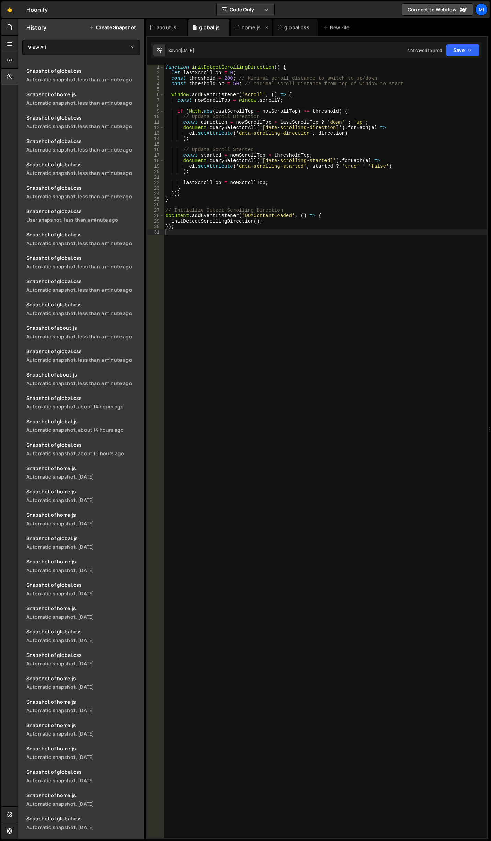
click at [240, 30] on icon at bounding box center [237, 27] width 5 height 7
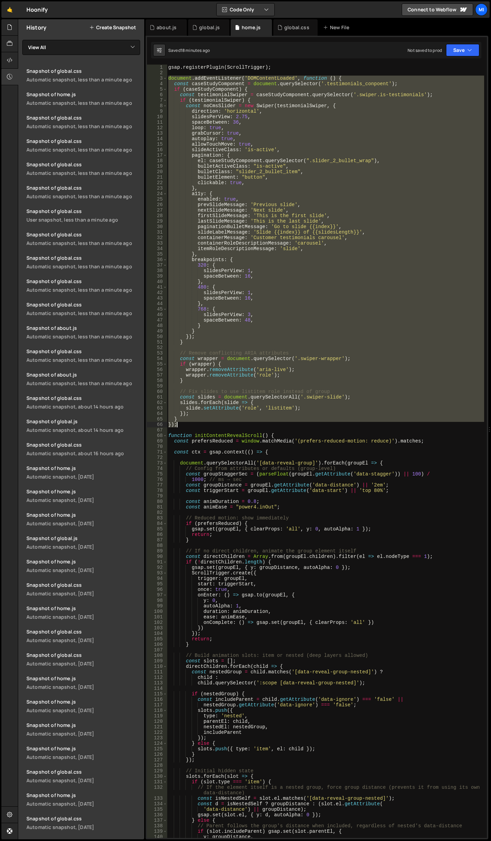
drag, startPoint x: 168, startPoint y: 78, endPoint x: 219, endPoint y: 426, distance: 351.8
click at [219, 426] on div "gsap . registerPlugin ( ScrollTrigger ) ; document . addEventListener ( 'DOMCon…" at bounding box center [325, 457] width 317 height 784
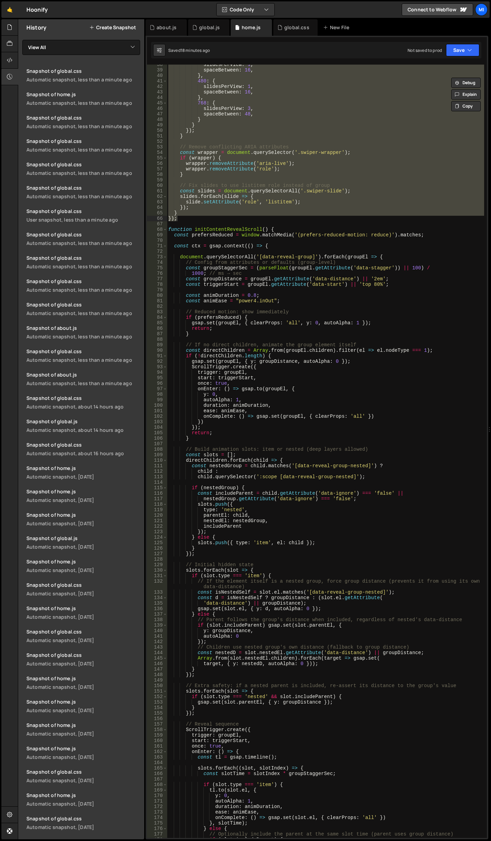
scroll to position [247, 0]
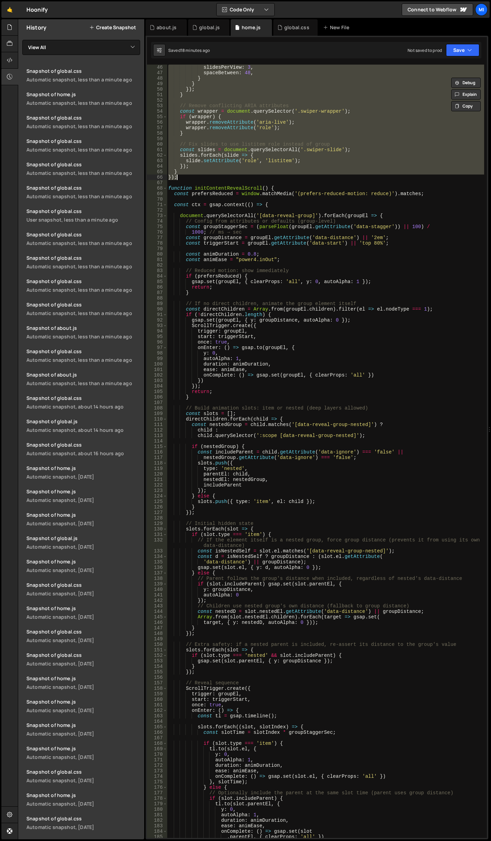
click at [199, 196] on div "slidesPerView : 3 , spaceBetween : 48 , } } }) ; } // Remove conflicting ARIA a…" at bounding box center [325, 457] width 317 height 784
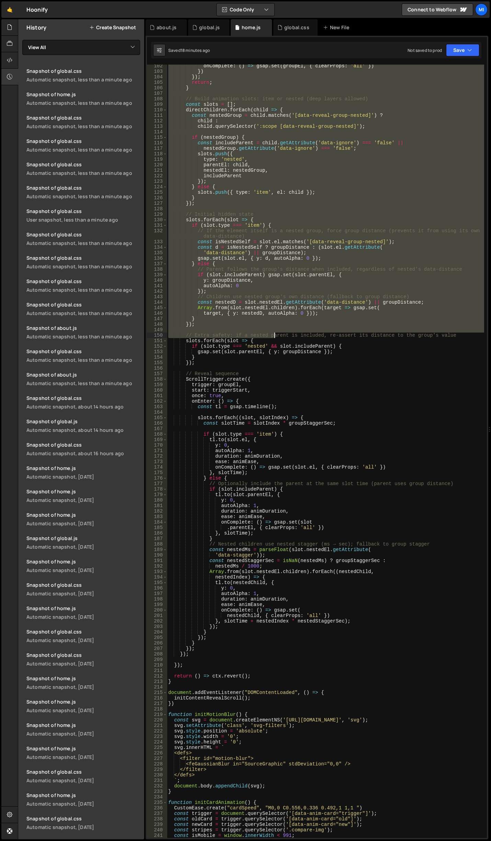
scroll to position [556, 0]
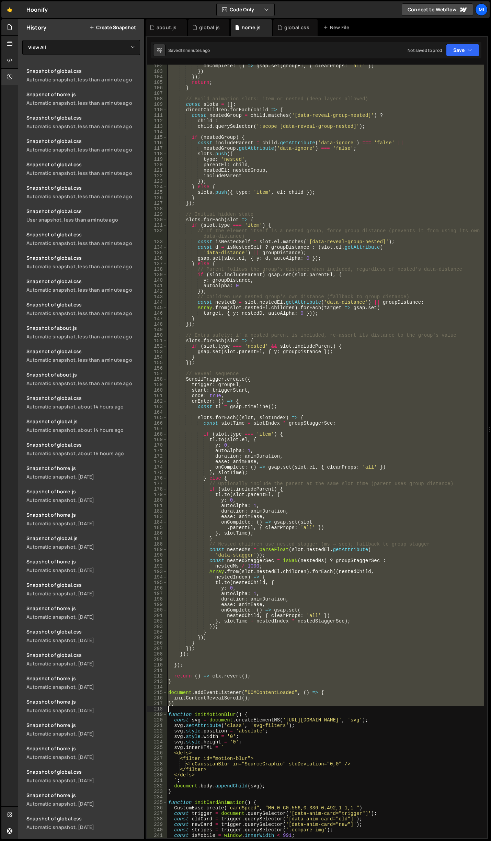
drag, startPoint x: 168, startPoint y: 189, endPoint x: 317, endPoint y: 709, distance: 541.2
click at [317, 709] on div "onComplete : ( ) => gsap . set ( groupEl , { clearProps : 'all' }) }) }) ; retu…" at bounding box center [325, 455] width 317 height 784
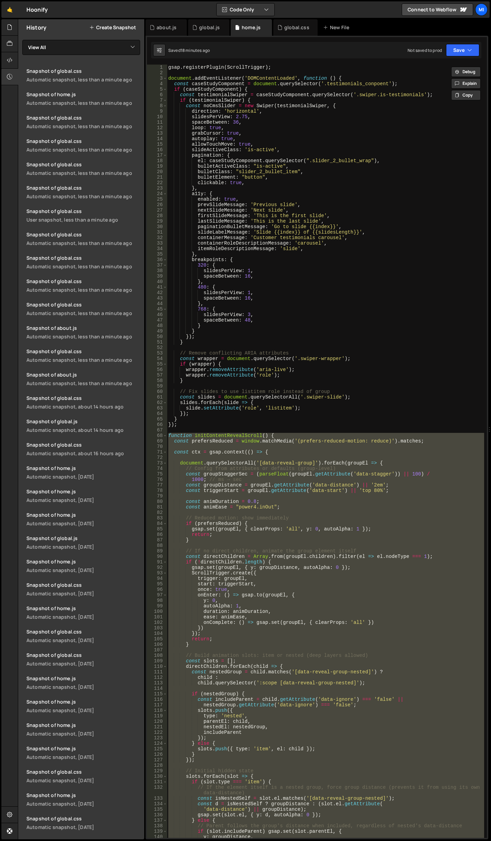
scroll to position [0, 0]
click at [320, 254] on div "gsap . registerPlugin ( ScrollTrigger ) ; document . addEventListener ( 'DOMCon…" at bounding box center [325, 457] width 317 height 784
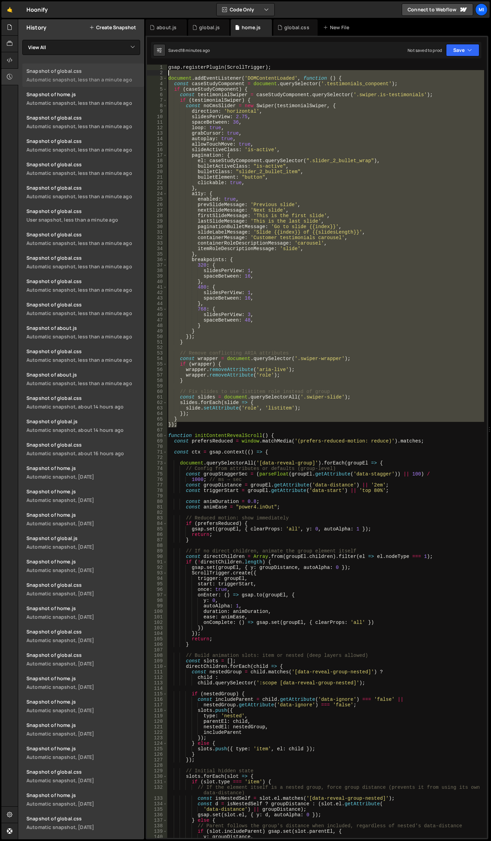
drag, startPoint x: 180, startPoint y: 424, endPoint x: 131, endPoint y: 75, distance: 352.3
click at [131, 75] on div "Files New File Javascript files 0 about.js 0 0 global.js 0 0 home.js 0" at bounding box center [254, 429] width 473 height 820
paste textarea "}"
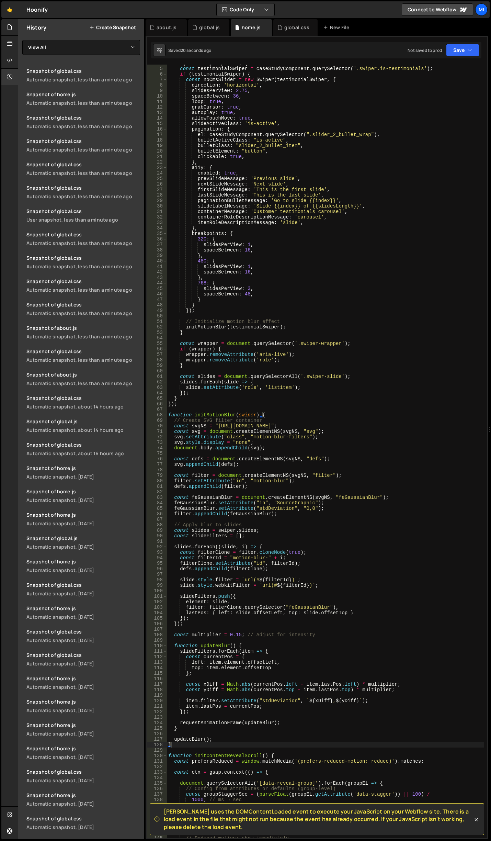
scroll to position [144, 0]
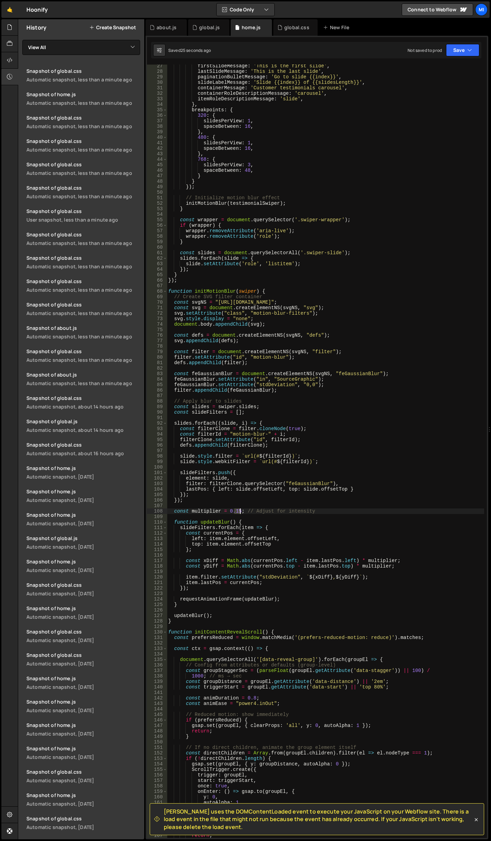
drag, startPoint x: 235, startPoint y: 511, endPoint x: 239, endPoint y: 510, distance: 4.2
click at [239, 510] on div "firstSlideMessage : 'This is the first slide' , lastSlideMessage : 'This is the…" at bounding box center [325, 455] width 317 height 784
click at [439, 445] on div "firstSlideMessage : 'This is the first slide' , lastSlideMessage : 'This is the…" at bounding box center [325, 455] width 317 height 784
click at [263, 318] on div "firstSlideMessage : 'This is the first slide' , lastSlideMessage : 'This is the…" at bounding box center [325, 455] width 317 height 784
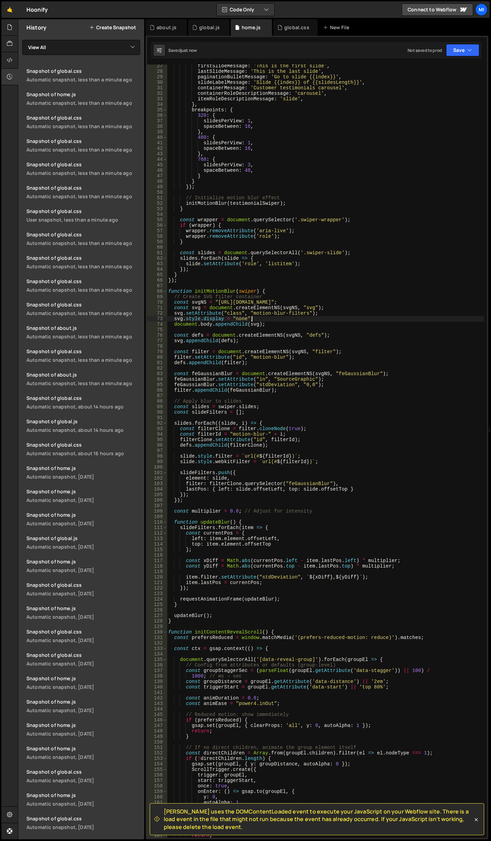
click at [361, 321] on div "firstSlideMessage : 'This is the first slide' , lastSlideMessage : 'This is the…" at bounding box center [325, 455] width 317 height 784
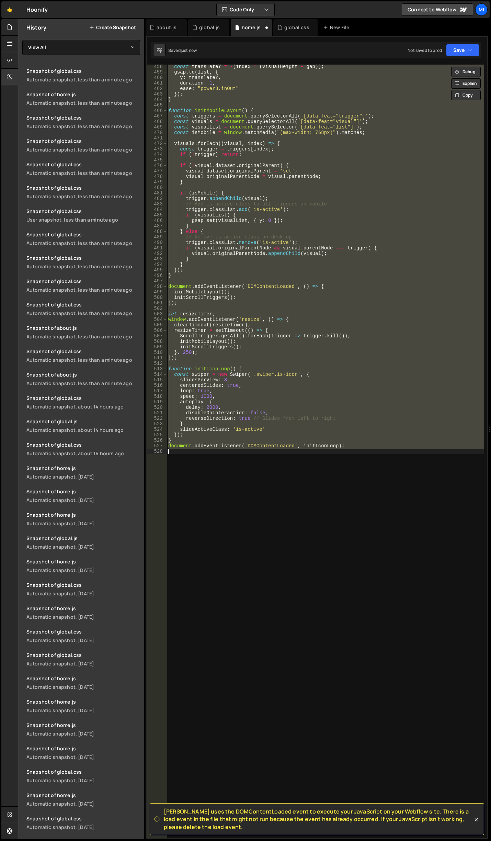
scroll to position [0, 0]
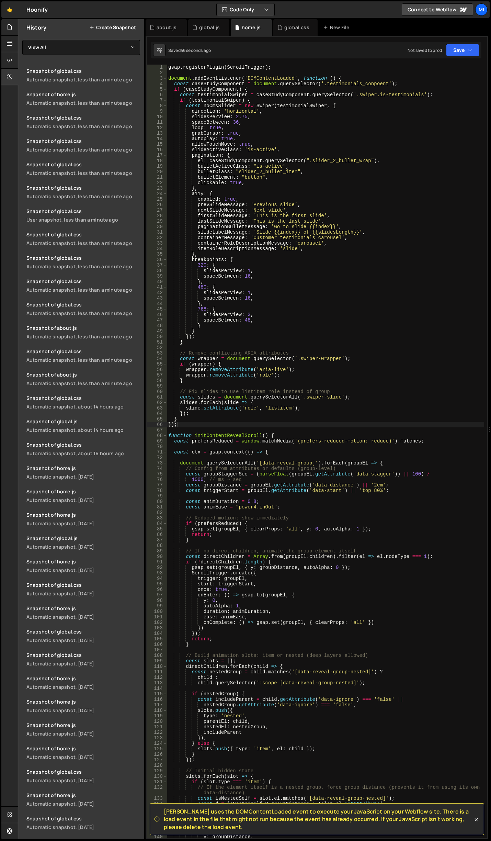
click at [167, 243] on div "gsap . registerPlugin ( ScrollTrigger ) ; document . addEventListener ( 'DOMCon…" at bounding box center [325, 457] width 317 height 784
click at [223, 241] on div "gsap . registerPlugin ( ScrollTrigger ) ; document . addEventListener ( 'DOMCon…" at bounding box center [325, 457] width 317 height 784
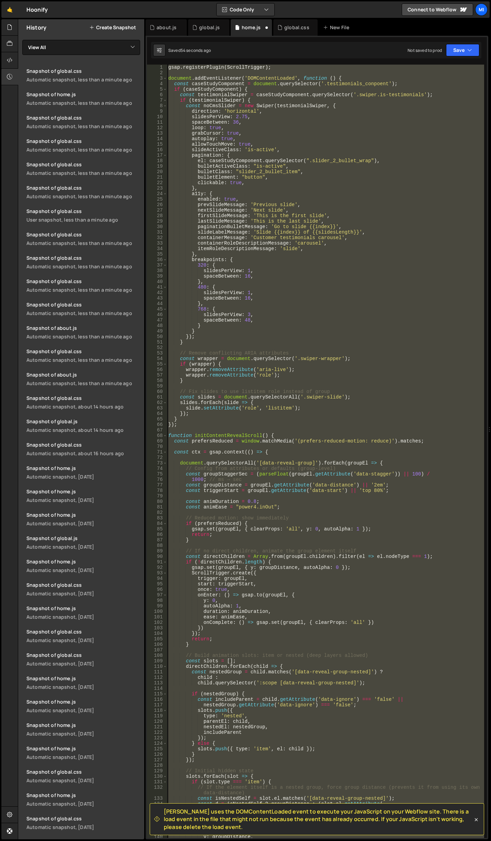
click at [280, 249] on div "gsap . registerPlugin ( ScrollTrigger ) ; document . addEventListener ( 'DOMCon…" at bounding box center [325, 451] width 317 height 773
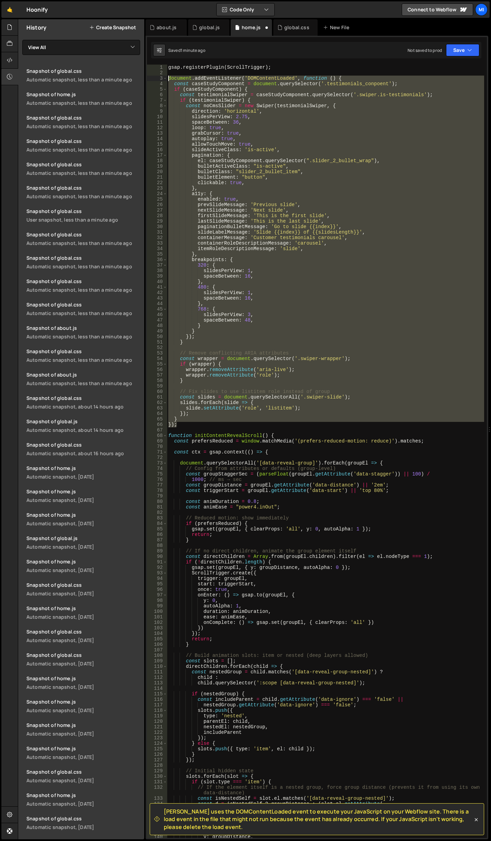
drag, startPoint x: 177, startPoint y: 426, endPoint x: 155, endPoint y: 78, distance: 348.9
click at [155, 78] on div "itemRoleDescriptionMessage: 'slide', 1 2 3 4 5 6 7 8 9 10 11 12 13 14 15 16 17 …" at bounding box center [317, 451] width 340 height 773
paste textarea "}"
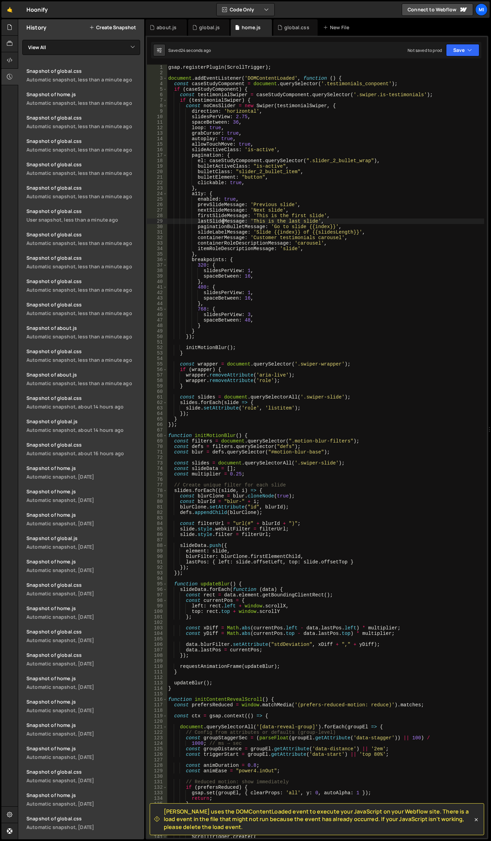
click at [222, 218] on div "gsap . registerPlugin ( ScrollTrigger ) ; document . addEventListener ( 'DOMCon…" at bounding box center [325, 457] width 317 height 784
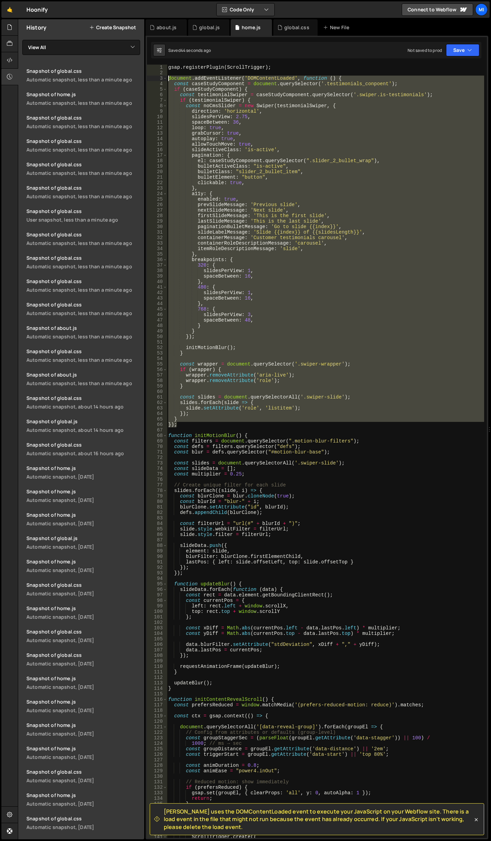
drag, startPoint x: 181, startPoint y: 426, endPoint x: 145, endPoint y: 78, distance: 349.3
click at [145, 78] on div "Files New File Javascript files 0 about.js 0 0 global.js 0 0 home.js 0" at bounding box center [254, 429] width 473 height 820
paste textarea "}"
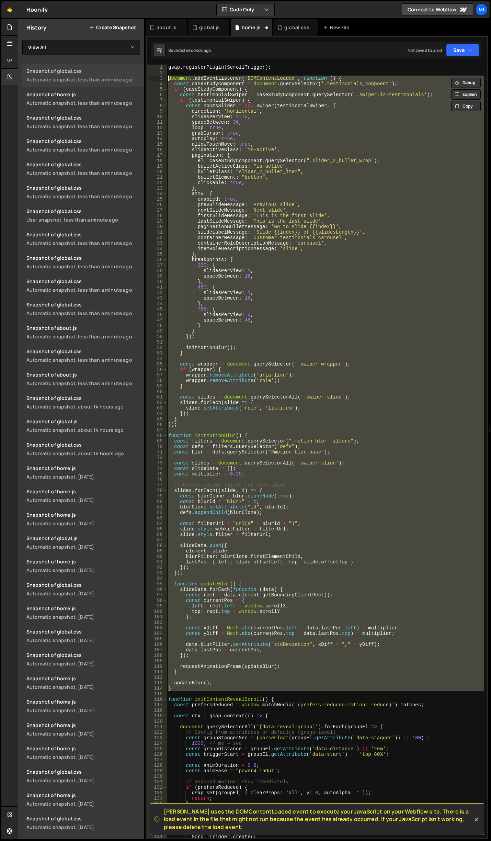
drag, startPoint x: 178, startPoint y: 691, endPoint x: 120, endPoint y: 80, distance: 613.6
click at [120, 80] on div "Files New File Javascript files 0 about.js 0 0 global.js 0 0 home.js 0" at bounding box center [254, 429] width 473 height 820
paste textarea "}"
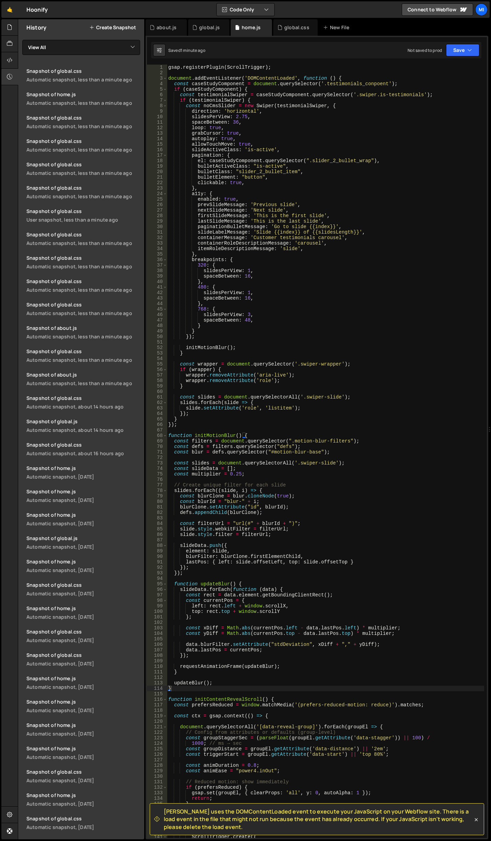
click at [370, 448] on div "gsap . registerPlugin ( ScrollTrigger ) ; document . addEventListener ( 'DOMCon…" at bounding box center [325, 457] width 317 height 784
drag, startPoint x: 234, startPoint y: 473, endPoint x: 241, endPoint y: 473, distance: 7.2
click at [241, 473] on div "gsap . registerPlugin ( ScrollTrigger ) ; document . addEventListener ( 'DOMCon…" at bounding box center [325, 457] width 317 height 784
click at [140, 277] on link "Snapshot of global.css Automatic snapshot, less than a minute ago" at bounding box center [83, 285] width 122 height 23
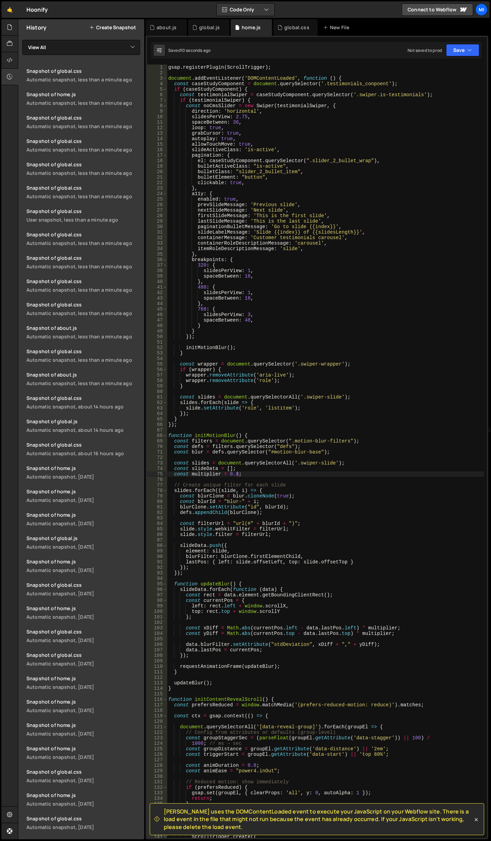
click at [331, 267] on div "gsap . registerPlugin ( ScrollTrigger ) ; document . addEventListener ( 'DOMCon…" at bounding box center [325, 457] width 317 height 784
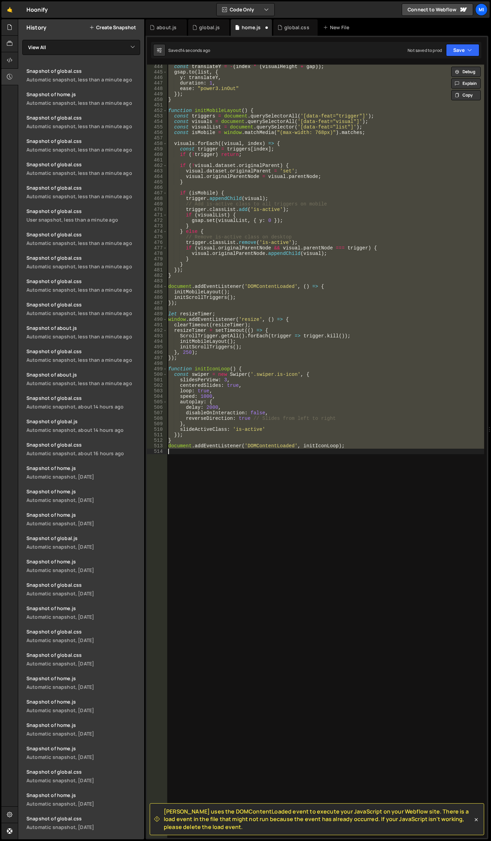
scroll to position [0, 0]
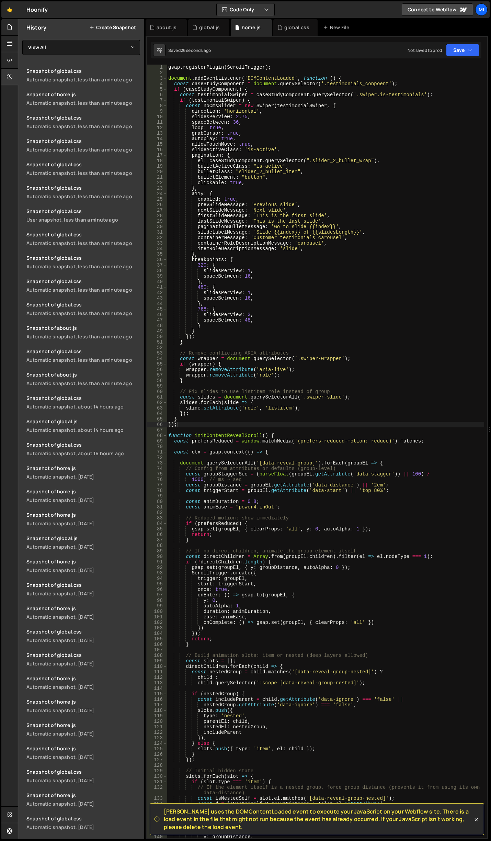
click at [339, 238] on div "gsap . registerPlugin ( ScrollTrigger ) ; document . addEventListener ( 'DOMCon…" at bounding box center [325, 457] width 317 height 784
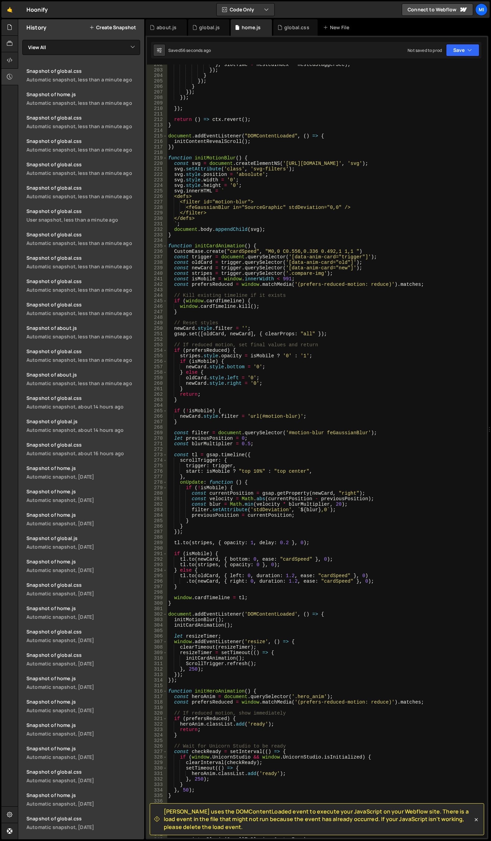
scroll to position [1112, 0]
click at [291, 576] on div "} , slotTime + nestedIndex * nestedStaggerSec ) ; }) ; } }) ; } }) ; }) ; }) ; …" at bounding box center [325, 454] width 317 height 784
type textarea ".to(newCard, { right: 0, duration: 1, ease: "cardSpeed" }, 0);"
